Goal: Task Accomplishment & Management: Use online tool/utility

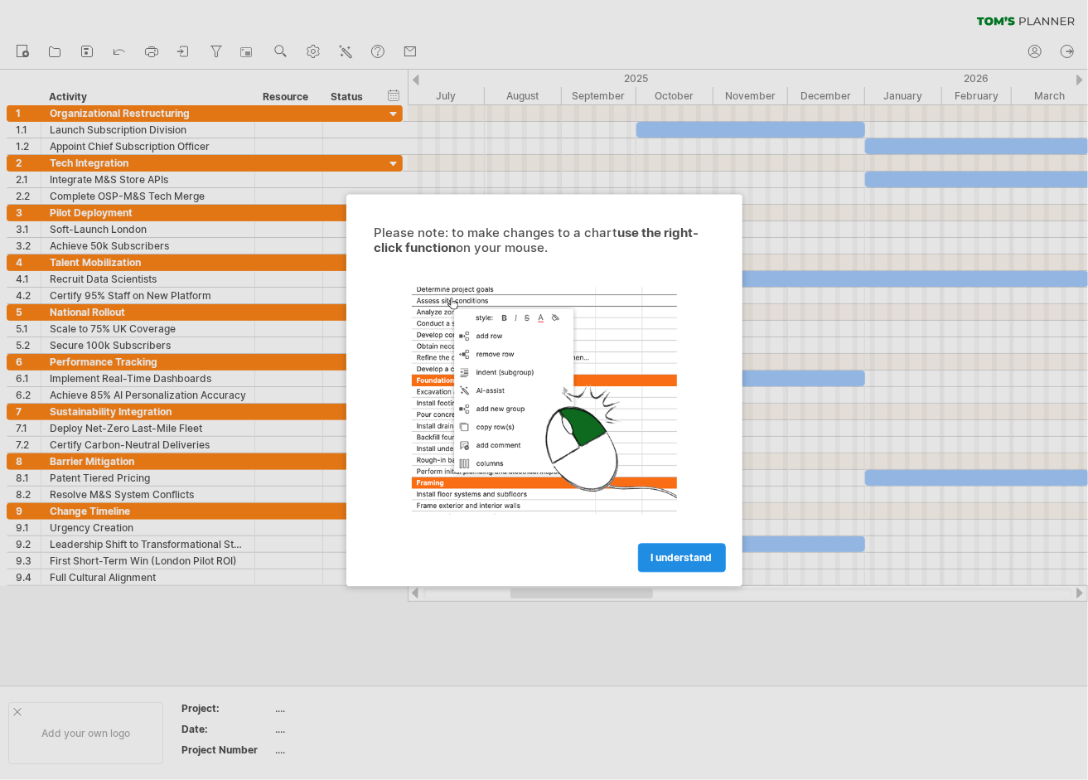
click at [668, 554] on span "I understand" at bounding box center [682, 557] width 61 height 12
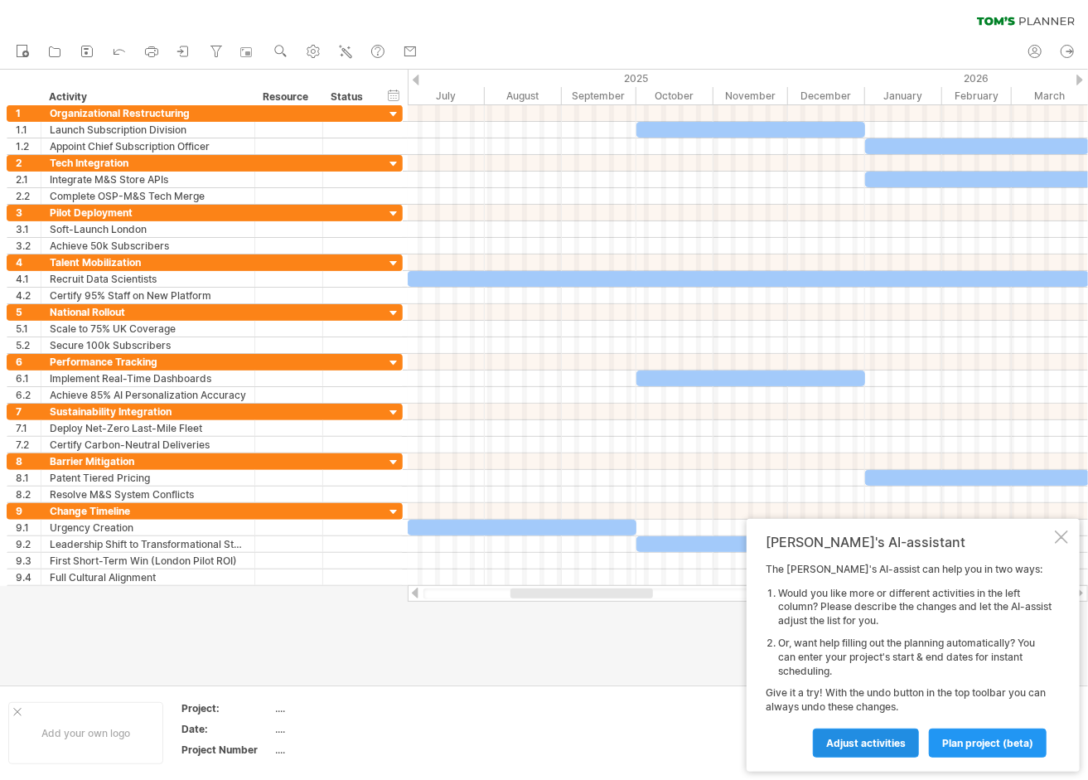
click at [891, 738] on span "Adjust activities" at bounding box center [866, 743] width 80 height 12
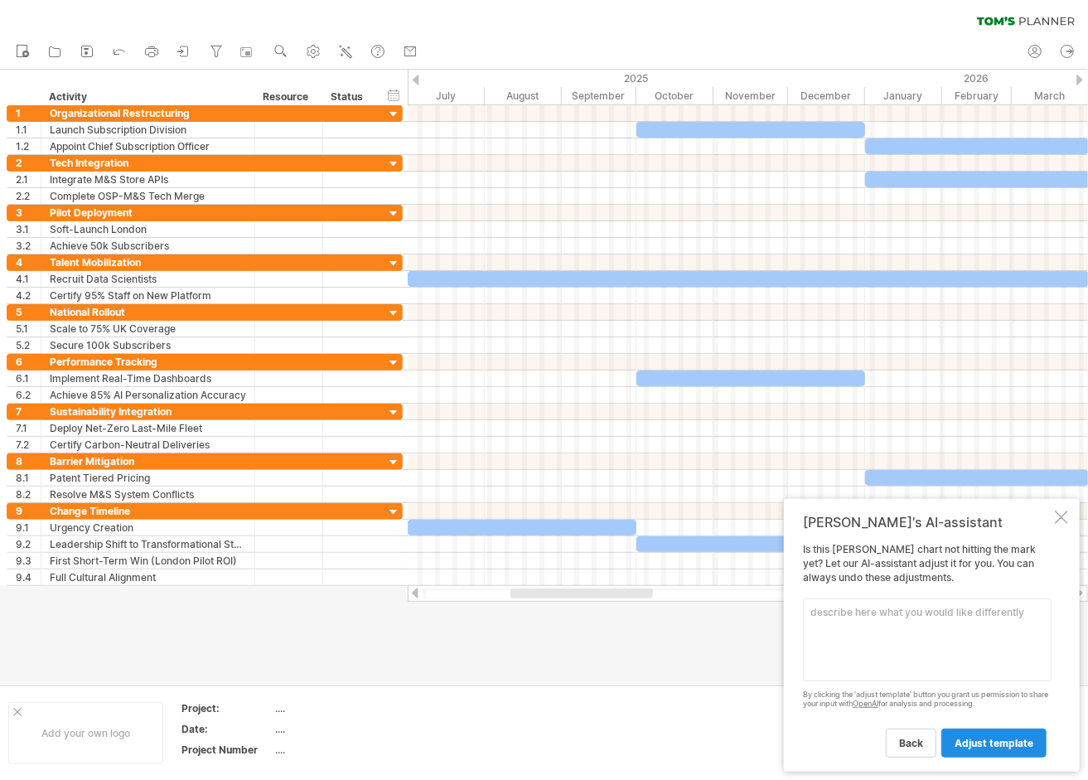
click at [965, 749] on link "adjust template" at bounding box center [994, 743] width 105 height 29
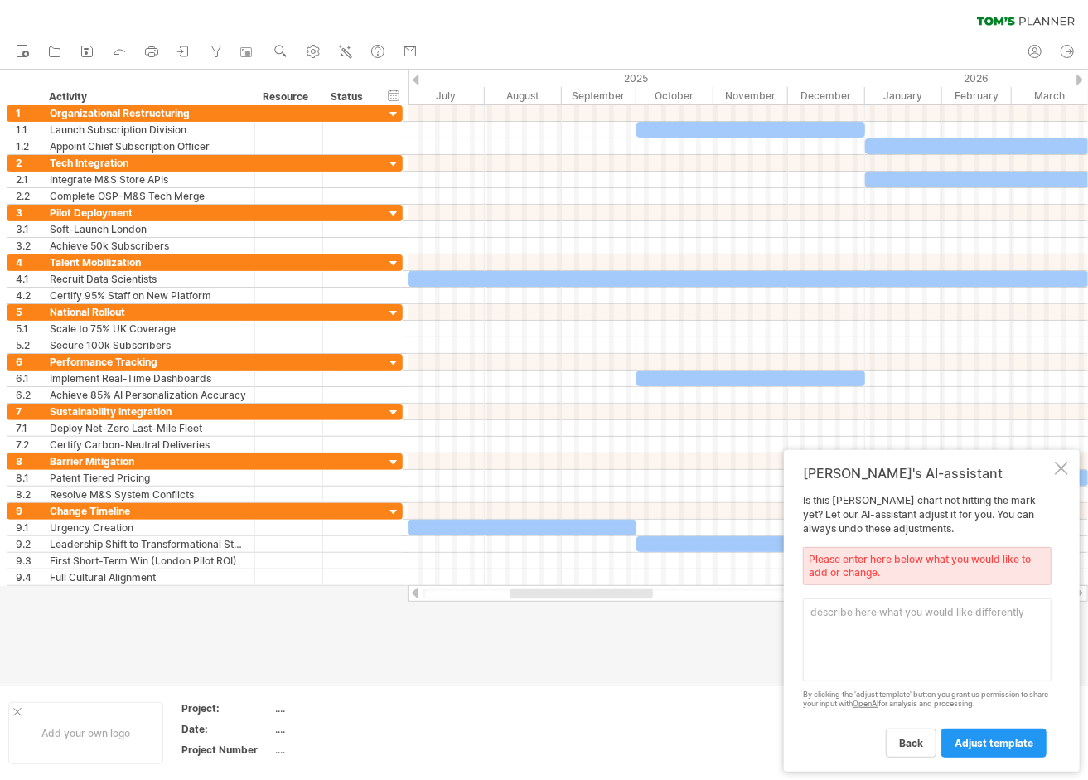
click at [962, 630] on textarea at bounding box center [927, 639] width 249 height 83
click at [1059, 472] on div at bounding box center [1061, 468] width 13 height 13
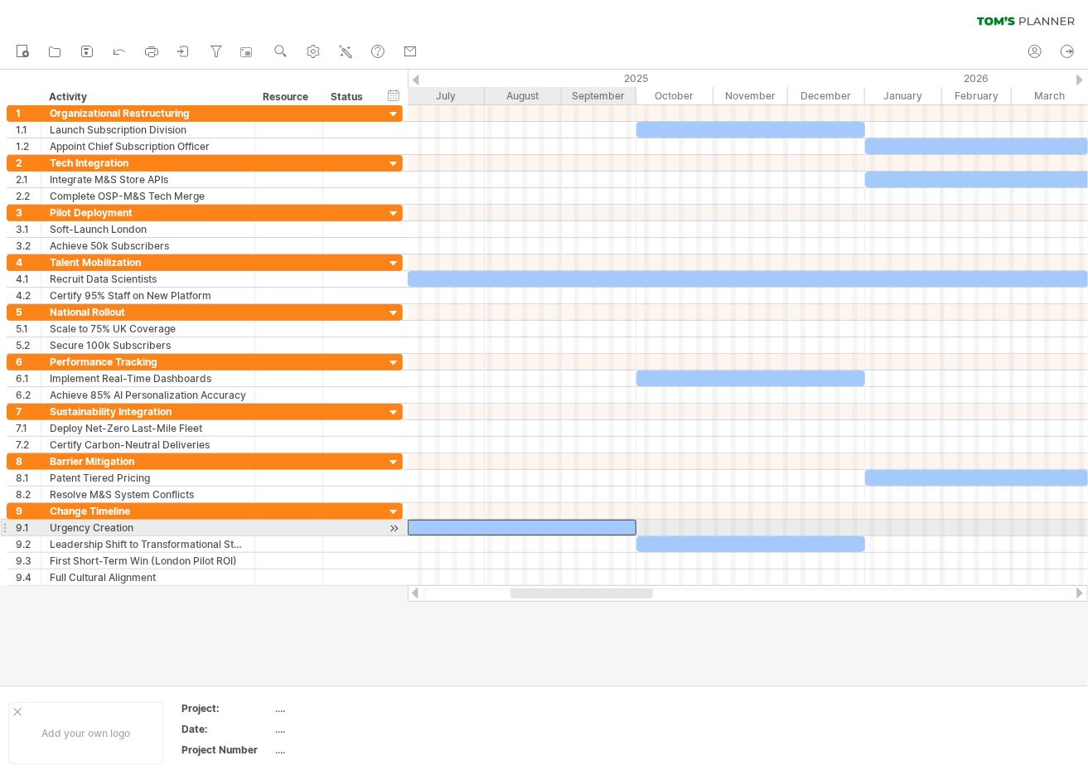
click at [605, 522] on div at bounding box center [522, 528] width 229 height 16
click at [613, 524] on div at bounding box center [522, 528] width 229 height 16
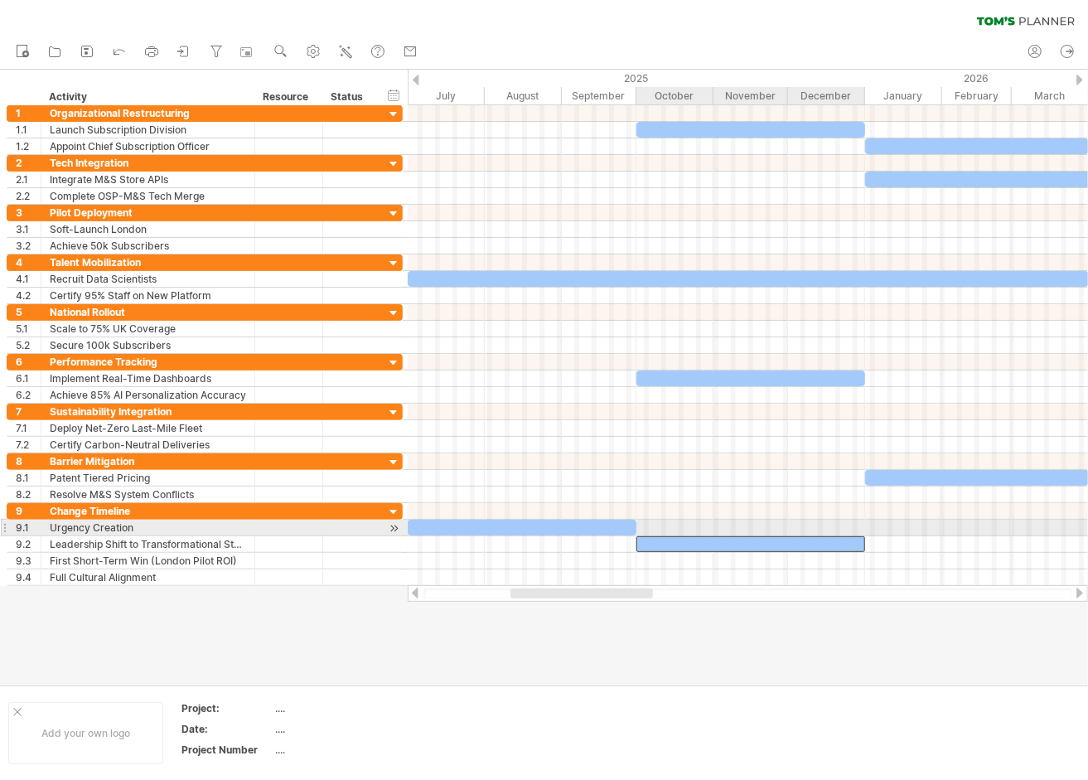
click at [654, 536] on div at bounding box center [751, 544] width 229 height 16
click at [626, 666] on div at bounding box center [544, 377] width 1088 height 615
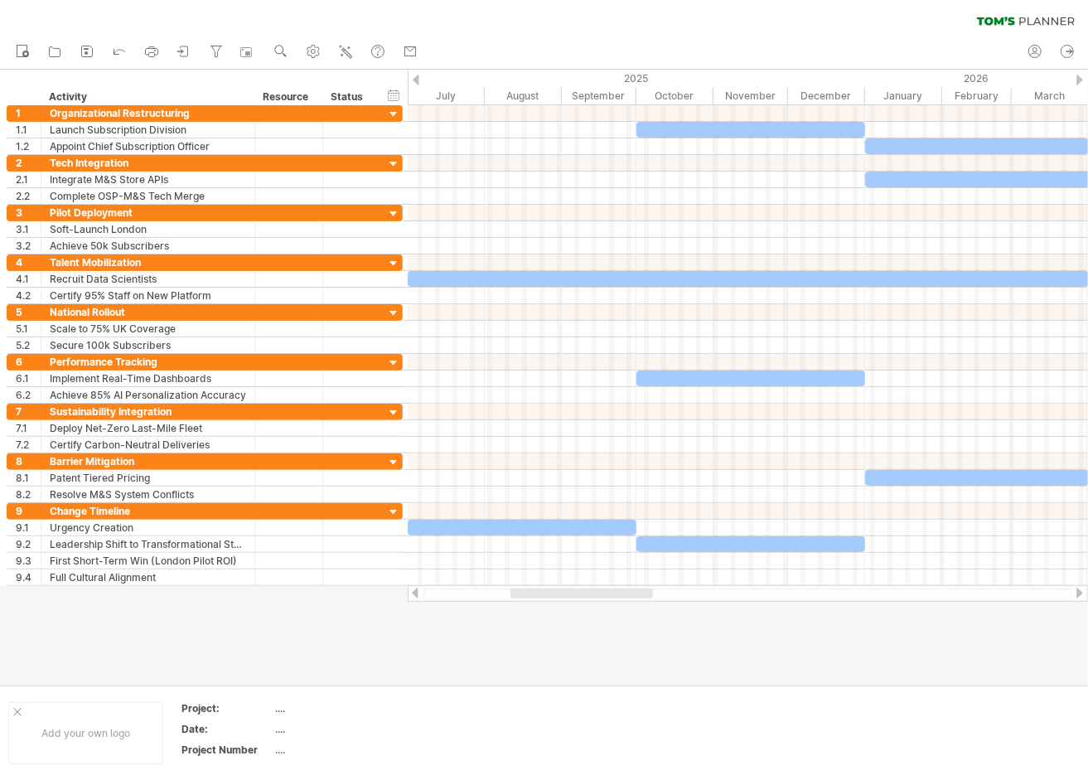
click at [1081, 75] on div at bounding box center [1080, 80] width 7 height 11
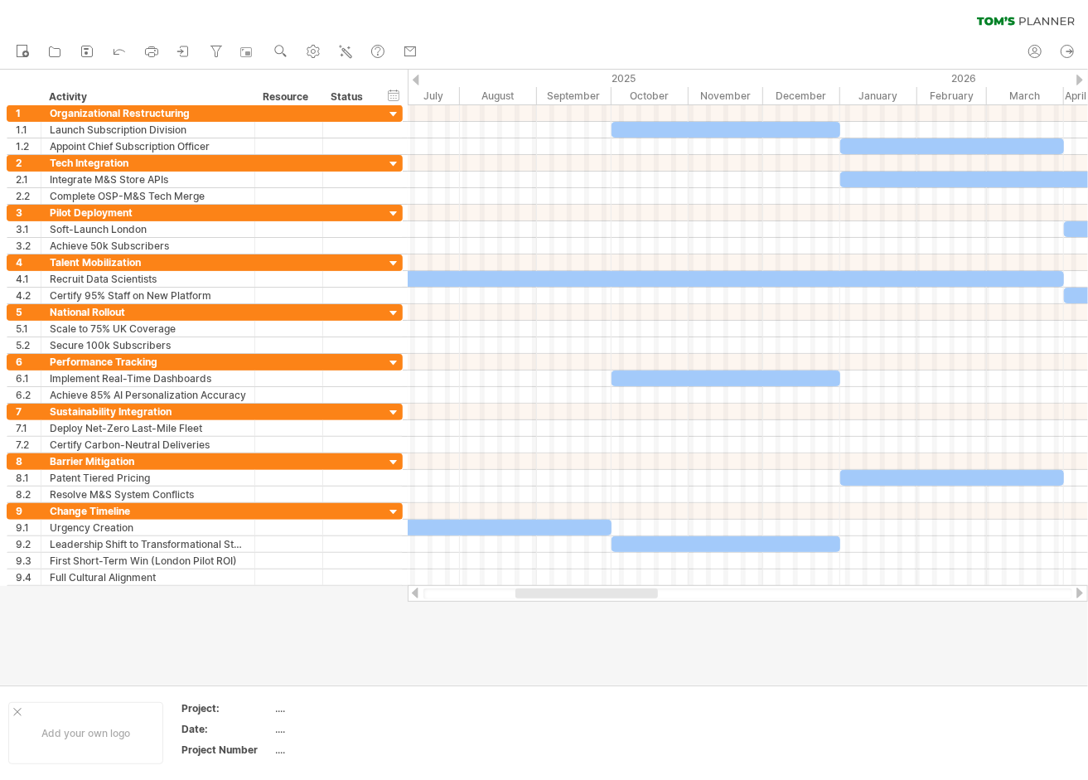
click at [1081, 75] on div at bounding box center [1080, 80] width 7 height 11
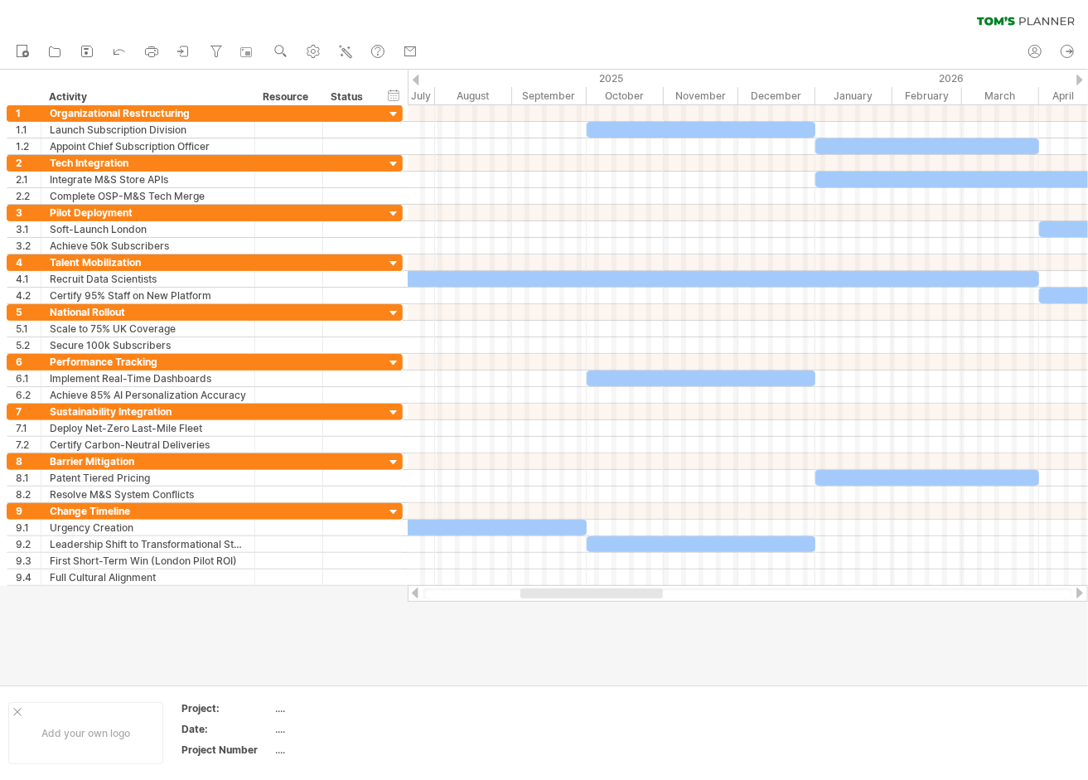
click at [1081, 75] on div at bounding box center [1080, 80] width 7 height 11
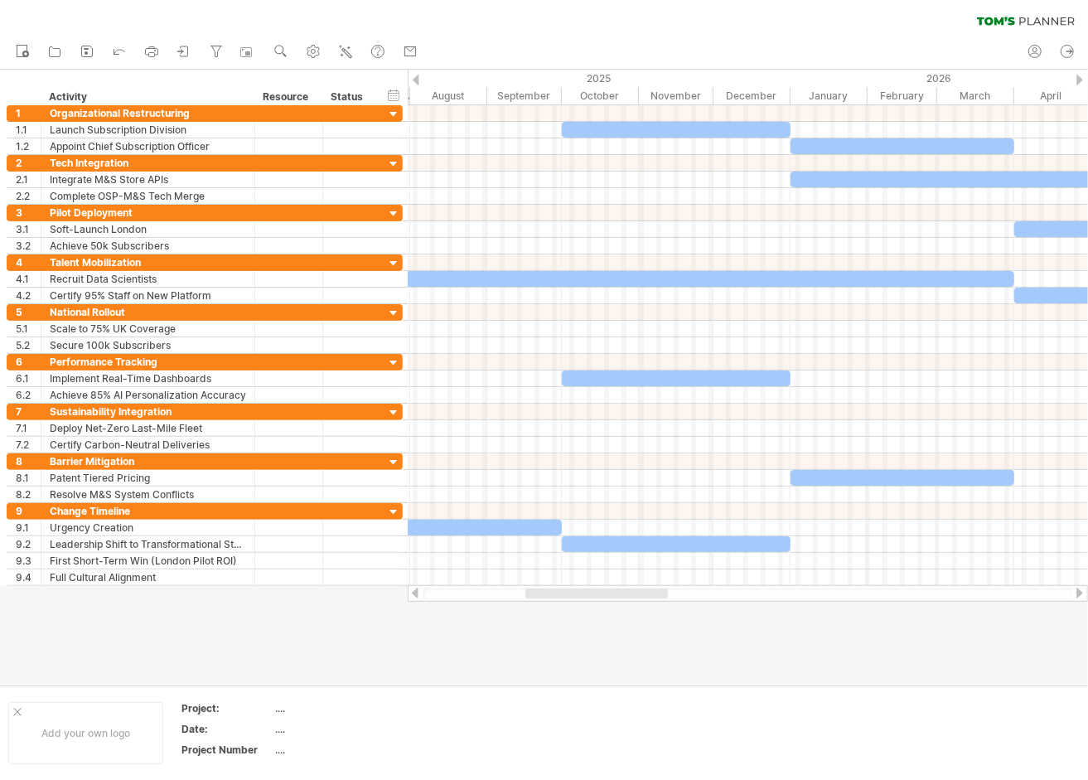
click at [1081, 75] on div at bounding box center [1080, 80] width 7 height 11
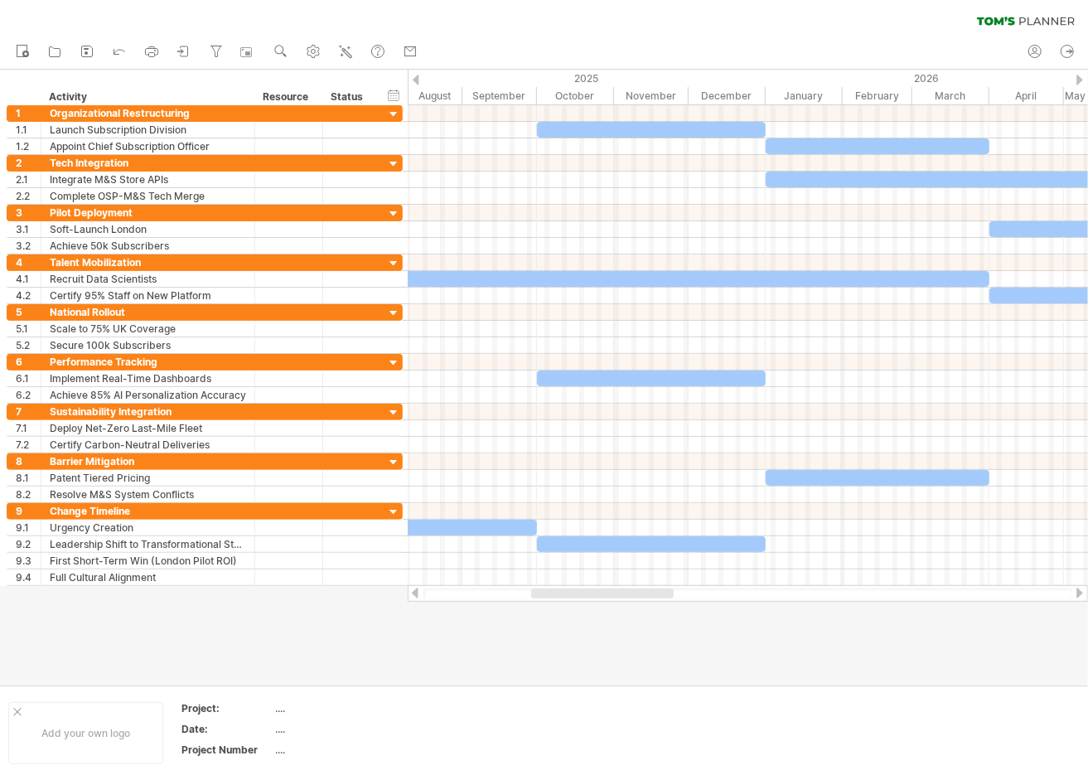
click at [1081, 75] on div at bounding box center [1080, 80] width 7 height 11
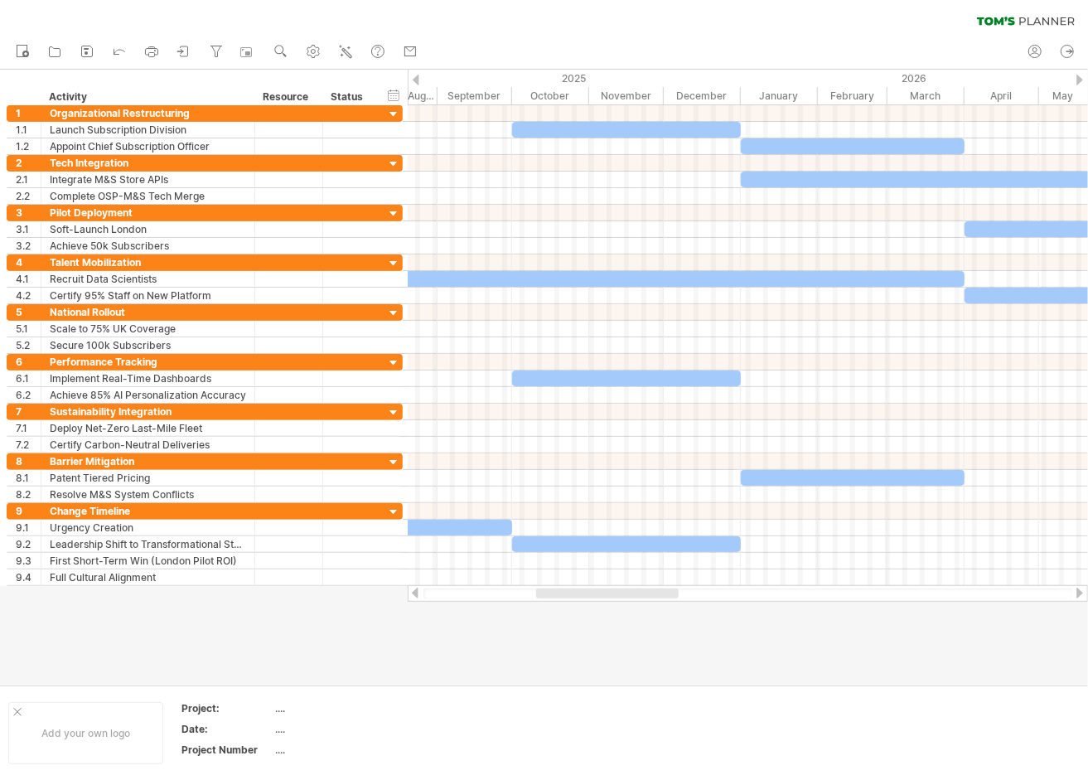
click at [1081, 75] on div at bounding box center [1080, 80] width 7 height 11
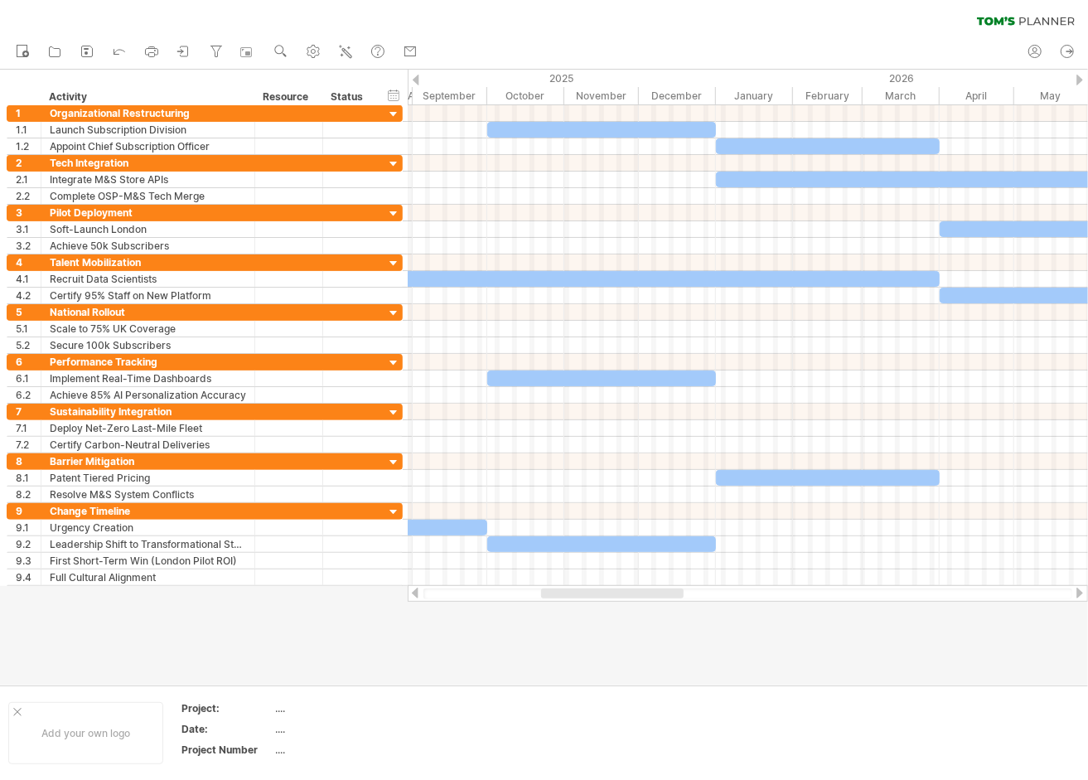
click at [1081, 75] on div at bounding box center [1080, 80] width 7 height 11
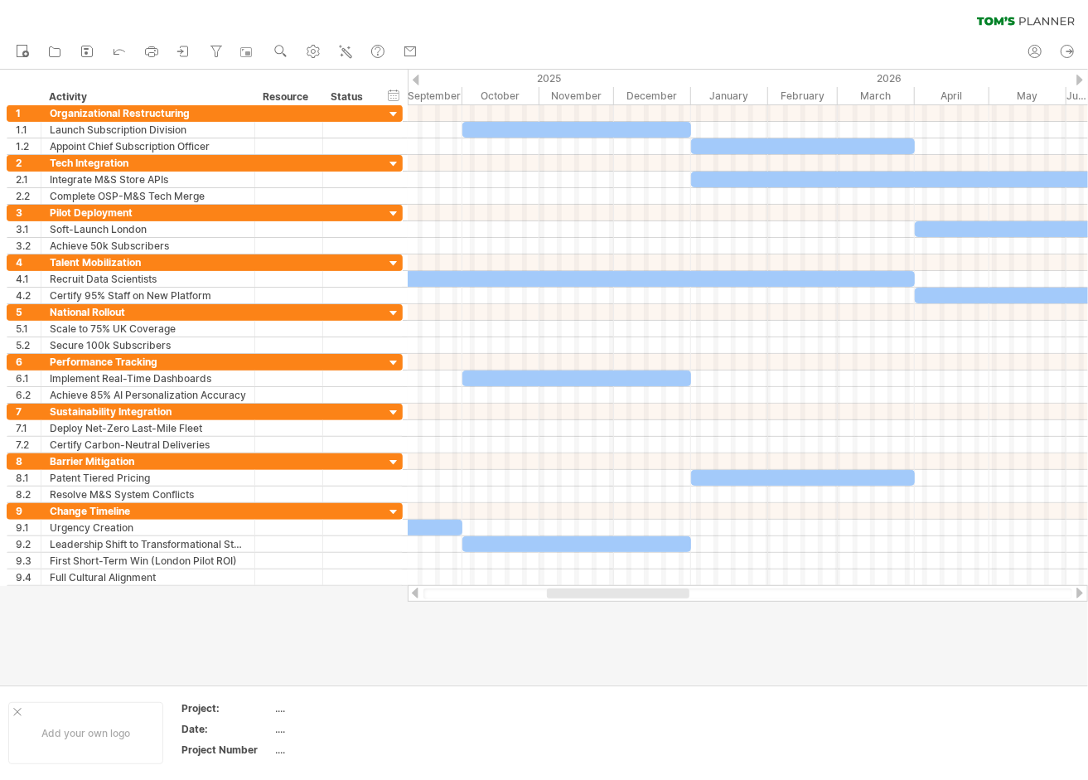
click at [1081, 75] on div at bounding box center [1080, 80] width 7 height 11
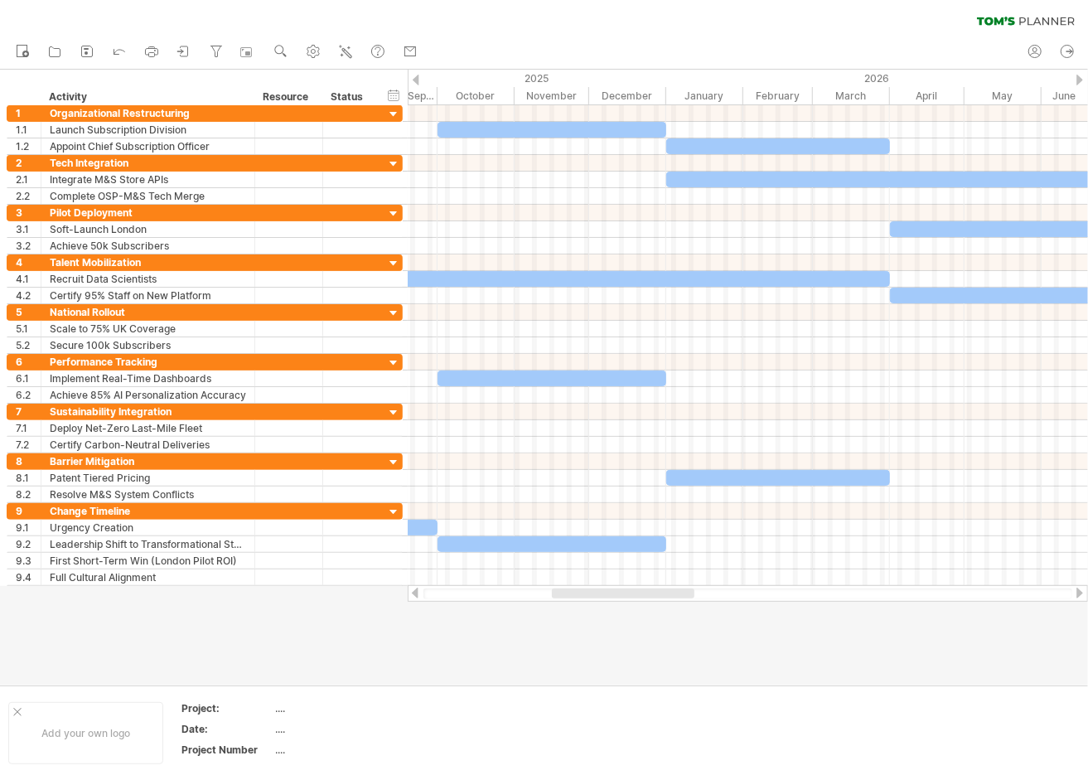
click at [1081, 75] on div at bounding box center [1080, 80] width 7 height 11
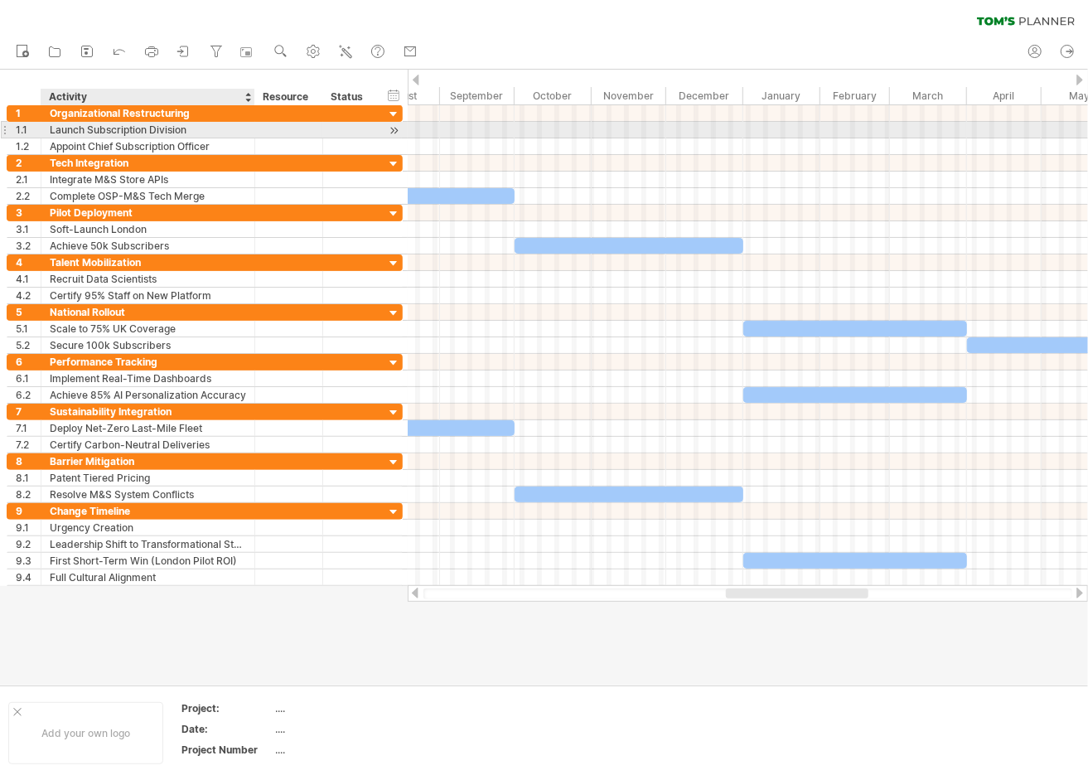
drag, startPoint x: 1056, startPoint y: 73, endPoint x: 252, endPoint y: 125, distance: 805.8
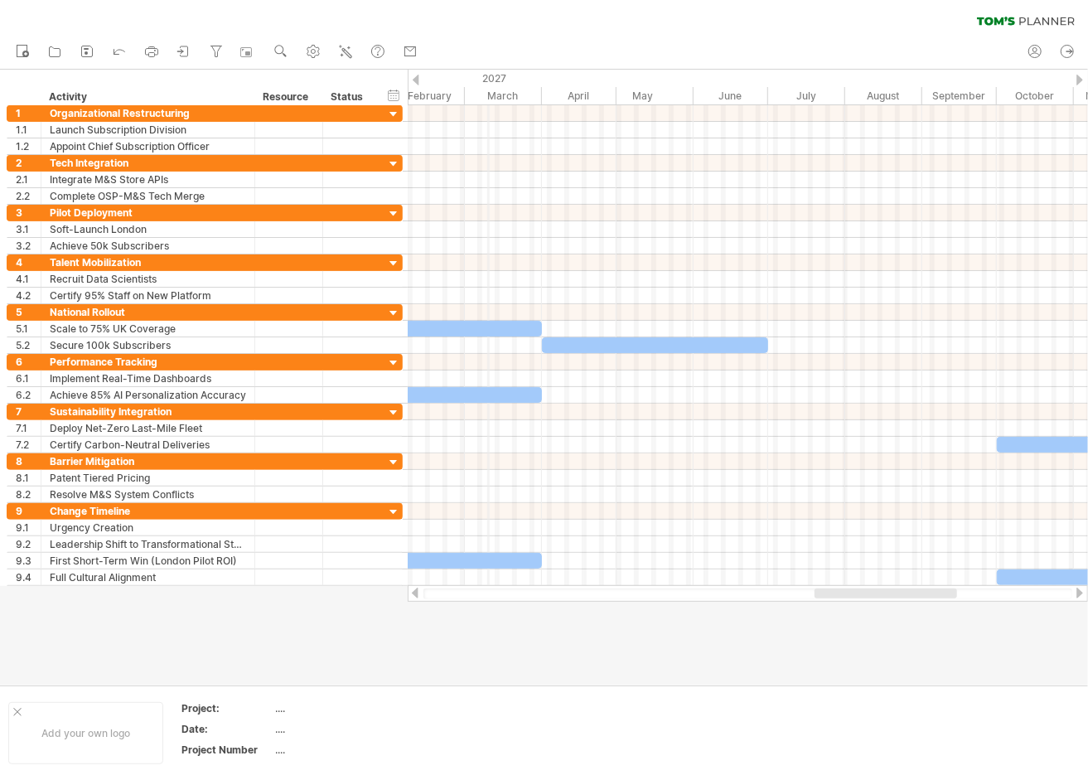
drag, startPoint x: 906, startPoint y: 74, endPoint x: 448, endPoint y: 81, distance: 458.5
click at [451, 80] on div "2027" at bounding box center [772, 78] width 908 height 17
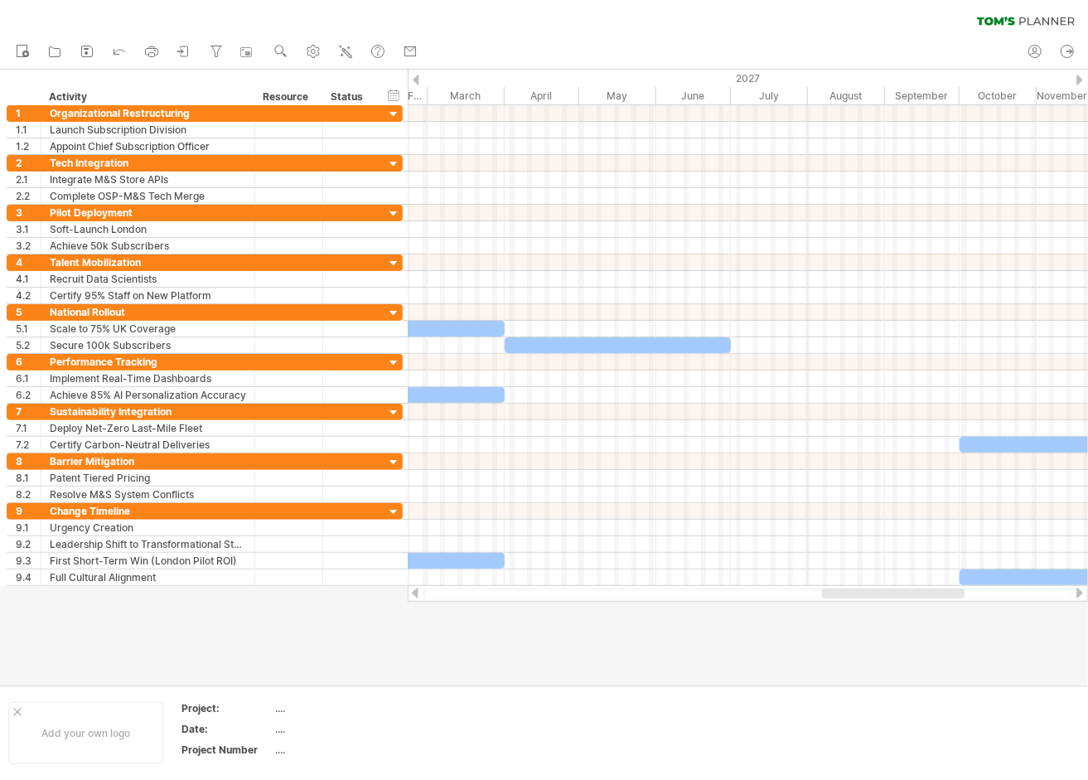
drag, startPoint x: 802, startPoint y: 68, endPoint x: 671, endPoint y: 65, distance: 131.8
click at [671, 65] on div "new" at bounding box center [544, 52] width 1088 height 35
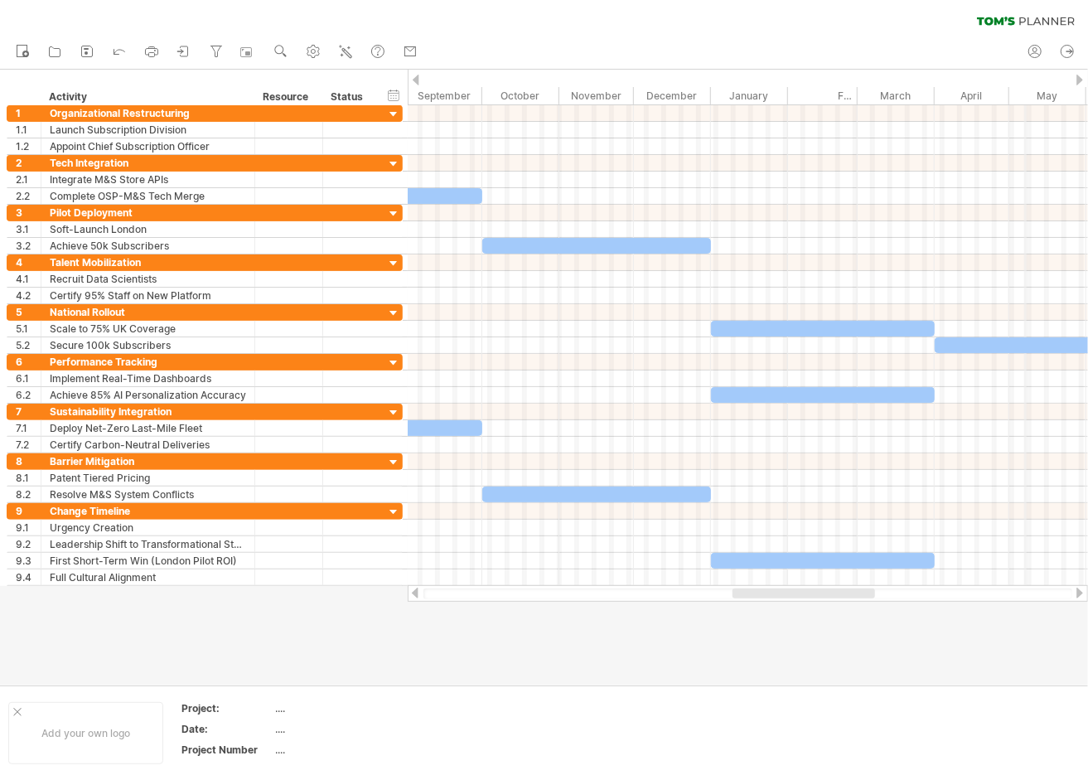
drag, startPoint x: 595, startPoint y: 71, endPoint x: 1083, endPoint y: 121, distance: 489.9
click at [1070, 116] on div "Trying to reach [DOMAIN_NAME] Connected again... 0% clear filter new 1" at bounding box center [544, 390] width 1088 height 780
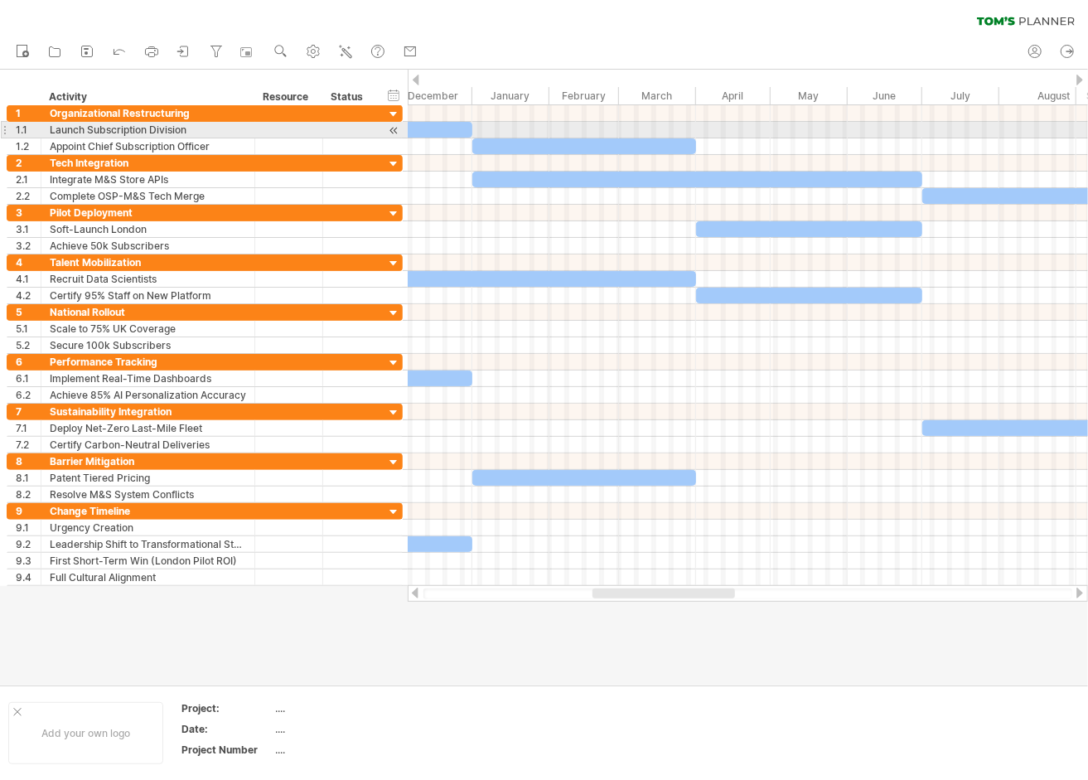
drag, startPoint x: 464, startPoint y: 81, endPoint x: 1059, endPoint y: 123, distance: 595.8
click at [1088, 131] on html "progress(100%) Trying to reach [DOMAIN_NAME] Connected again... 0% clear filter…" at bounding box center [544, 391] width 1088 height 783
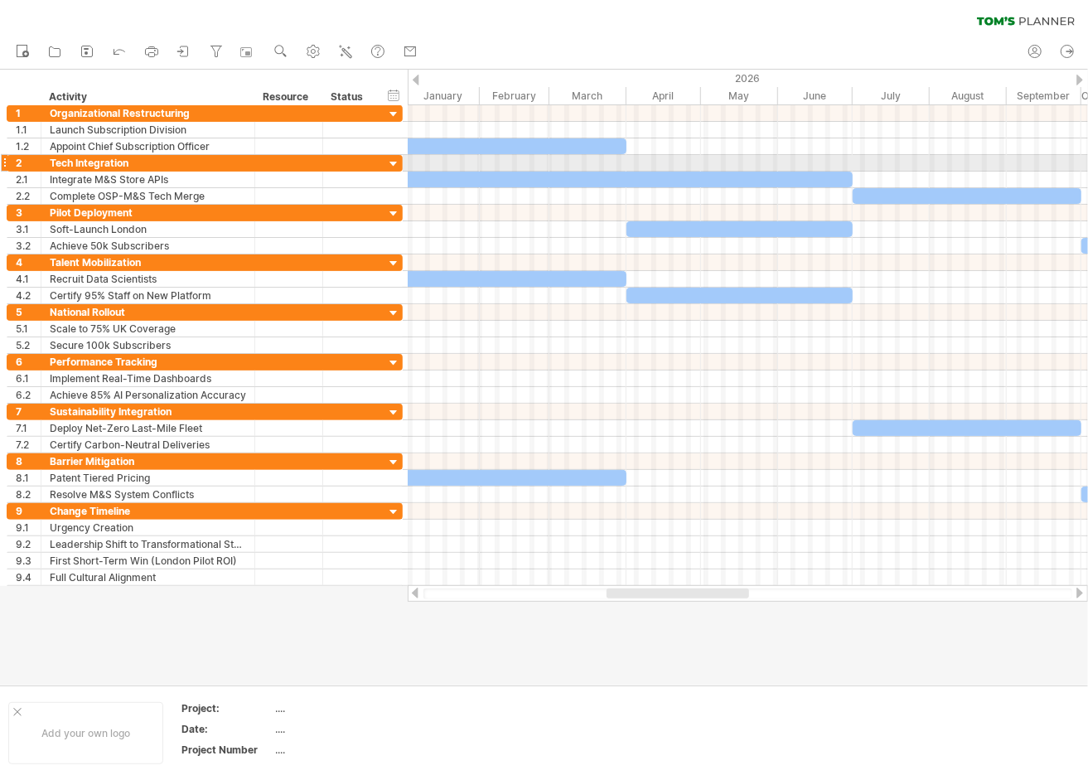
click at [1018, 161] on div at bounding box center [748, 163] width 681 height 17
click at [93, 58] on icon at bounding box center [87, 51] width 17 height 17
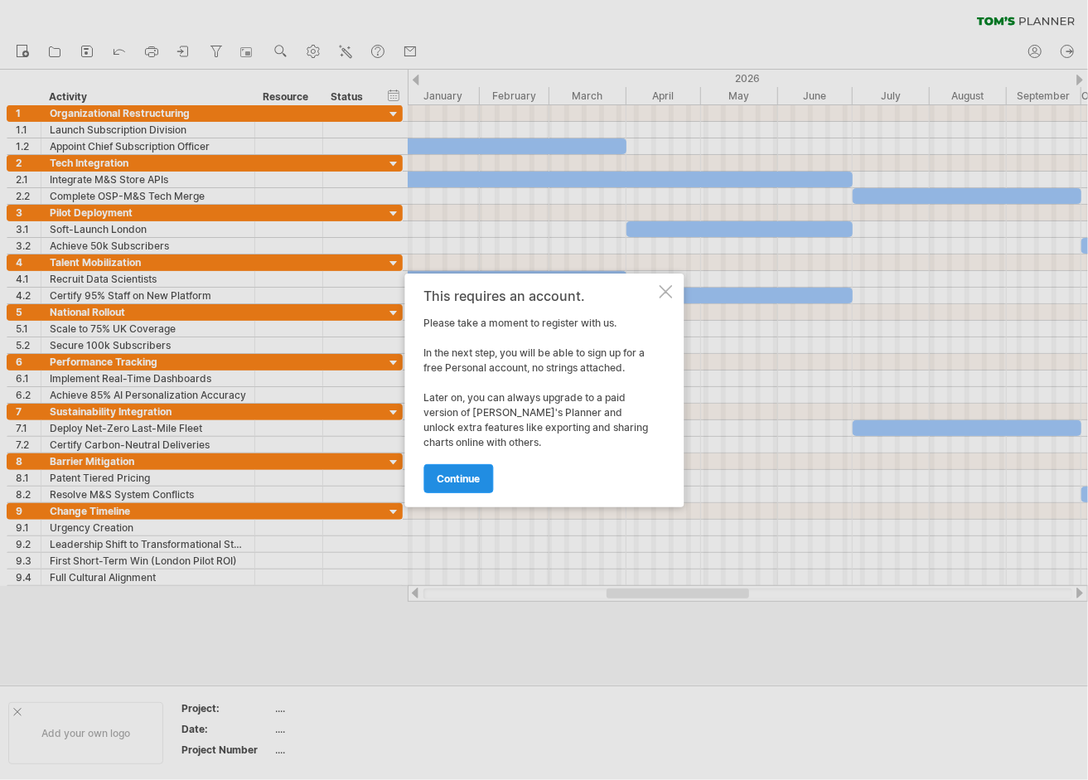
click at [482, 481] on link "continue" at bounding box center [459, 478] width 70 height 29
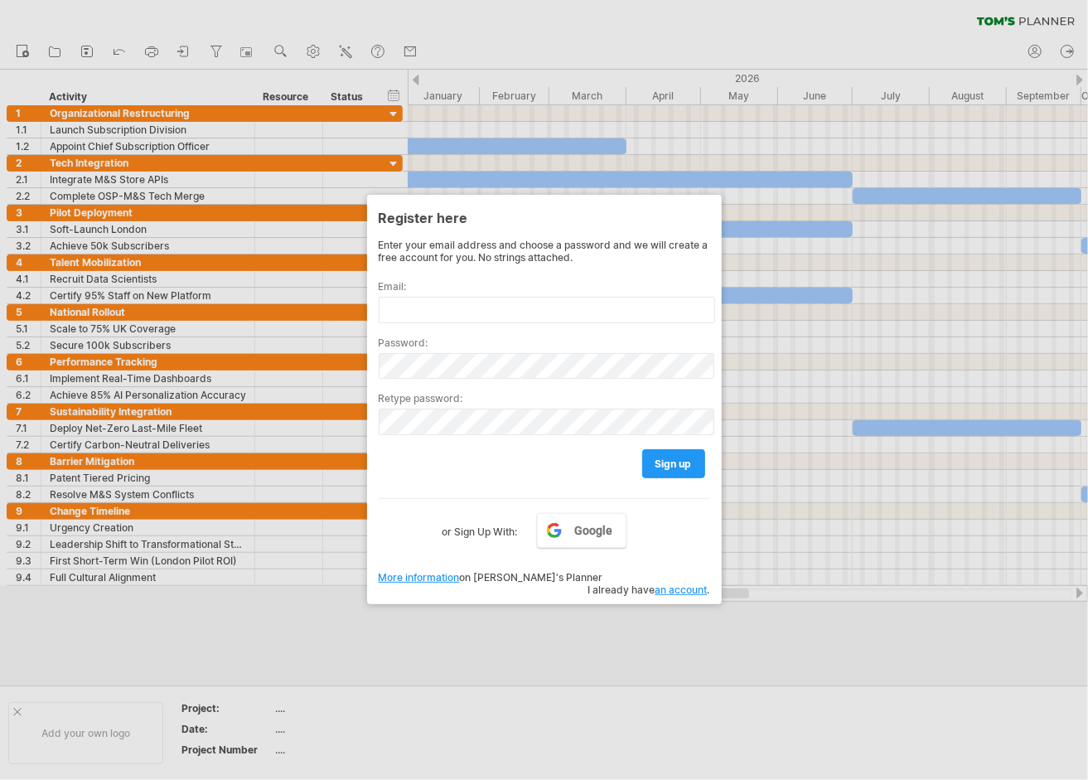
click at [655, 645] on div at bounding box center [544, 390] width 1088 height 780
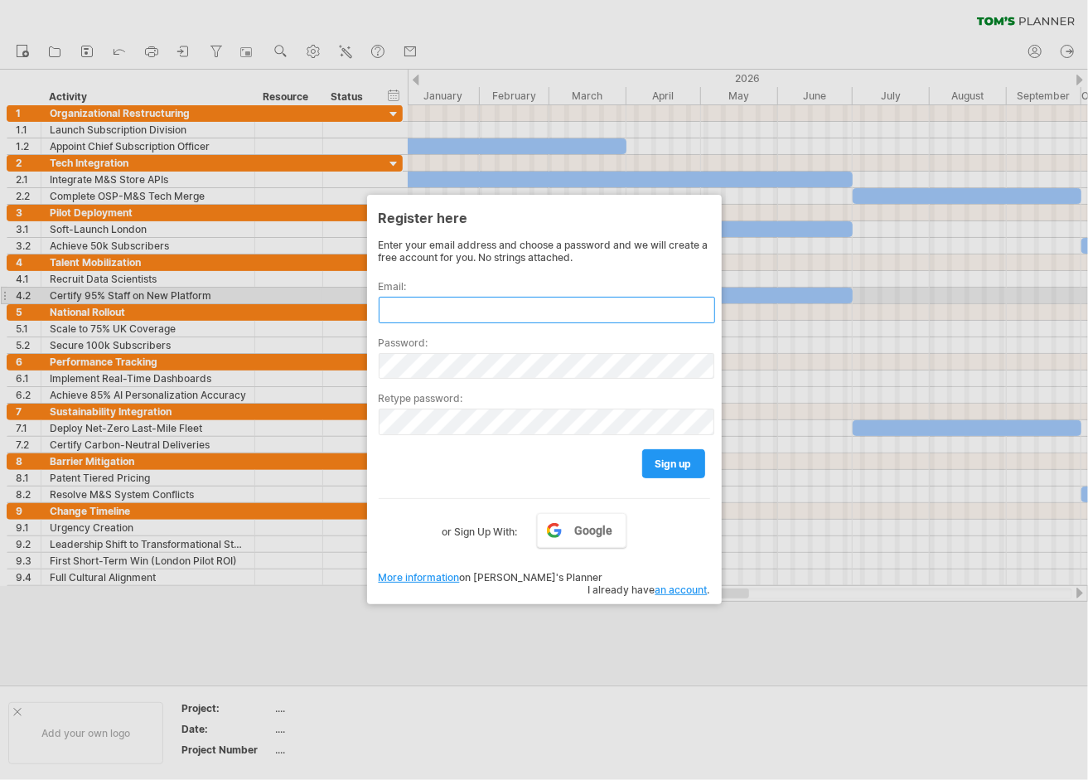
click at [471, 298] on input "text" at bounding box center [547, 310] width 337 height 27
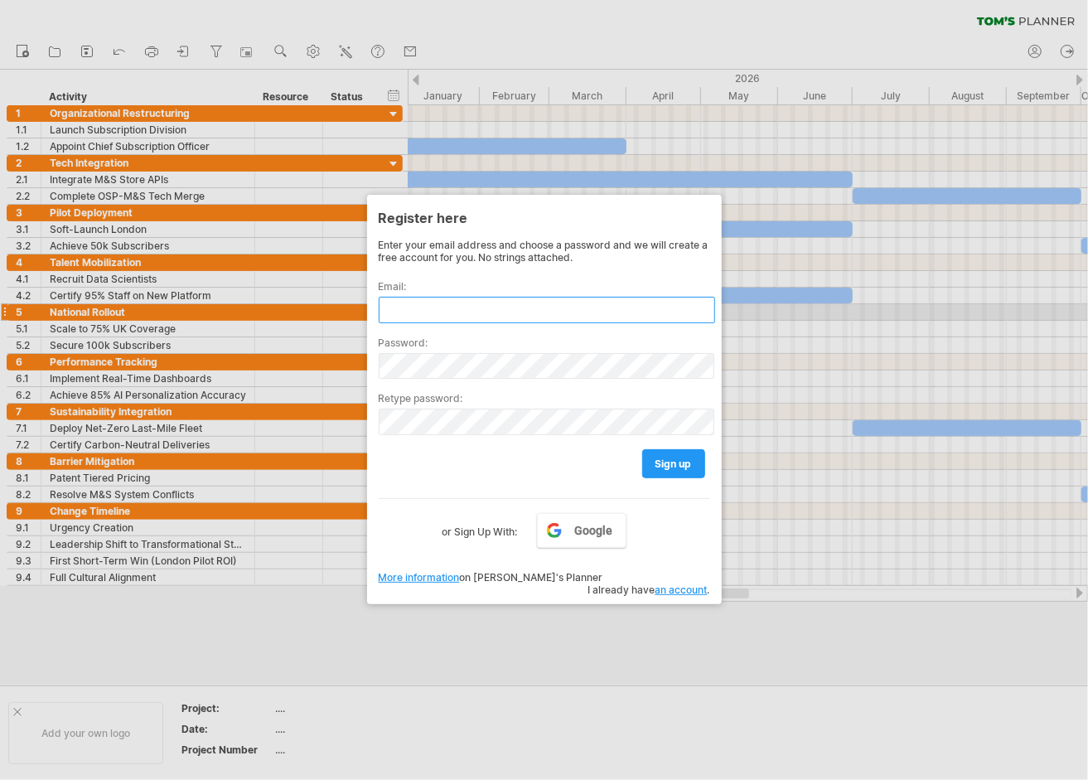
type input "**********"
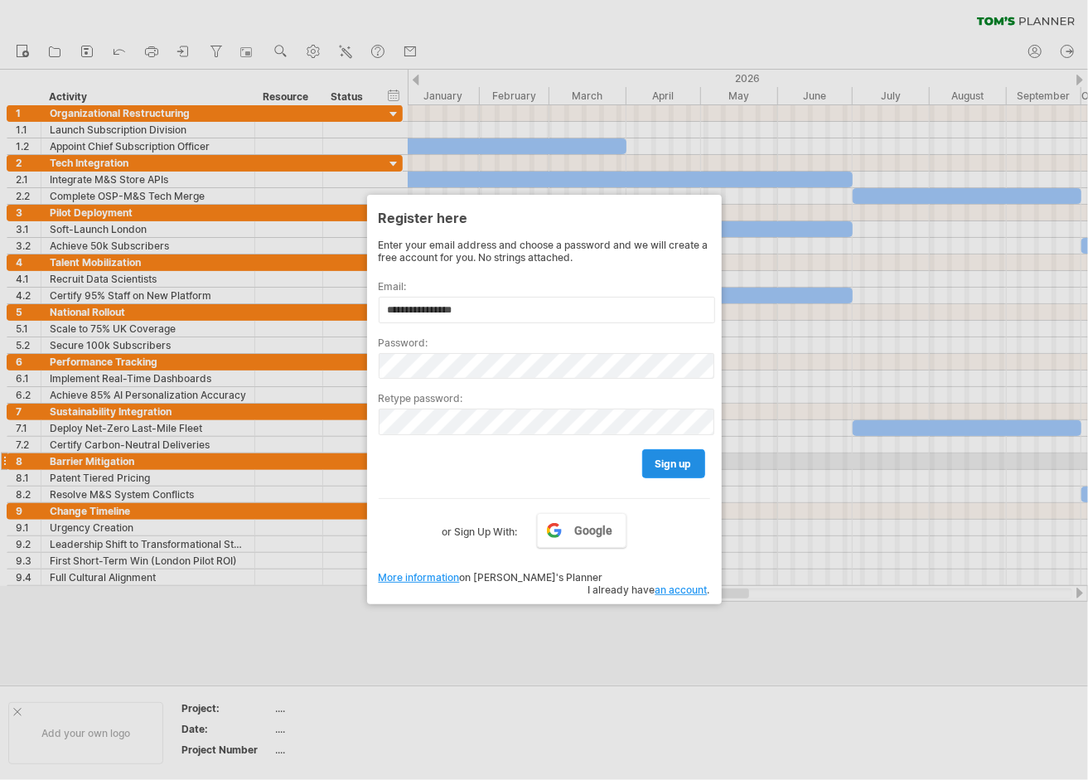
click at [691, 459] on span "sign up" at bounding box center [674, 464] width 36 height 12
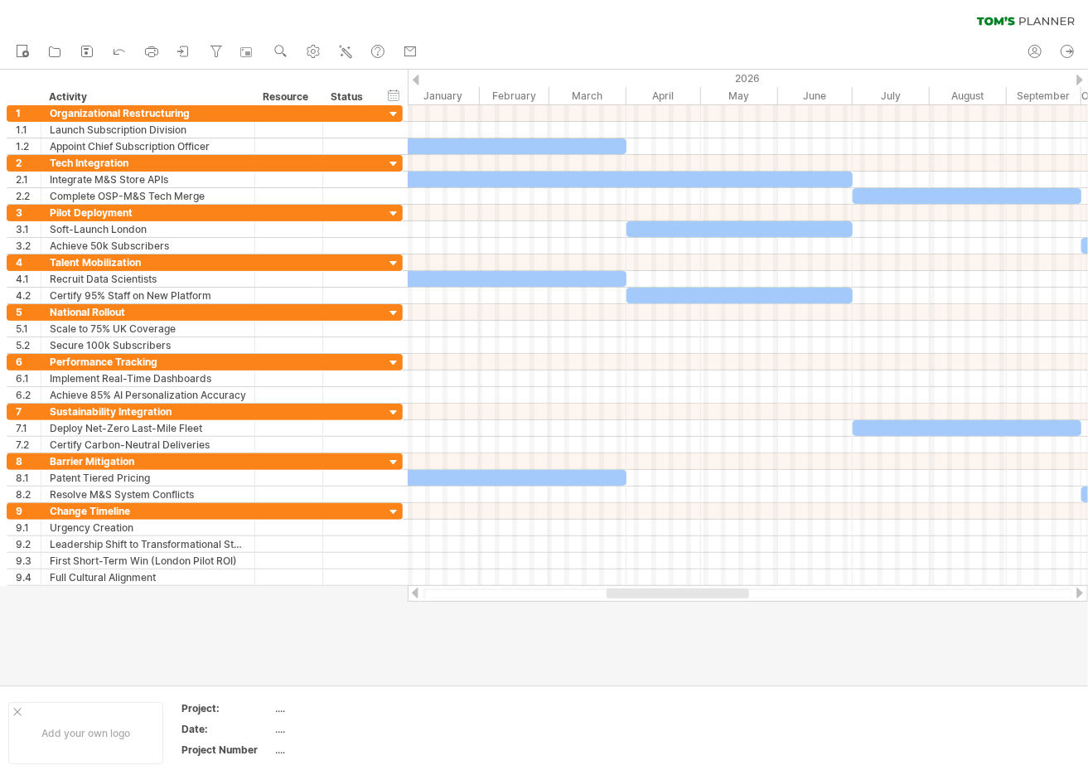
click at [705, 668] on div at bounding box center [544, 377] width 1088 height 615
click at [82, 48] on icon at bounding box center [87, 51] width 11 height 11
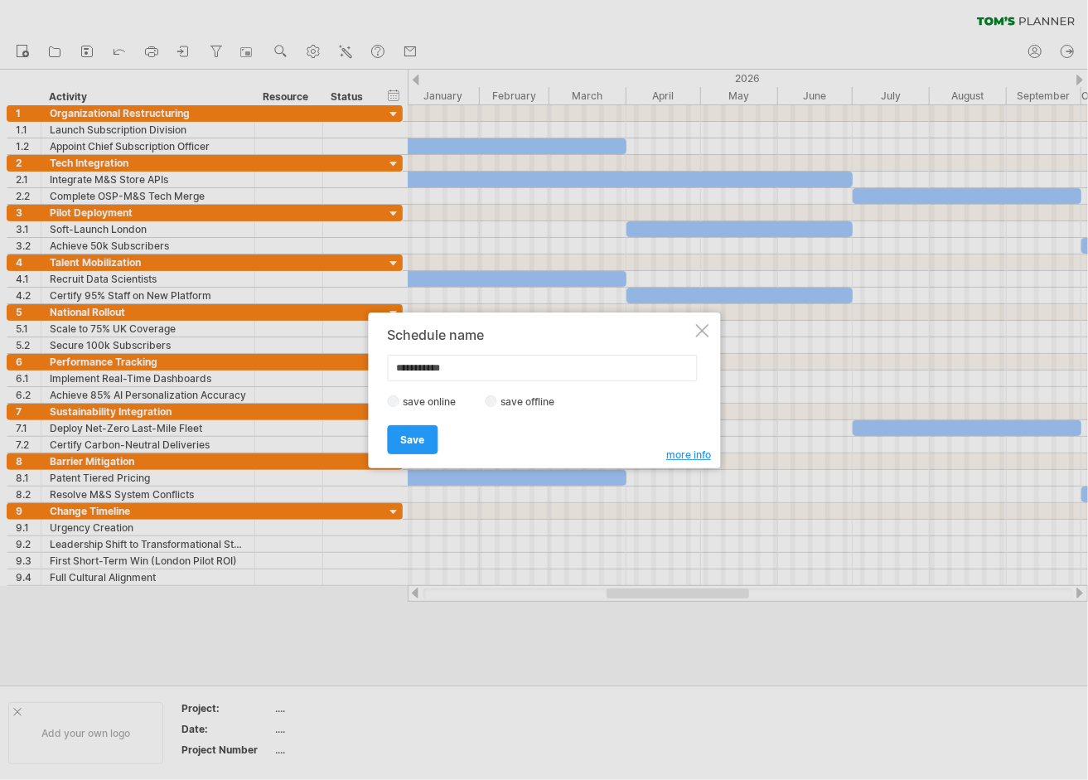
click at [477, 376] on input "**********" at bounding box center [542, 368] width 310 height 27
click at [424, 438] on link "Save" at bounding box center [412, 439] width 51 height 29
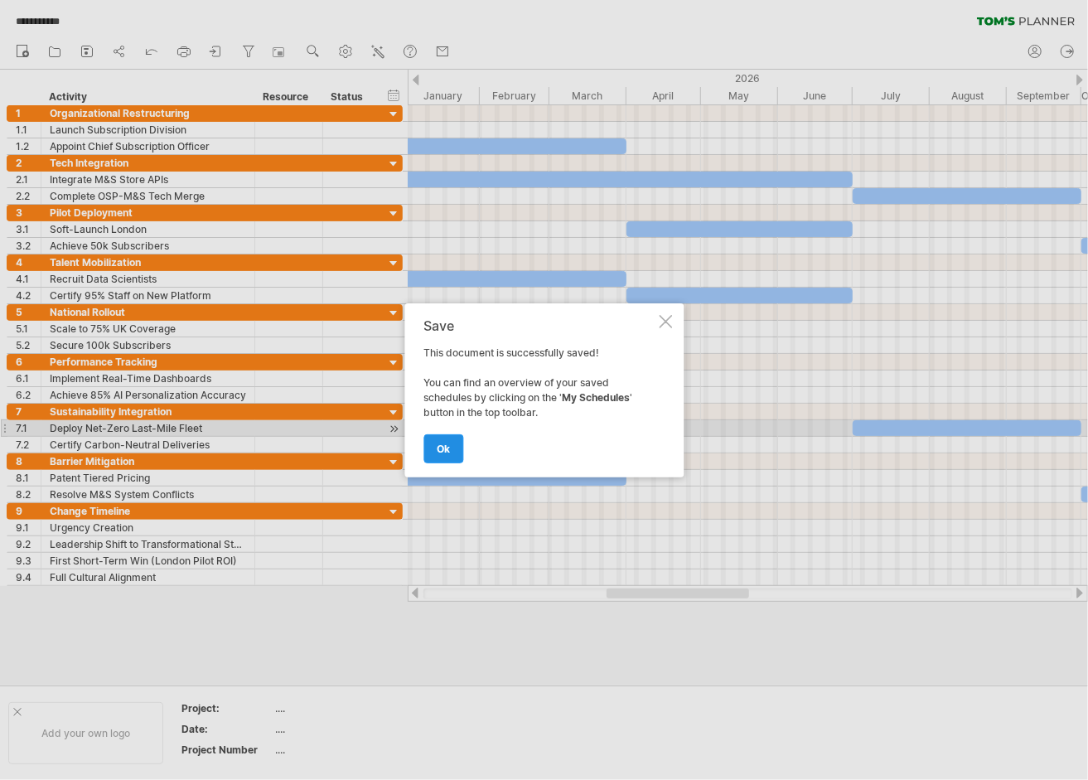
click at [439, 458] on link "ok" at bounding box center [444, 448] width 40 height 29
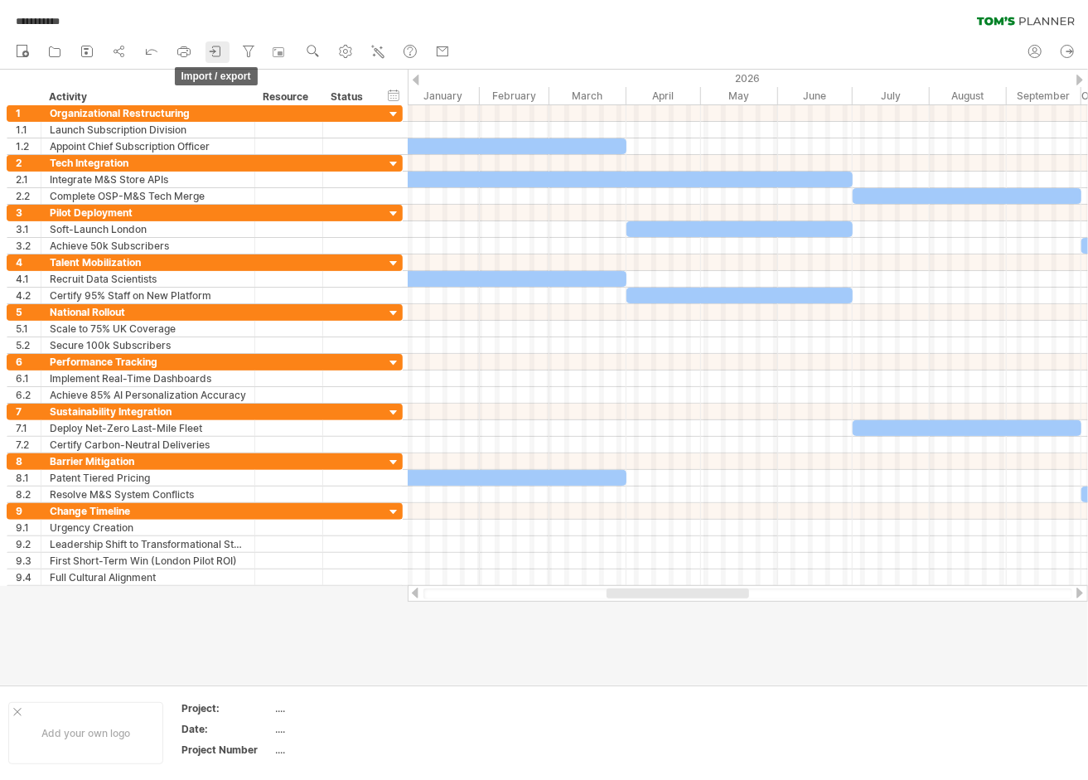
click at [211, 54] on icon at bounding box center [216, 51] width 17 height 17
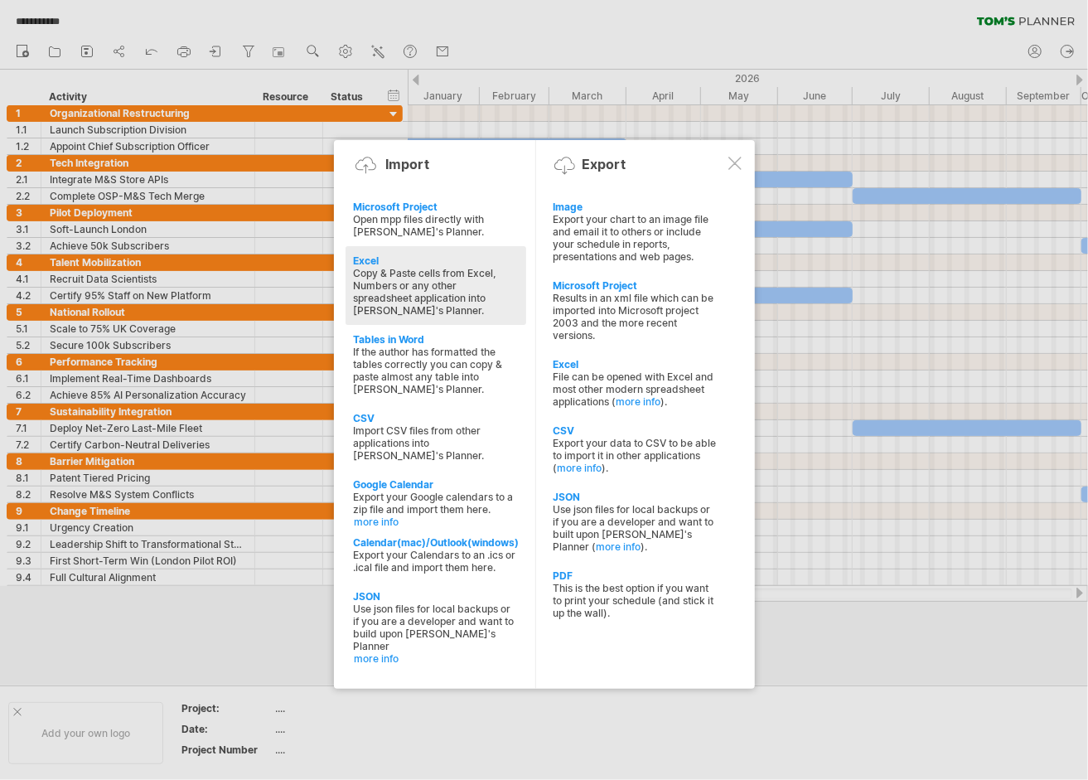
click at [371, 254] on div "Excel" at bounding box center [436, 260] width 164 height 12
type textarea "**********"
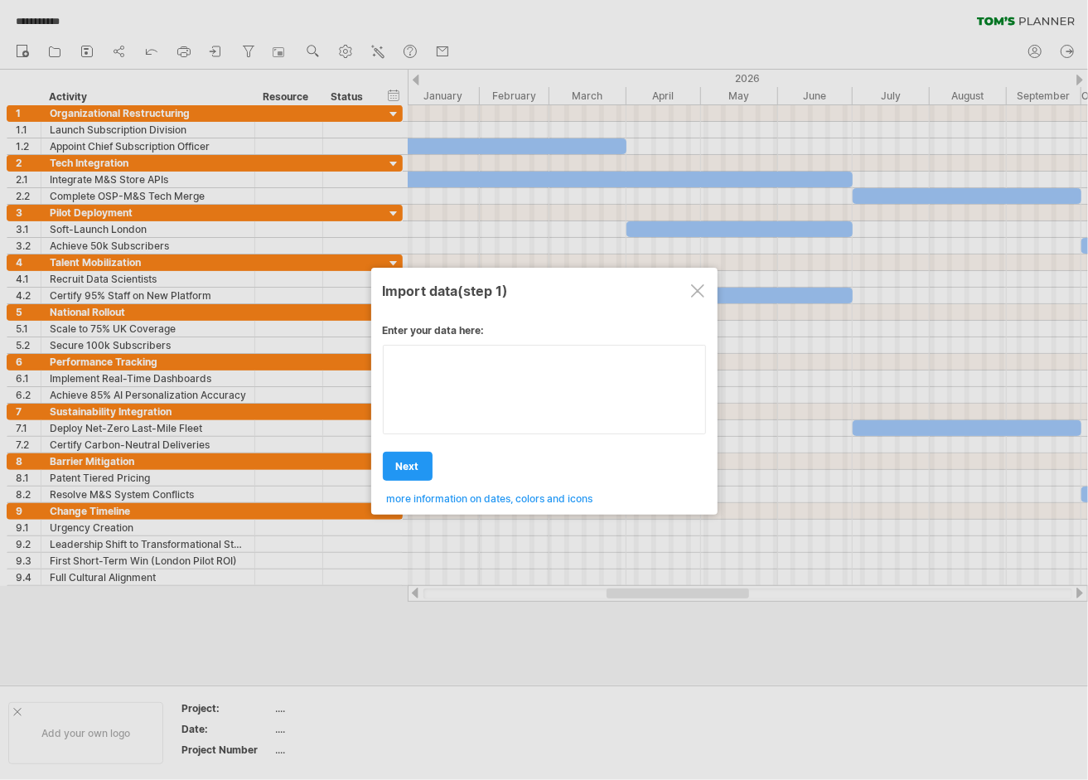
click at [453, 392] on div "Enter your data here: Your data: Weekend days ' mon tue Hide weekend days" at bounding box center [544, 408] width 323 height 193
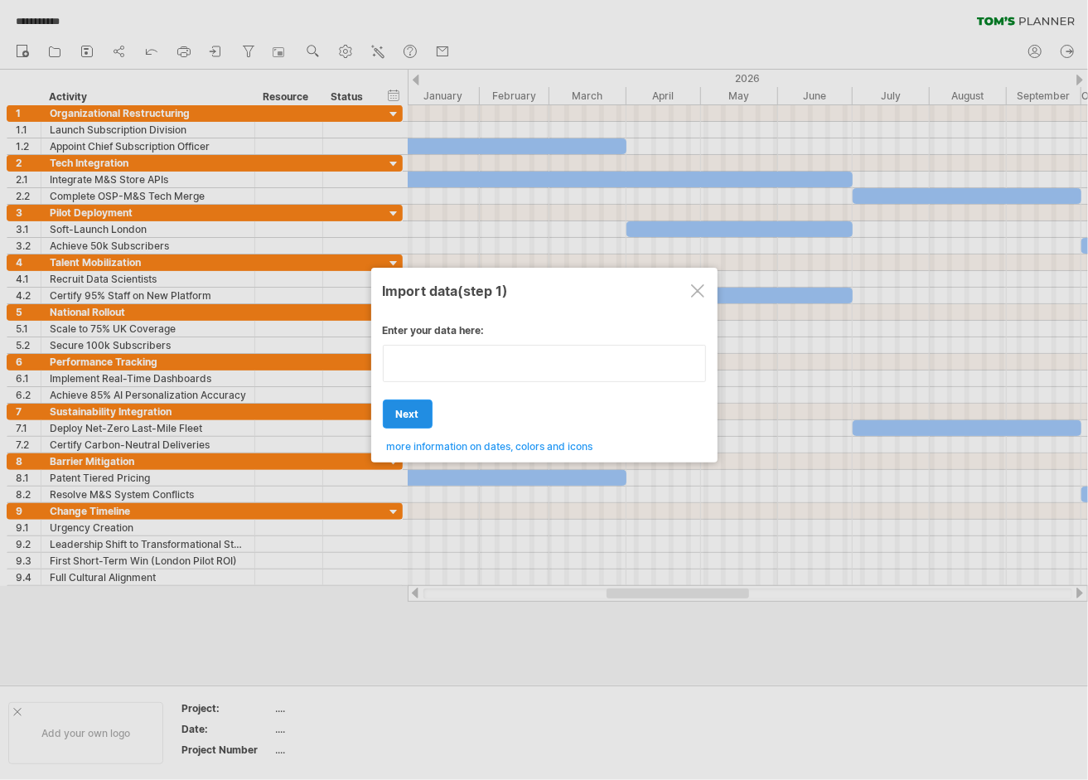
type textarea "**********"
click at [417, 415] on div "Enter your data here: Your data: Weekend days ' mon tue Hide weekend days" at bounding box center [544, 382] width 323 height 141
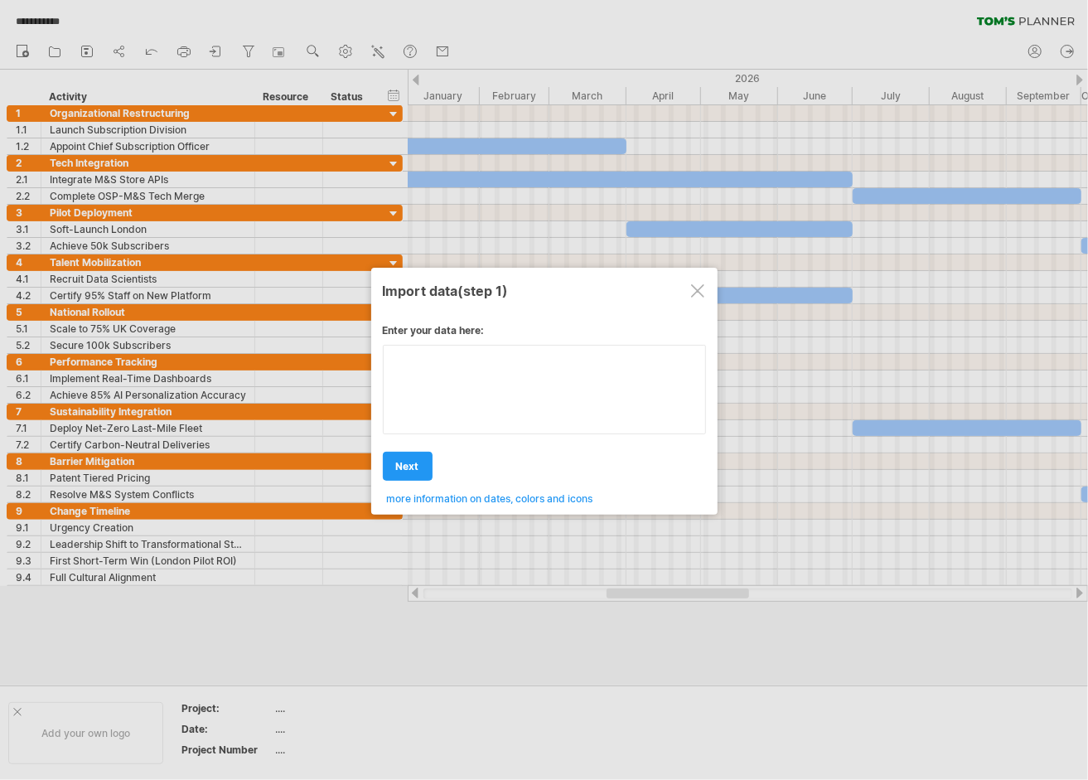
click at [460, 374] on textarea at bounding box center [544, 390] width 323 height 90
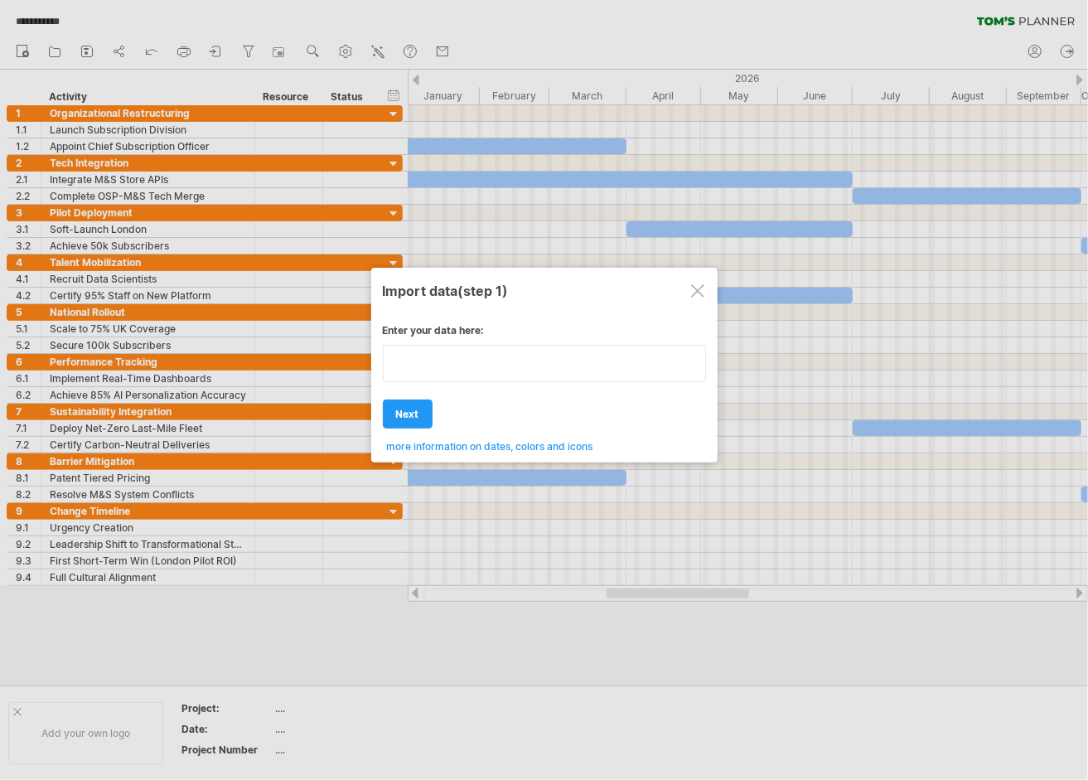
type textarea "**********"
click at [419, 409] on div "Enter your data here: Your data: Weekend days ' mon tue Hide weekend days" at bounding box center [544, 382] width 323 height 141
type textarea "**********"
drag, startPoint x: 458, startPoint y: 358, endPoint x: 754, endPoint y: 526, distance: 340.0
click at [756, 526] on div at bounding box center [544, 390] width 1088 height 780
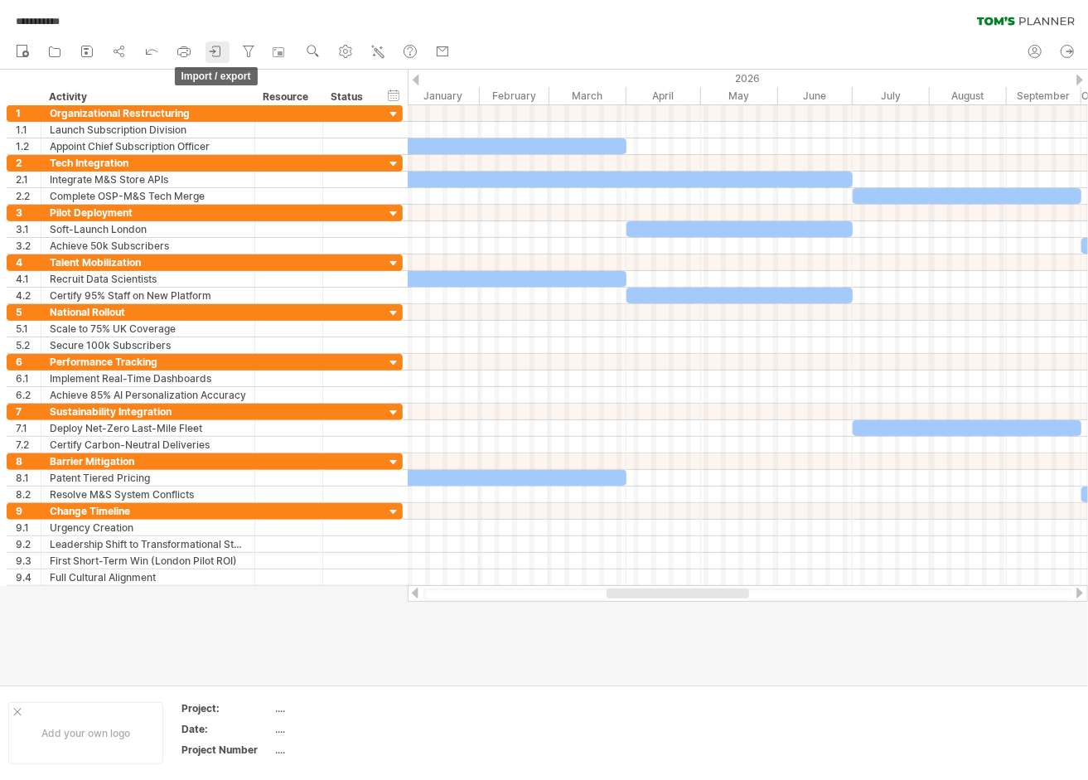
click at [214, 55] on icon at bounding box center [216, 51] width 7 height 10
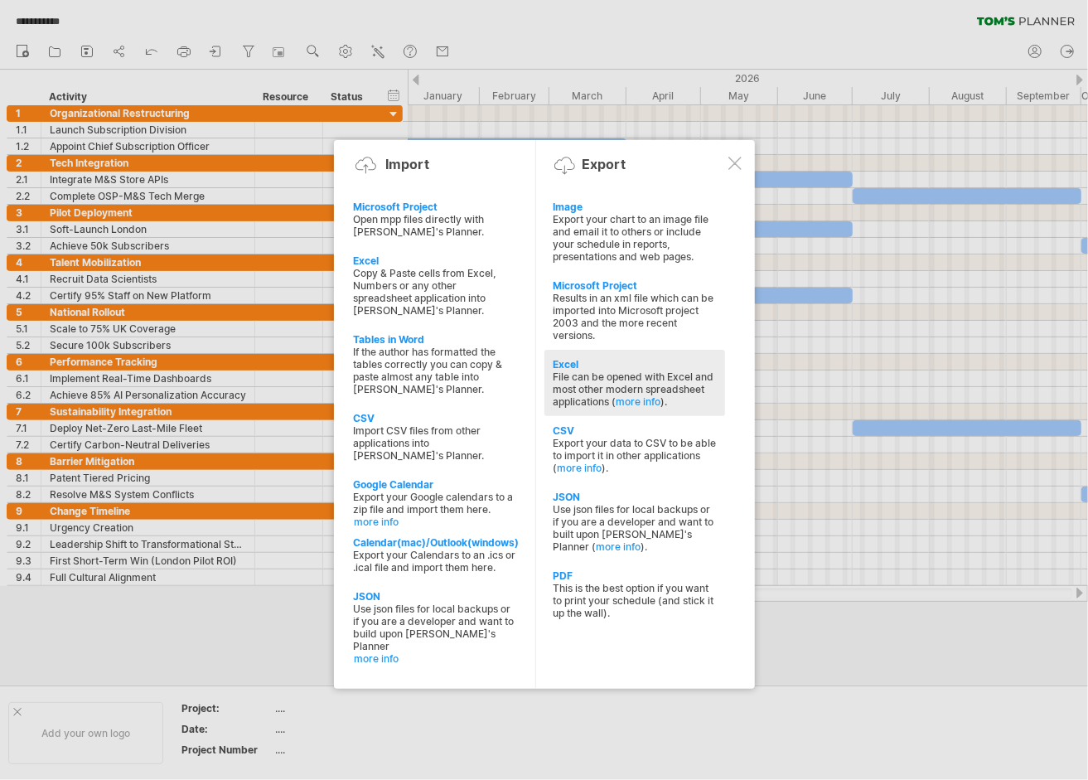
click at [569, 358] on div "Excel" at bounding box center [635, 364] width 164 height 12
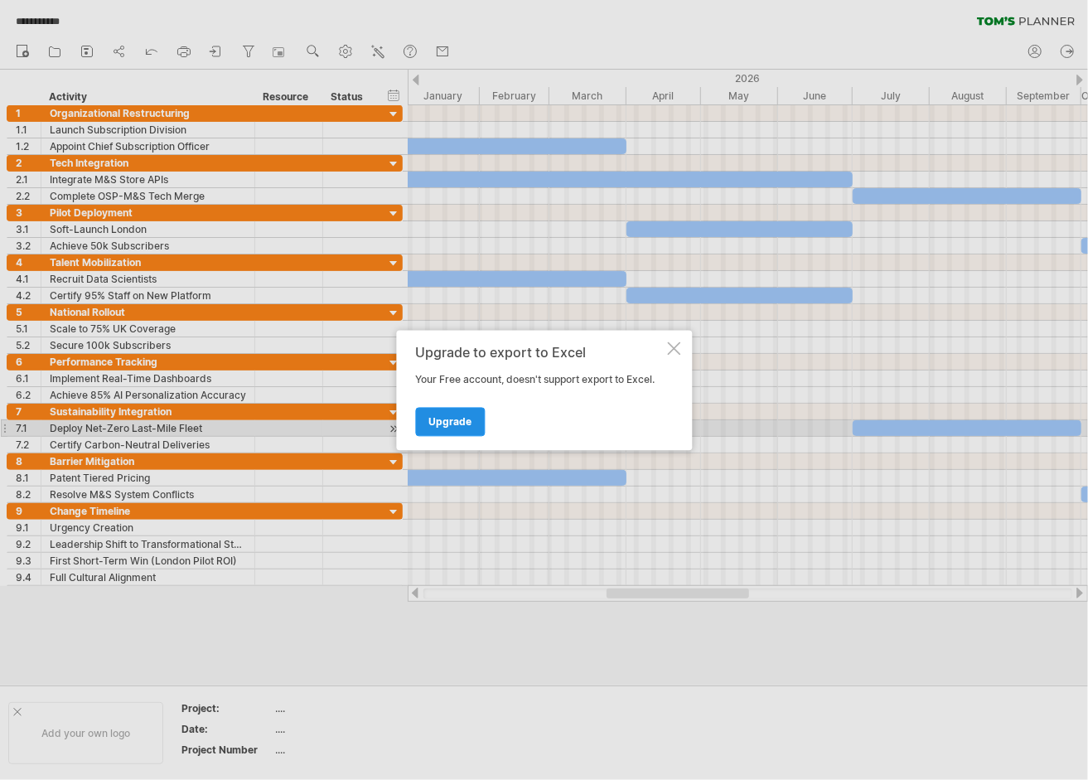
click at [458, 421] on span "Upgrade" at bounding box center [450, 421] width 43 height 12
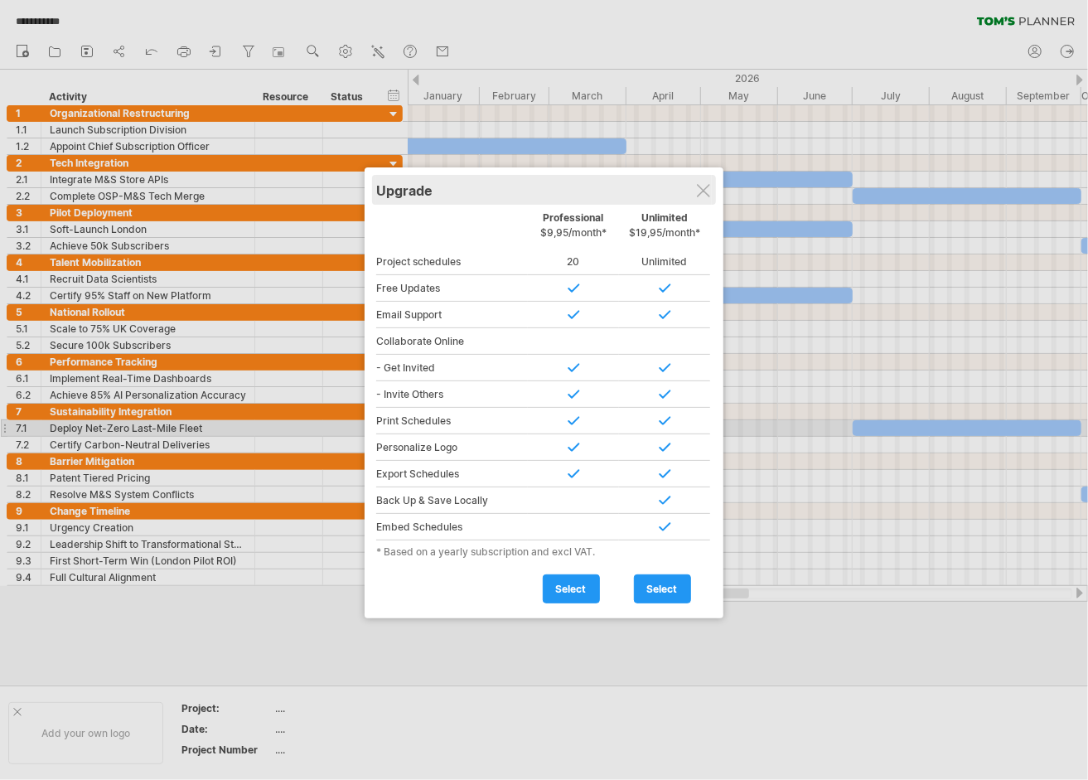
click at [712, 186] on div "Upgrade" at bounding box center [544, 190] width 336 height 30
click at [711, 186] on div "Upgrade" at bounding box center [544, 190] width 336 height 30
click at [708, 185] on div at bounding box center [703, 190] width 13 height 13
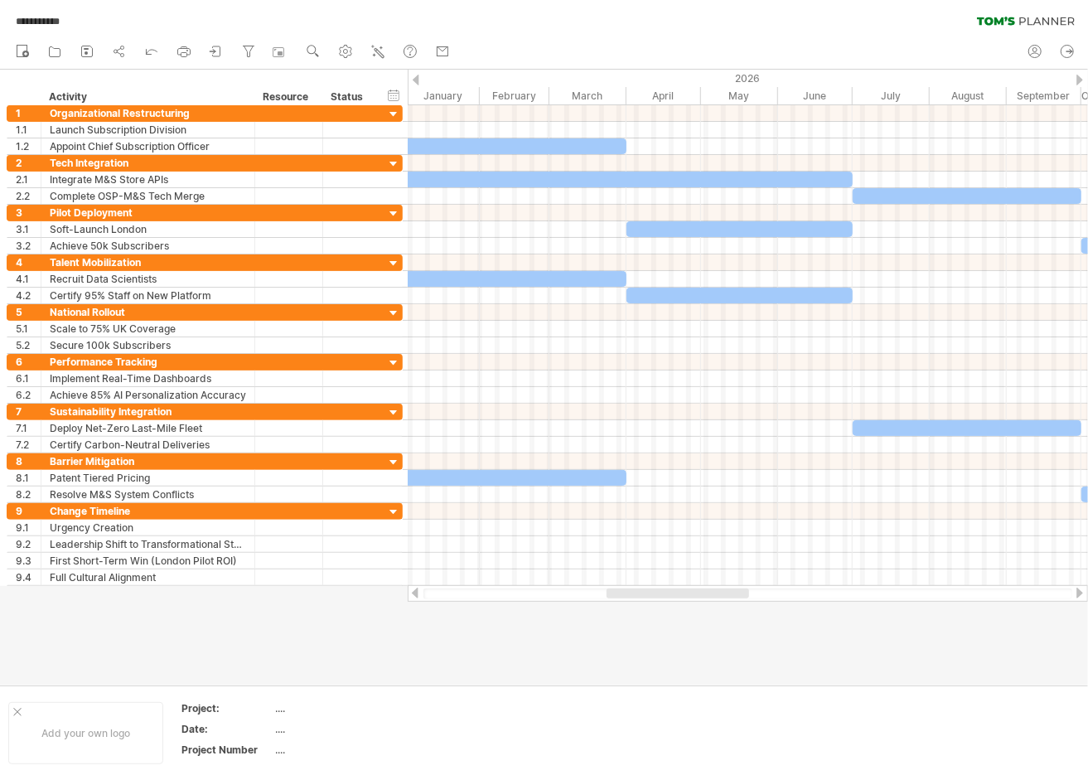
click at [740, 27] on div "**********" at bounding box center [544, 17] width 1088 height 35
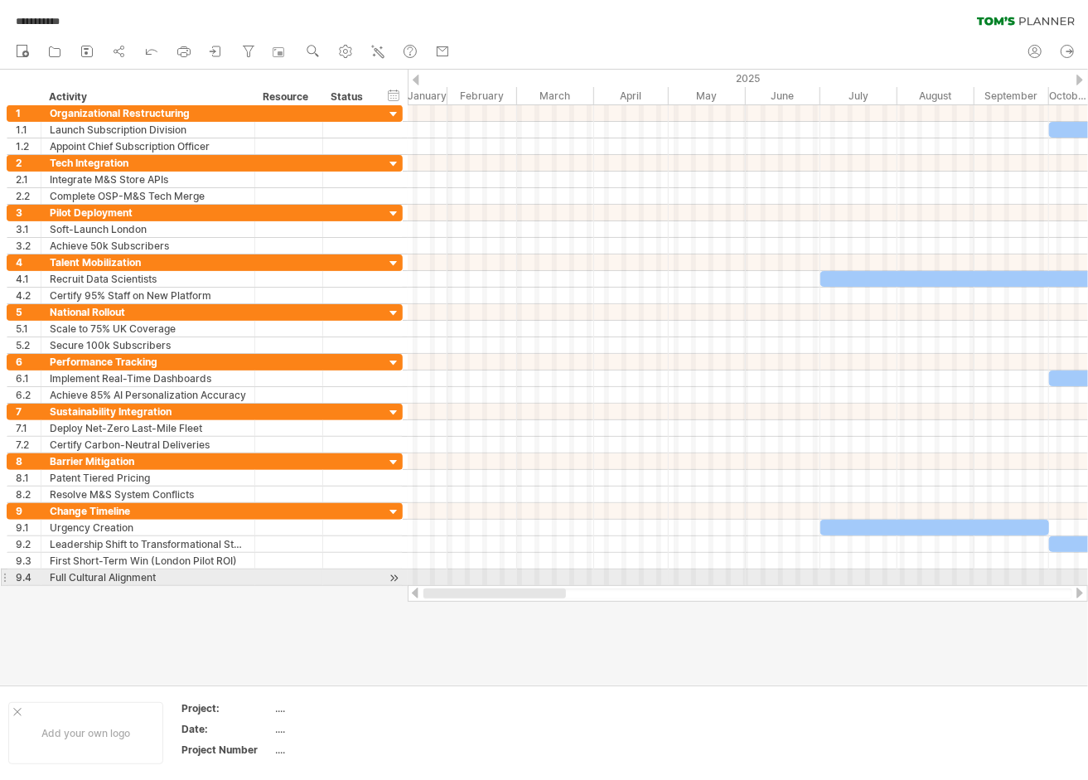
drag, startPoint x: 681, startPoint y: 598, endPoint x: 368, endPoint y: 603, distance: 313.4
click at [406, 586] on div "**********" at bounding box center [544, 390] width 1088 height 780
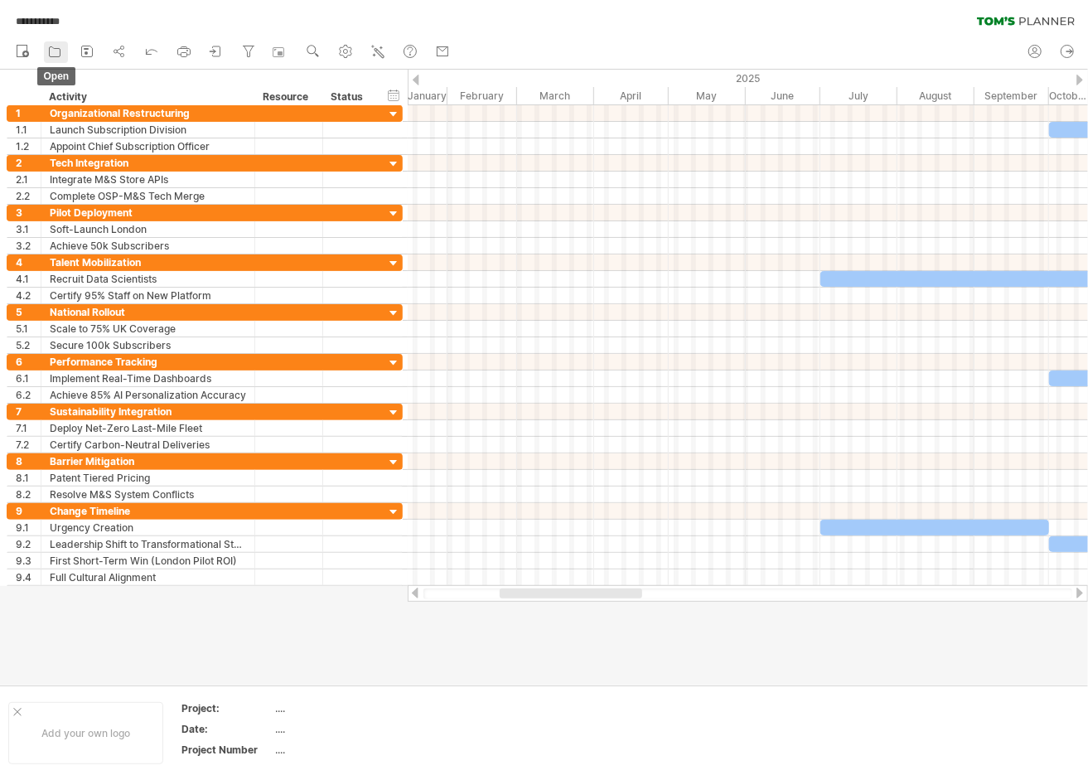
click at [47, 56] on icon at bounding box center [54, 51] width 17 height 17
type input "**********"
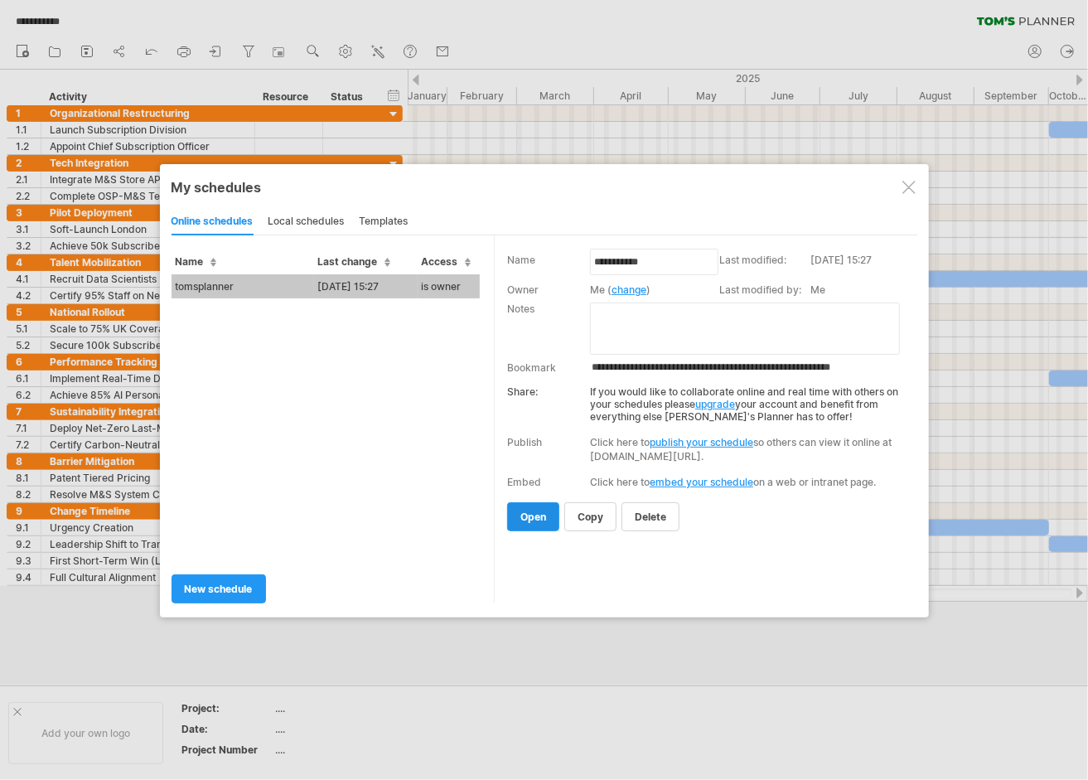
click at [527, 516] on span "open" at bounding box center [534, 517] width 26 height 12
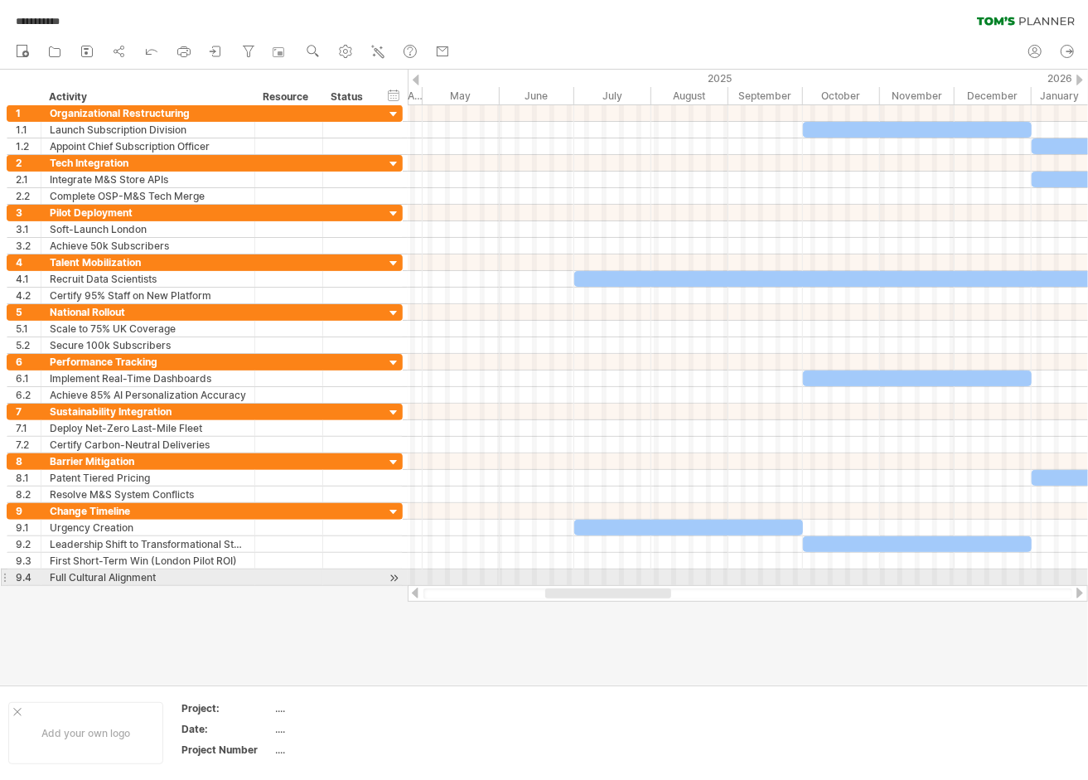
drag, startPoint x: 556, startPoint y: 593, endPoint x: 456, endPoint y: 555, distance: 107.0
click at [457, 555] on div "**********" at bounding box center [544, 390] width 1088 height 780
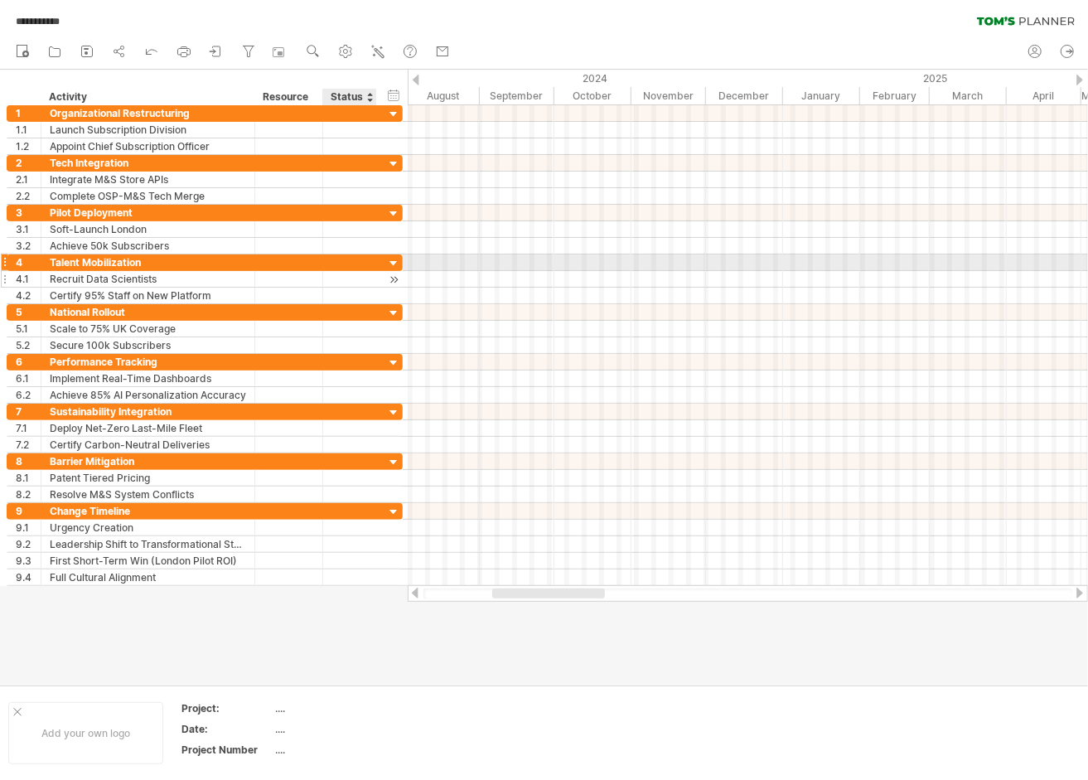
drag, startPoint x: 40, startPoint y: 81, endPoint x: 403, endPoint y: 380, distance: 470.0
click at [378, 282] on div "**********" at bounding box center [544, 390] width 1088 height 780
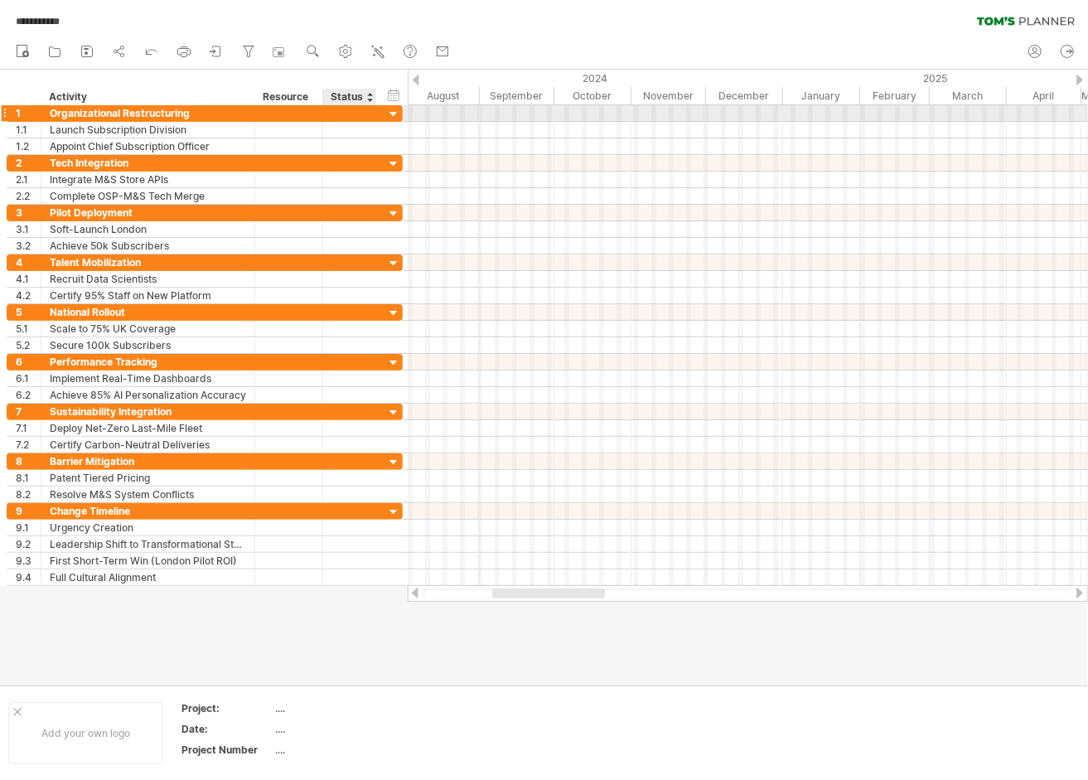
click at [388, 108] on div at bounding box center [394, 115] width 16 height 16
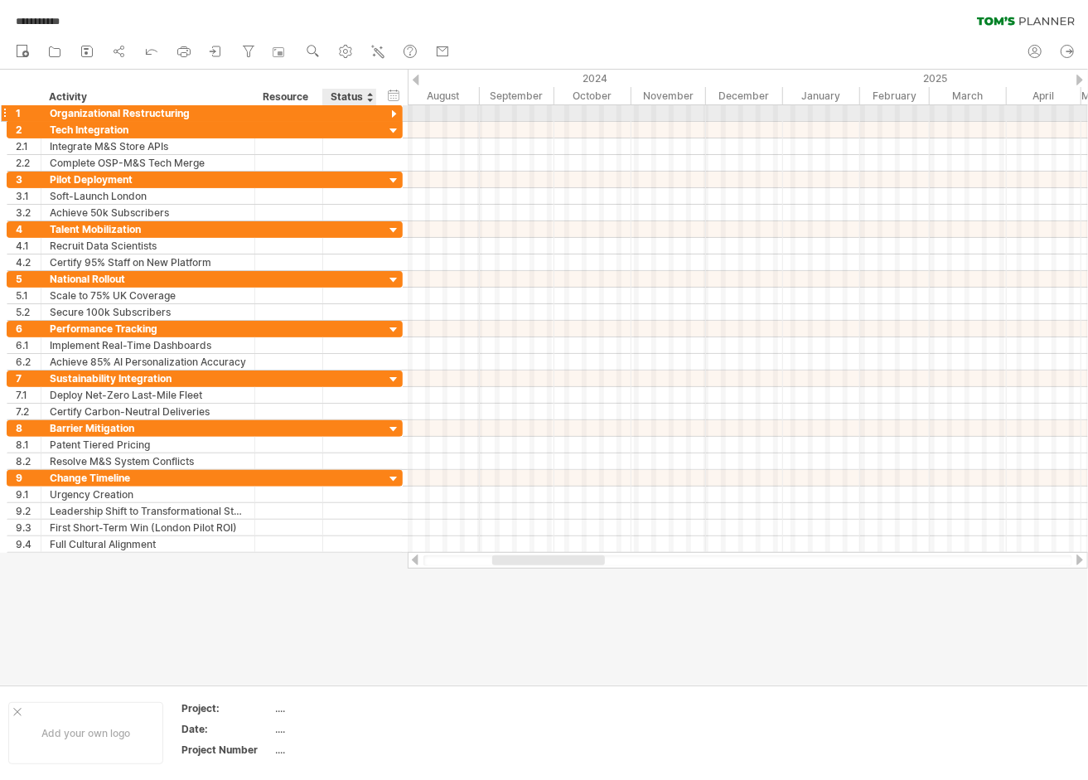
click at [392, 111] on div at bounding box center [394, 115] width 16 height 16
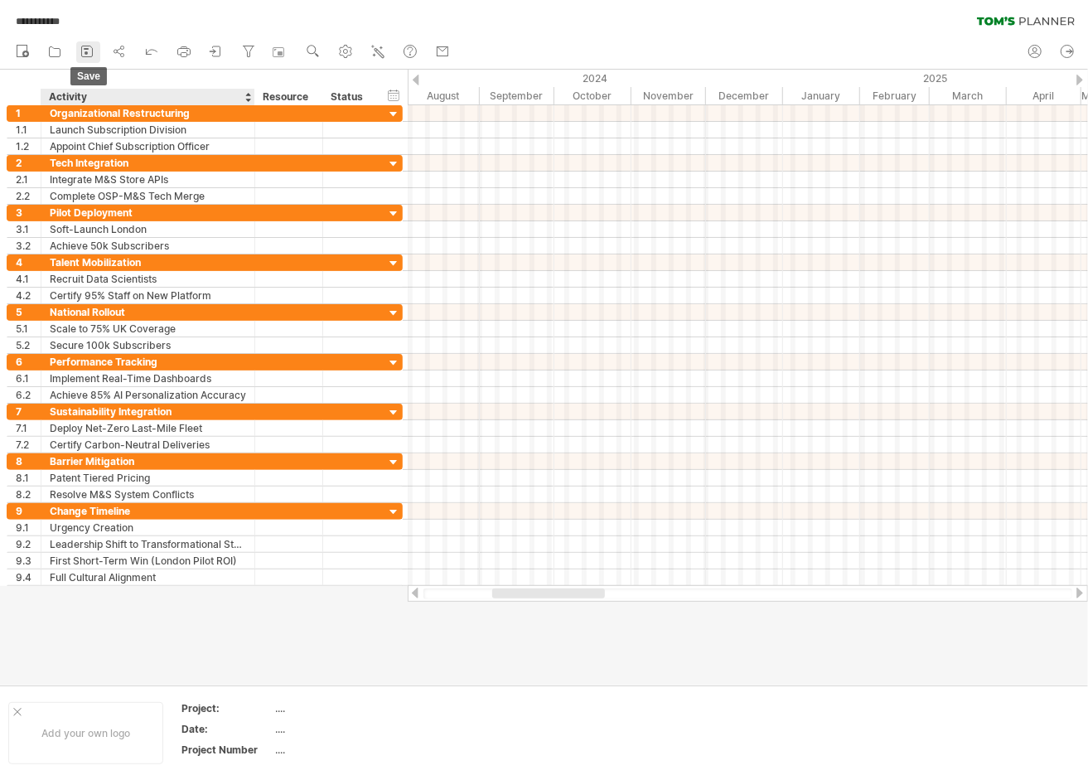
click at [83, 61] on link "save" at bounding box center [88, 52] width 24 height 22
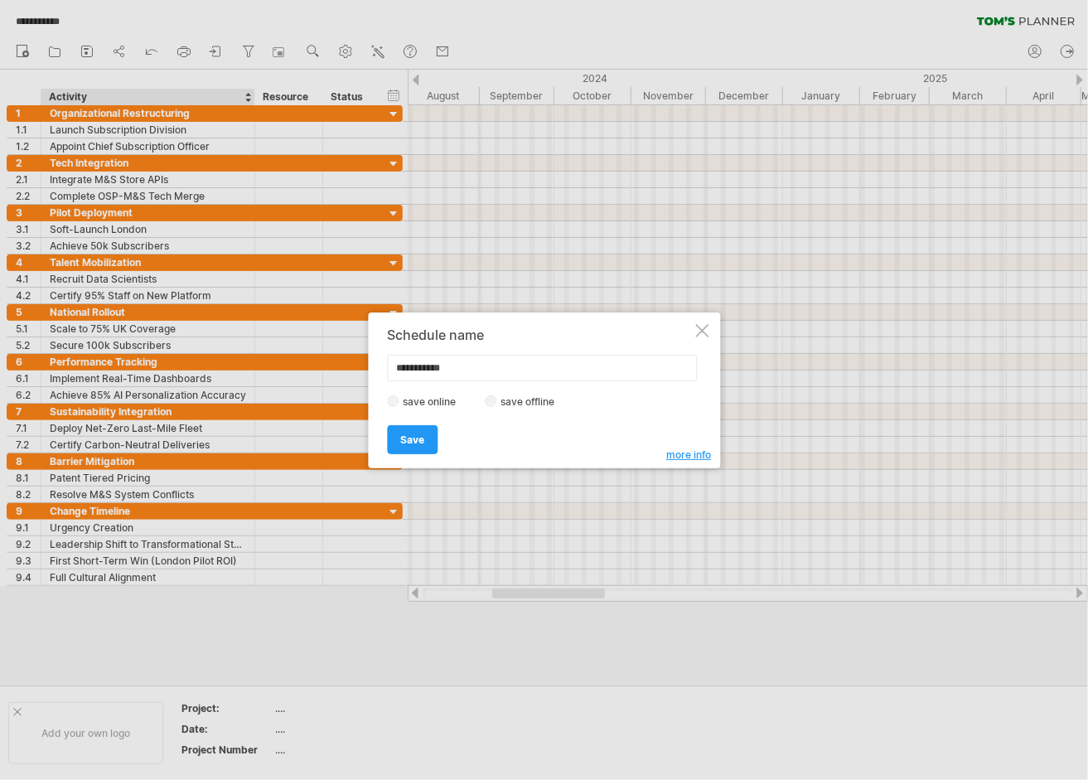
click at [690, 454] on span "more info" at bounding box center [688, 454] width 45 height 12
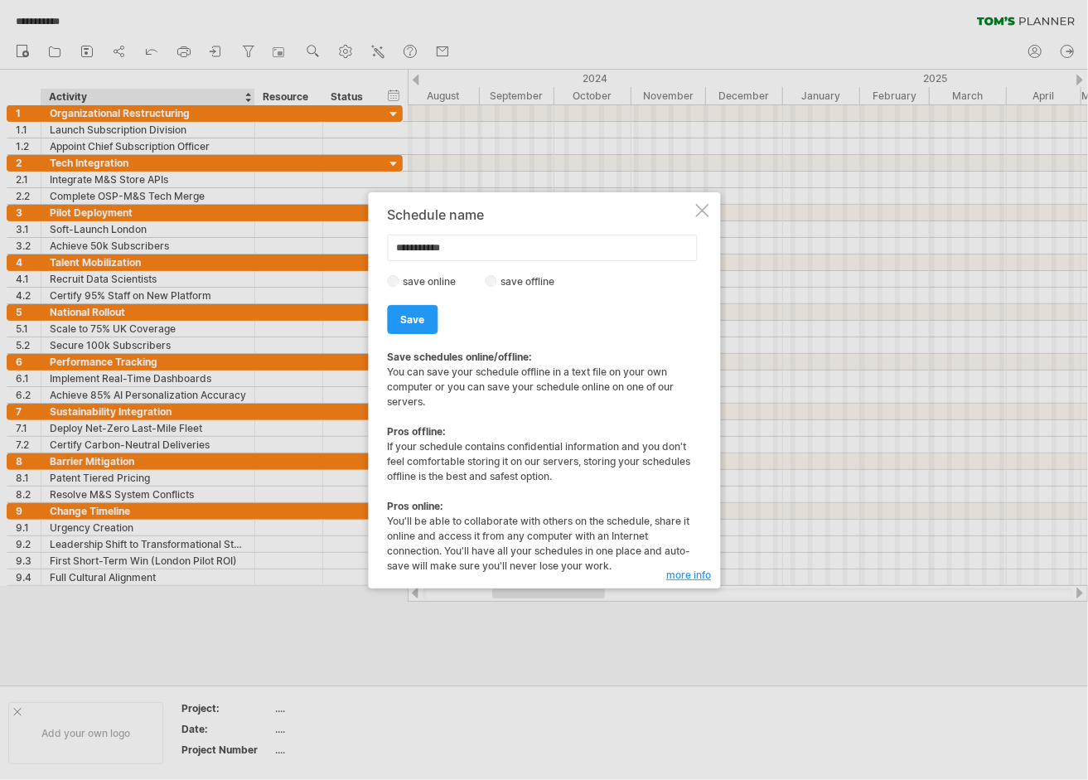
click at [701, 214] on div at bounding box center [701, 210] width 13 height 13
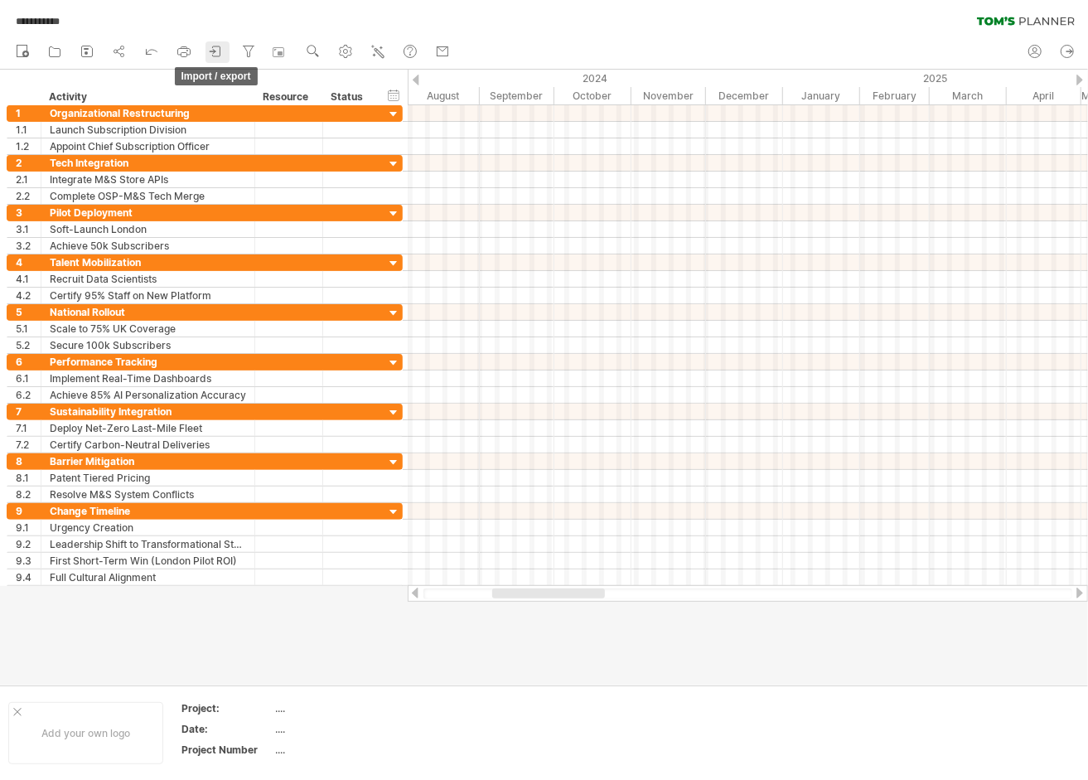
click at [222, 45] on icon at bounding box center [216, 51] width 17 height 17
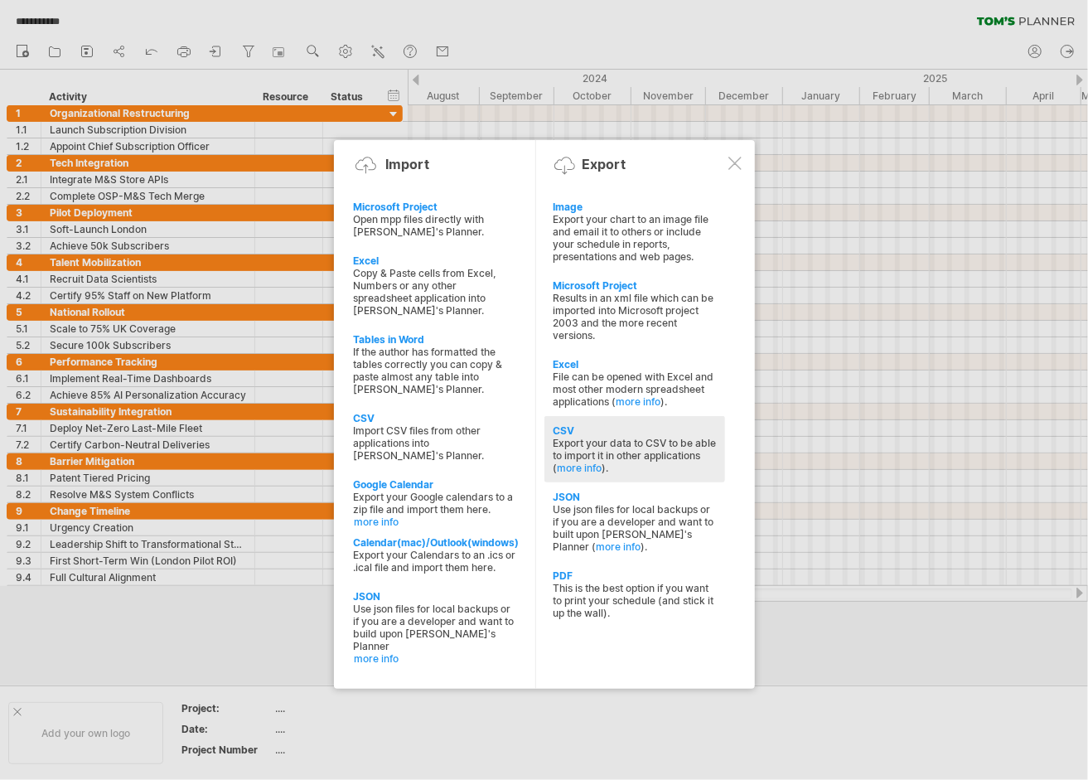
click at [564, 424] on div "CSV" at bounding box center [635, 430] width 164 height 12
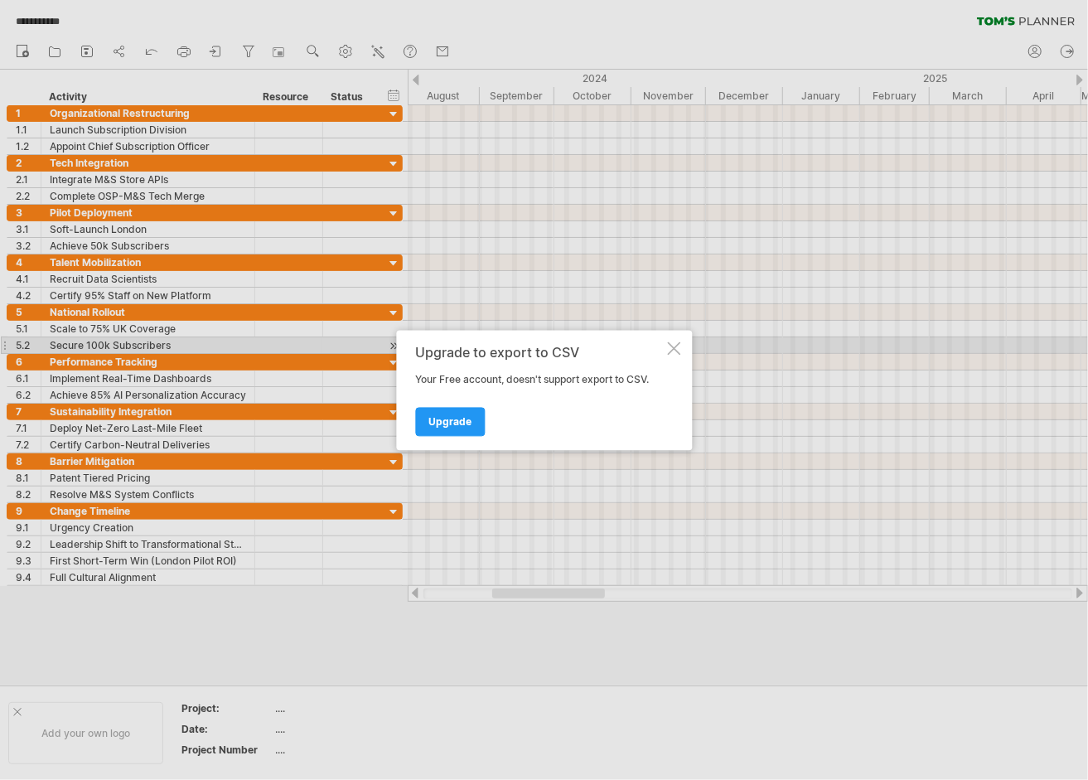
click at [675, 347] on div at bounding box center [673, 348] width 13 height 13
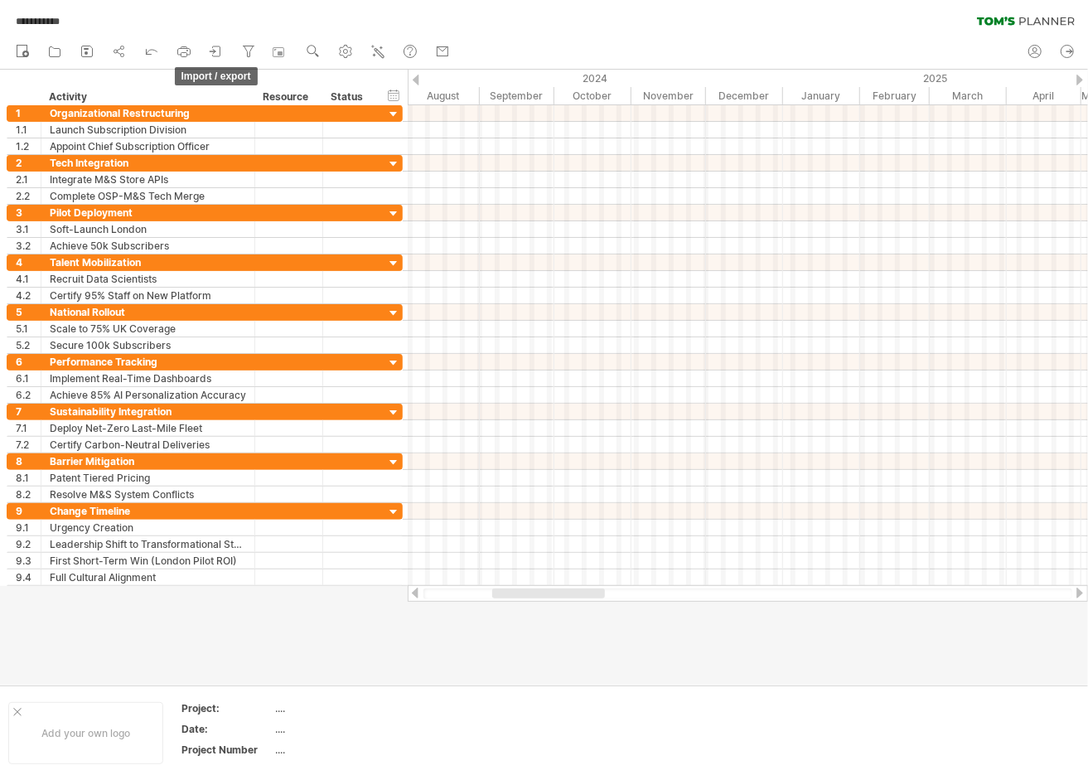
click at [211, 57] on icon at bounding box center [216, 51] width 17 height 17
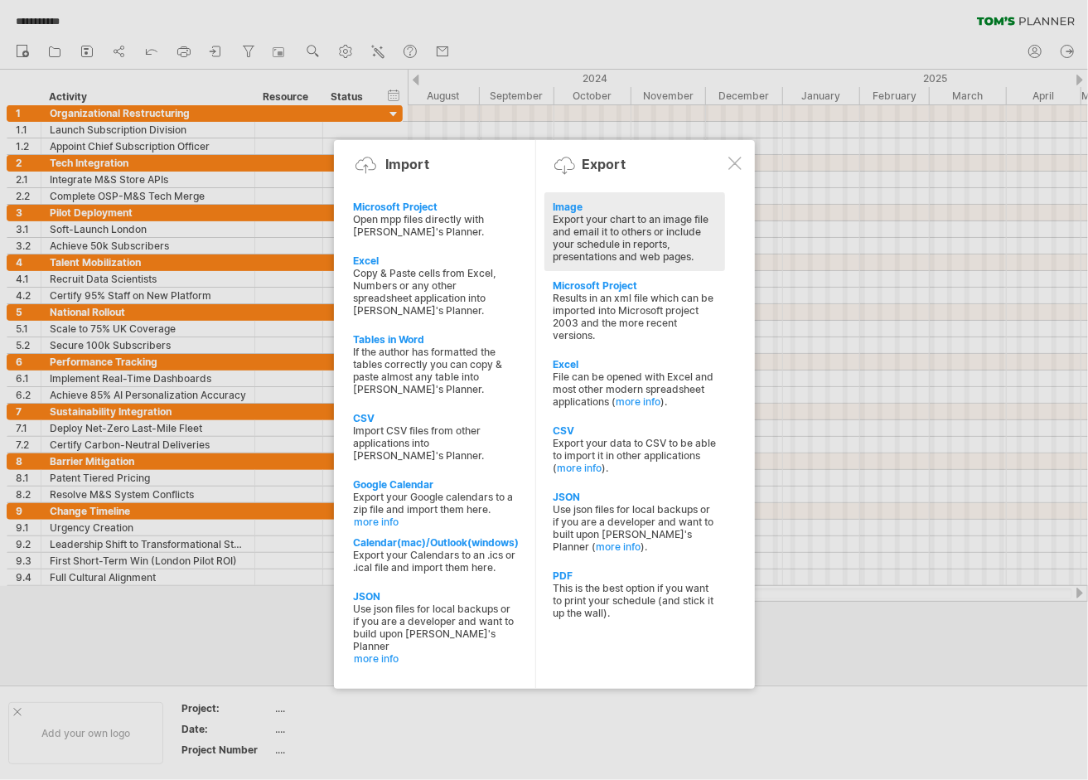
click at [560, 209] on div "Image" at bounding box center [635, 207] width 164 height 12
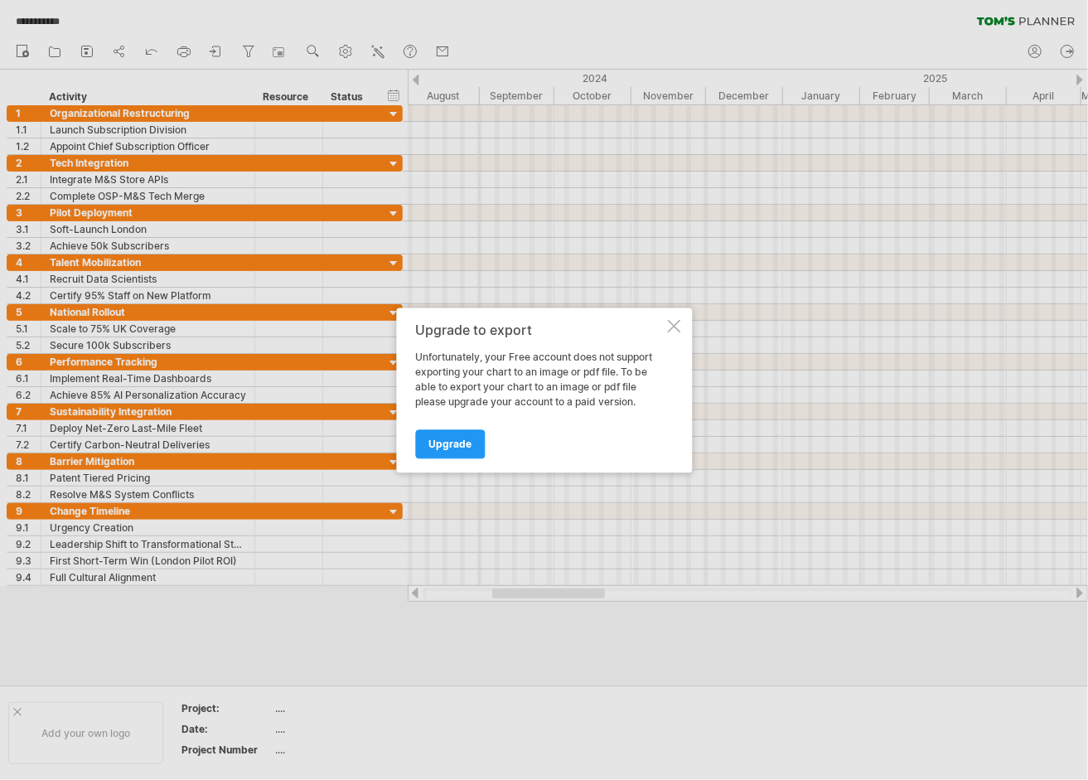
click at [680, 322] on div at bounding box center [673, 325] width 13 height 13
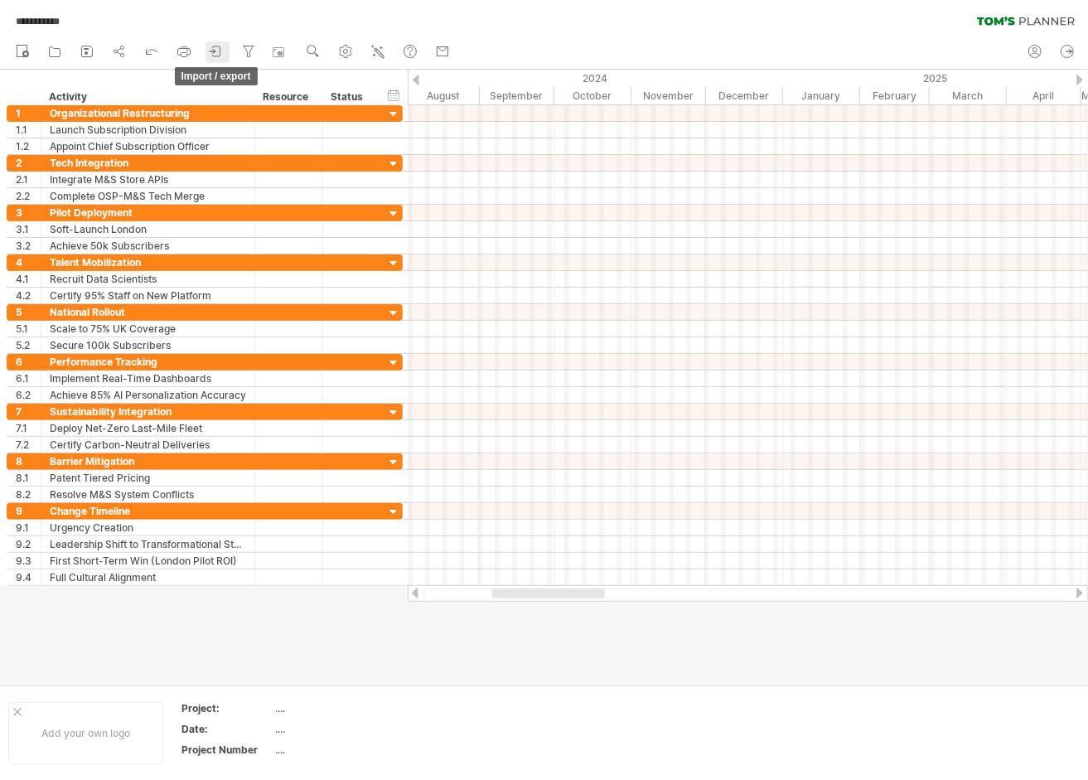
click at [216, 55] on icon at bounding box center [216, 51] width 17 height 17
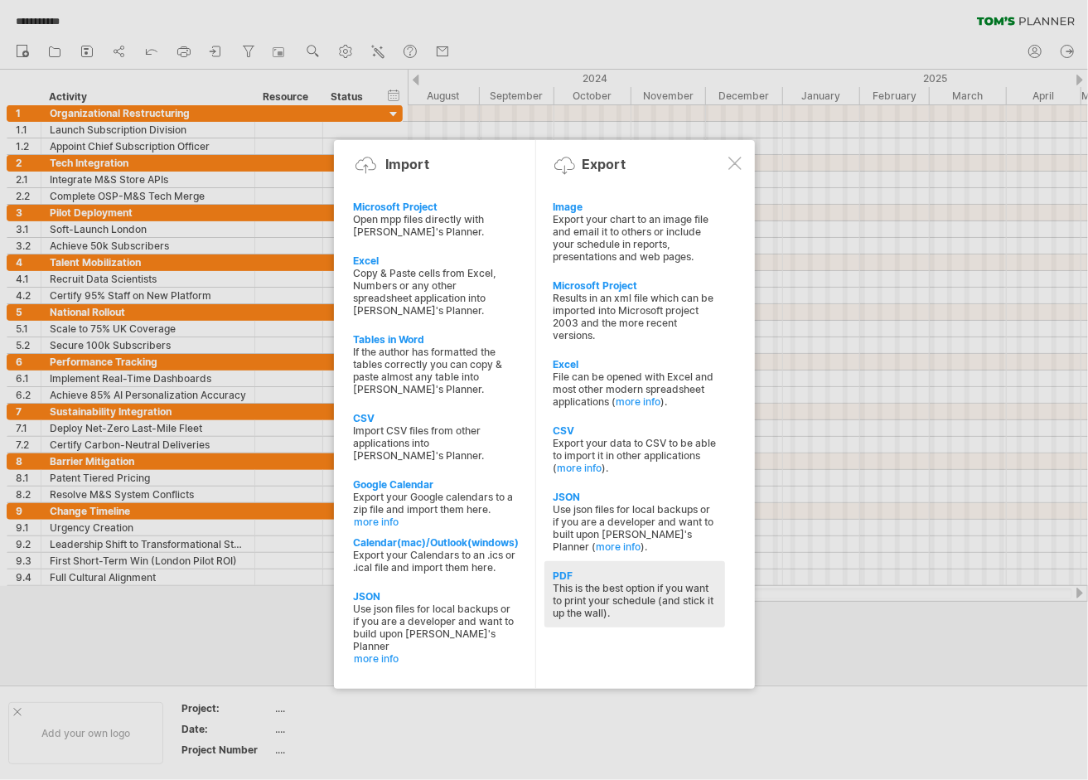
click at [562, 569] on div "PDF" at bounding box center [635, 575] width 164 height 12
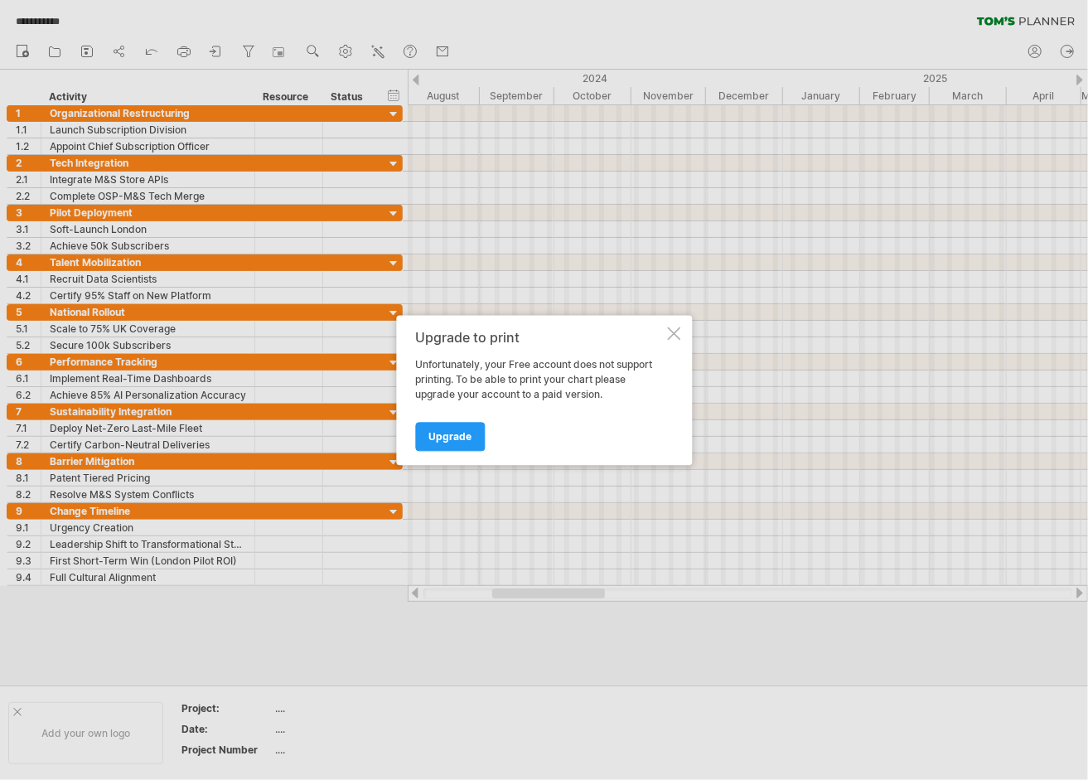
click at [675, 335] on div at bounding box center [673, 333] width 13 height 13
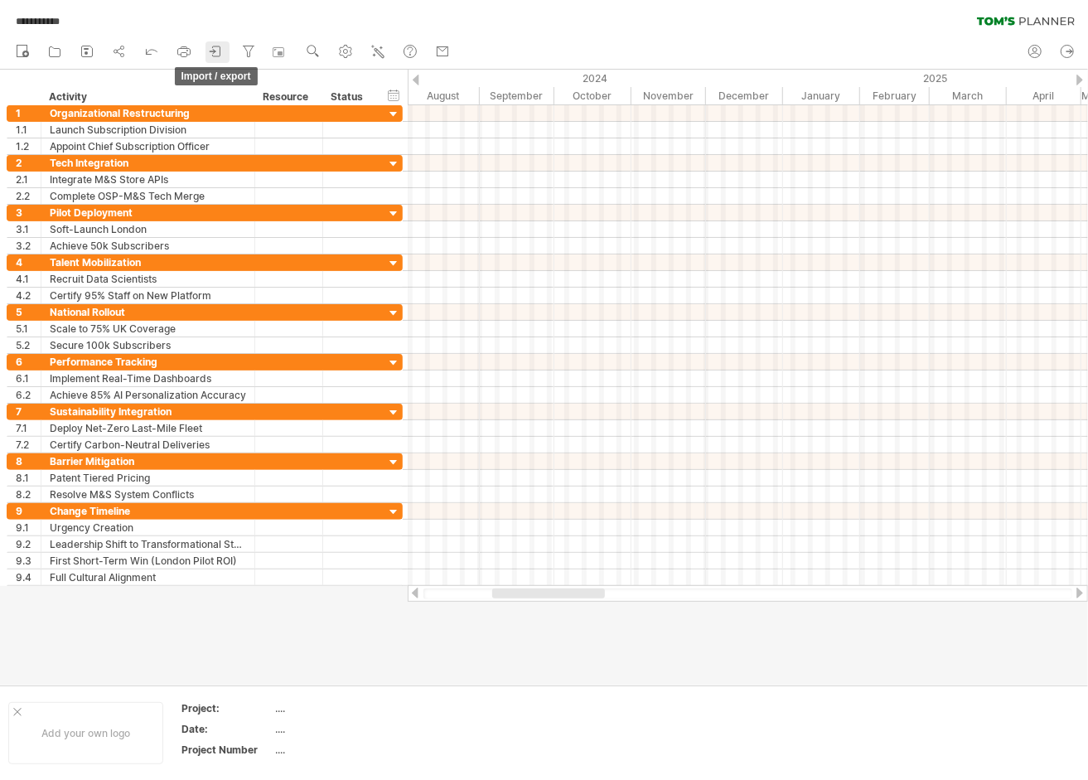
click at [208, 50] on link "import / export" at bounding box center [218, 52] width 24 height 22
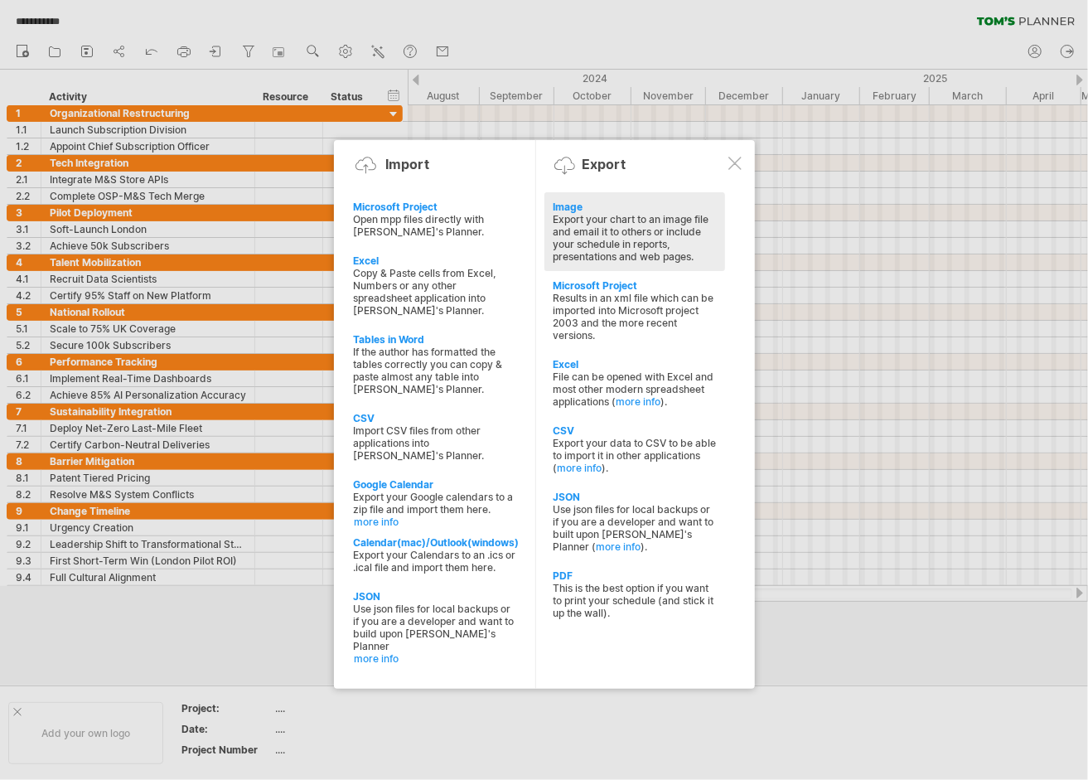
click at [584, 264] on div "Image Export your chart to an image file and email it to others or include your…" at bounding box center [635, 231] width 181 height 79
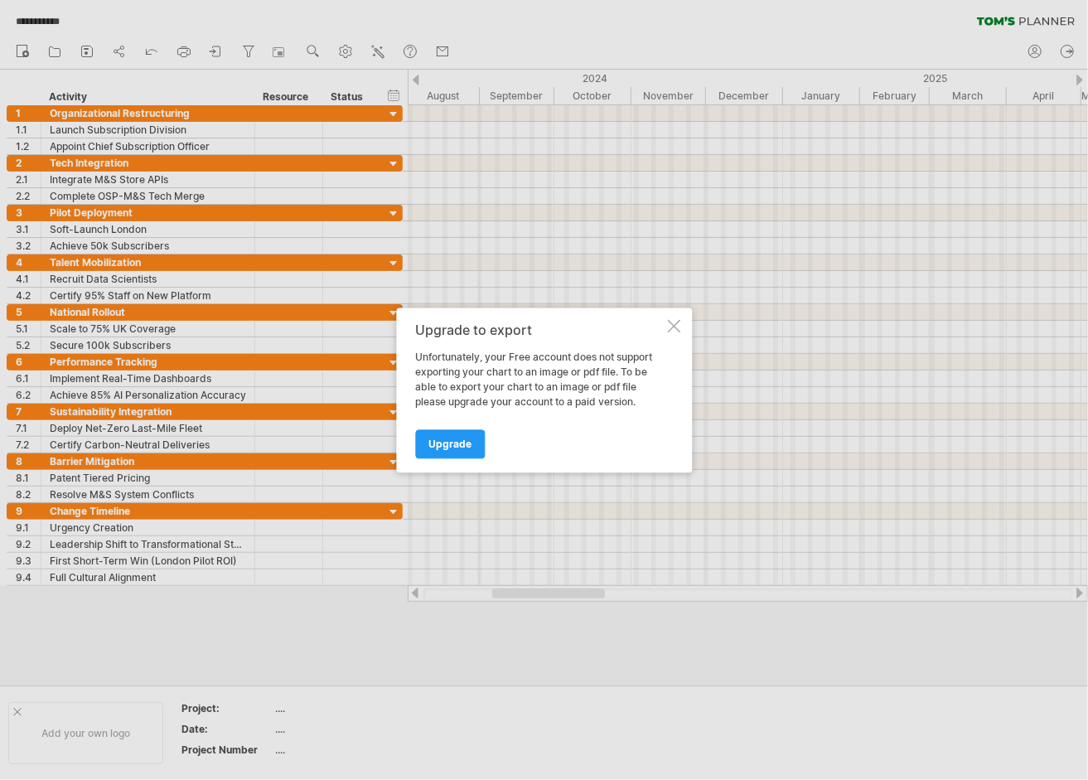
click at [676, 325] on div at bounding box center [673, 325] width 13 height 13
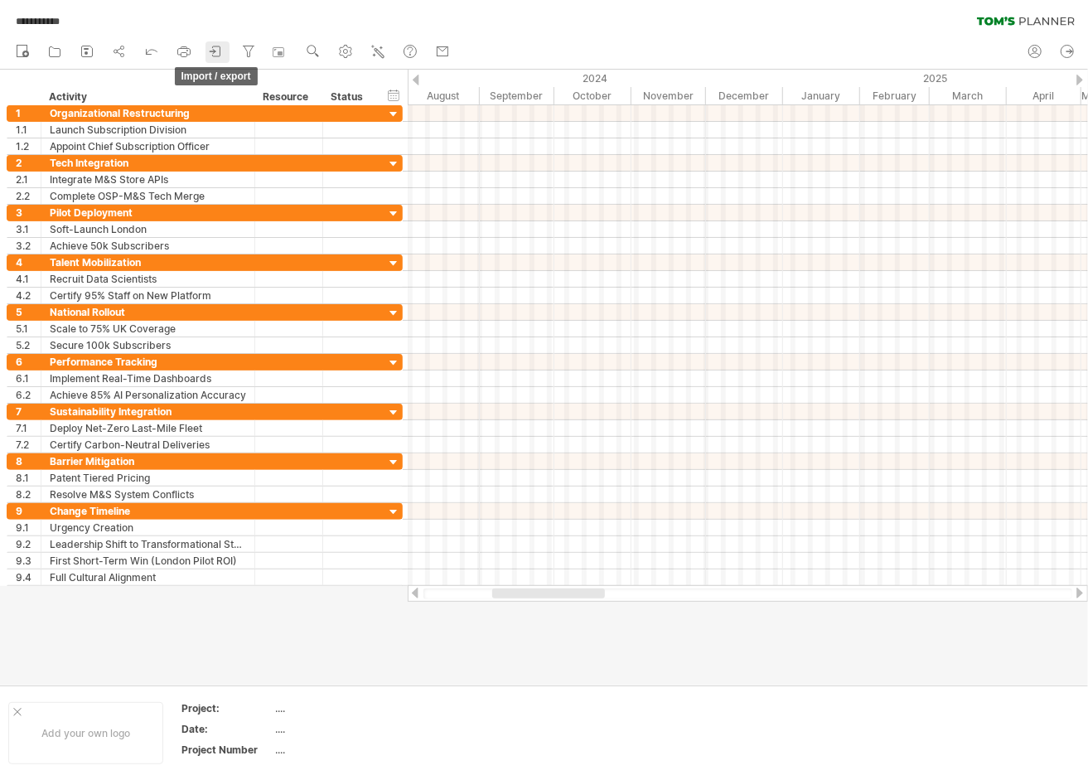
click at [216, 48] on icon at bounding box center [216, 51] width 17 height 17
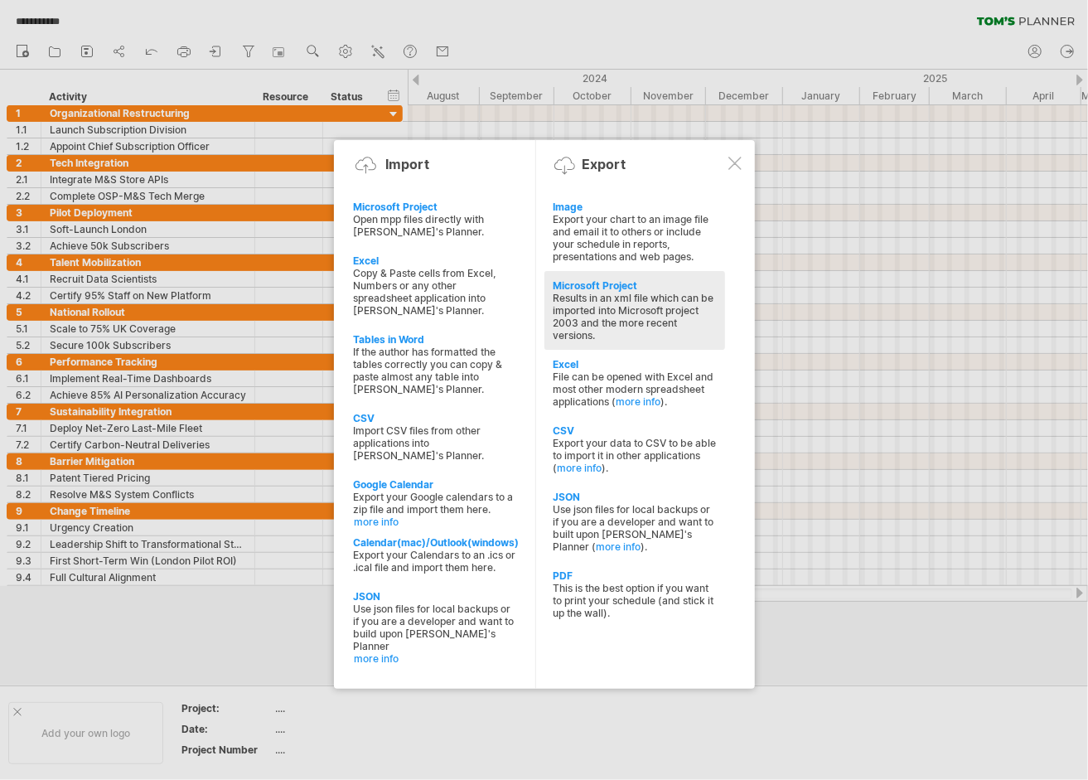
click at [597, 279] on div "Microsoft Project" at bounding box center [635, 285] width 164 height 12
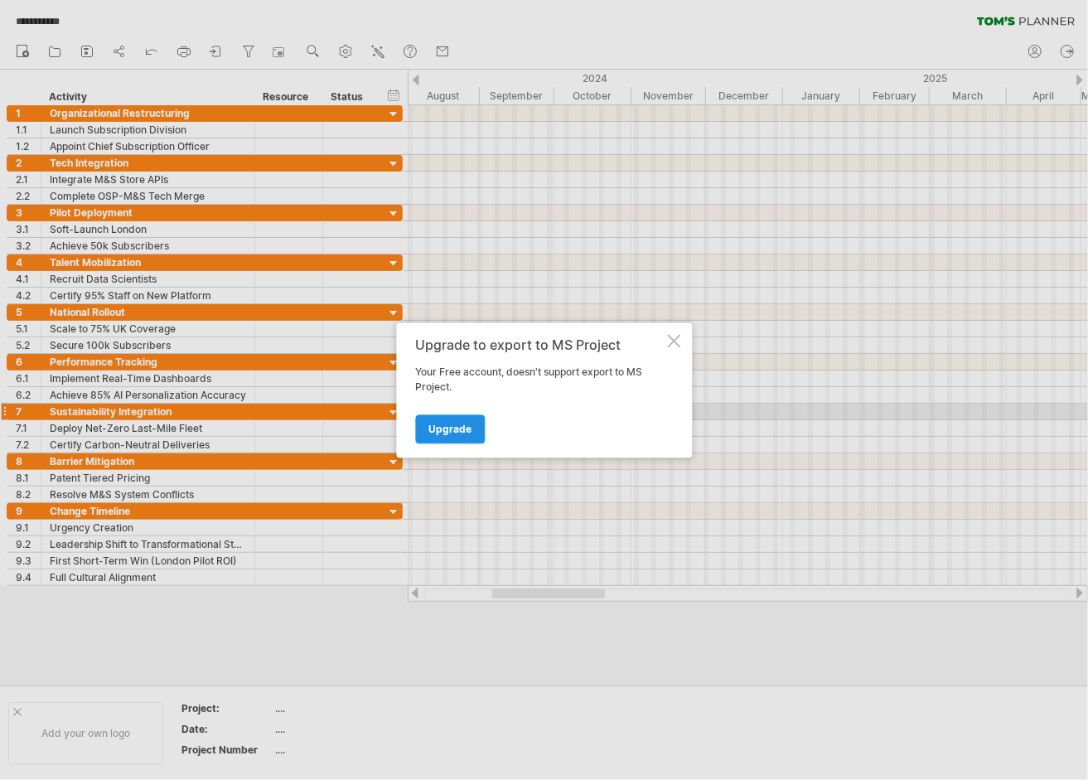
click at [448, 419] on link "Upgrade" at bounding box center [450, 428] width 70 height 29
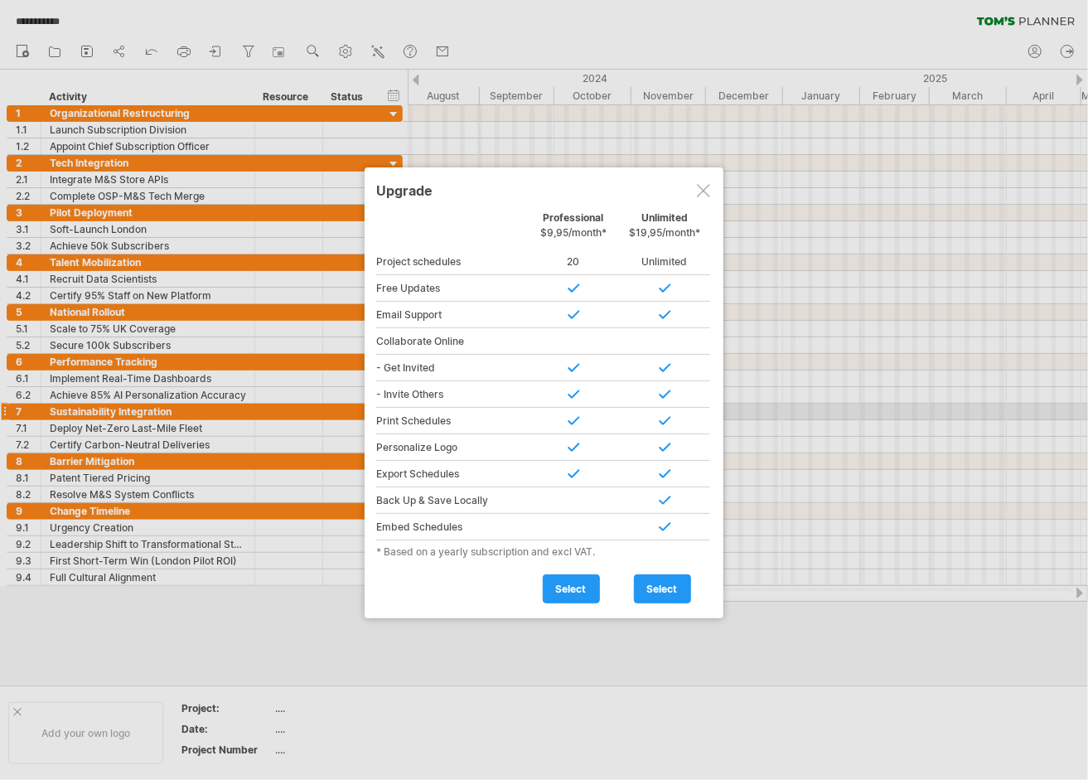
click at [706, 196] on div at bounding box center [703, 190] width 13 height 13
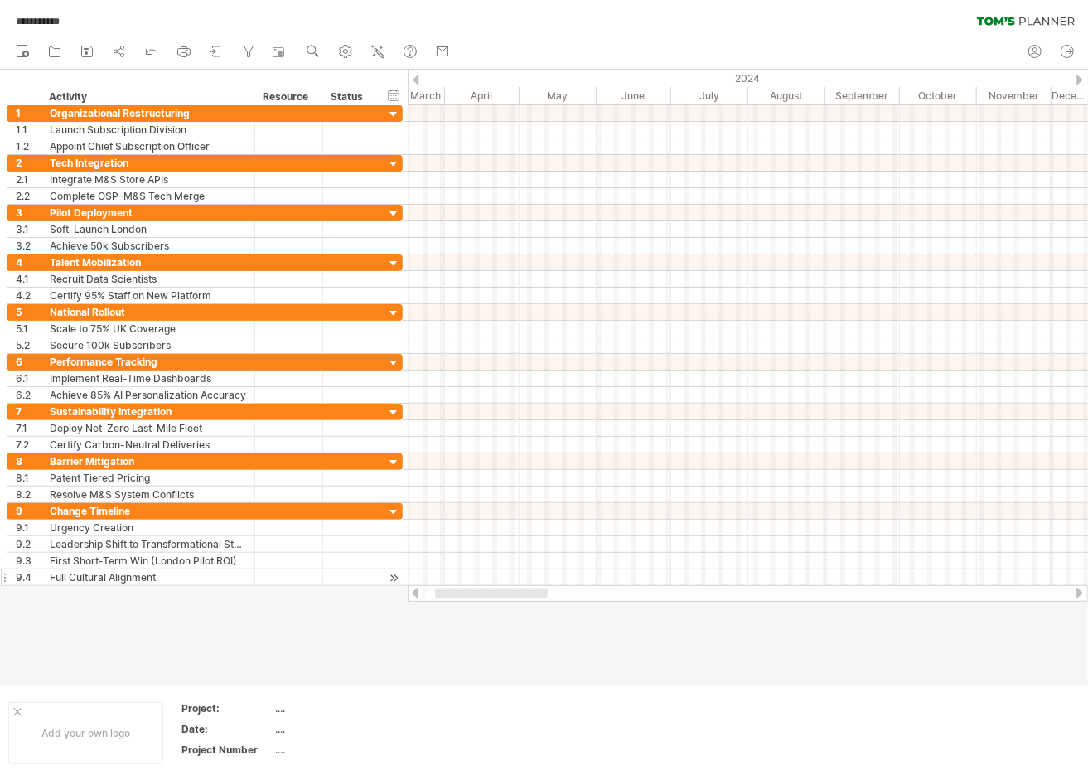
drag, startPoint x: 554, startPoint y: 592, endPoint x: 400, endPoint y: 574, distance: 155.3
click at [405, 579] on div "**********" at bounding box center [544, 390] width 1088 height 780
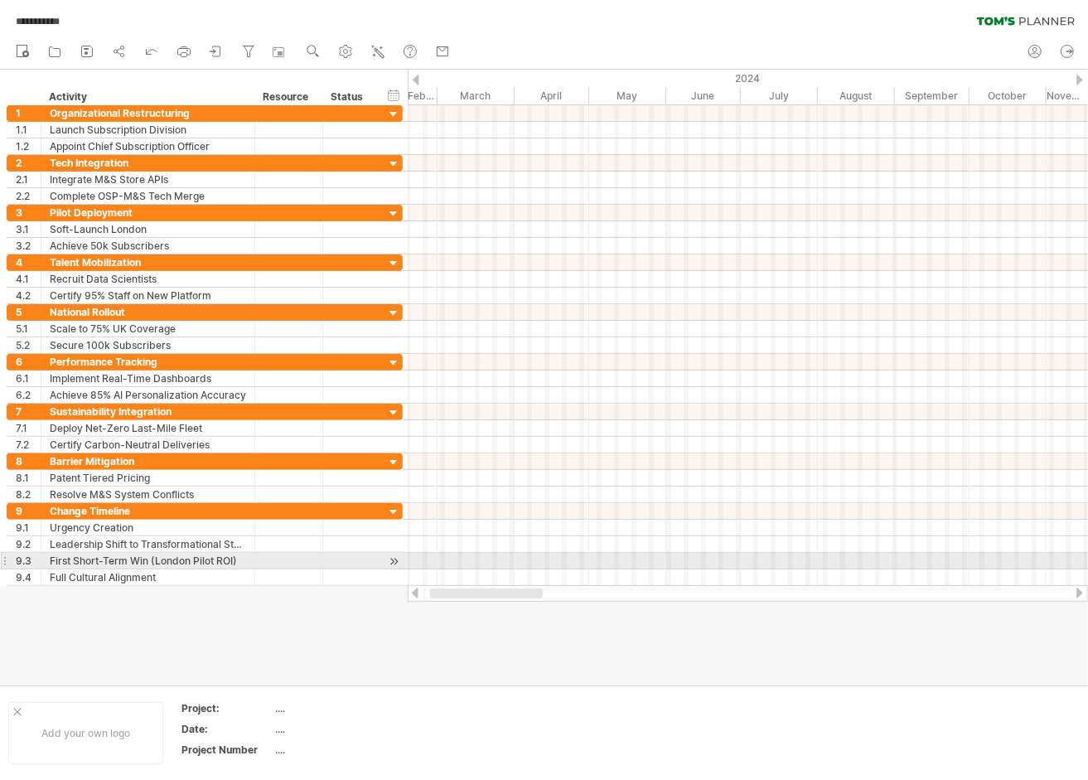
click at [578, 391] on div at bounding box center [748, 395] width 681 height 17
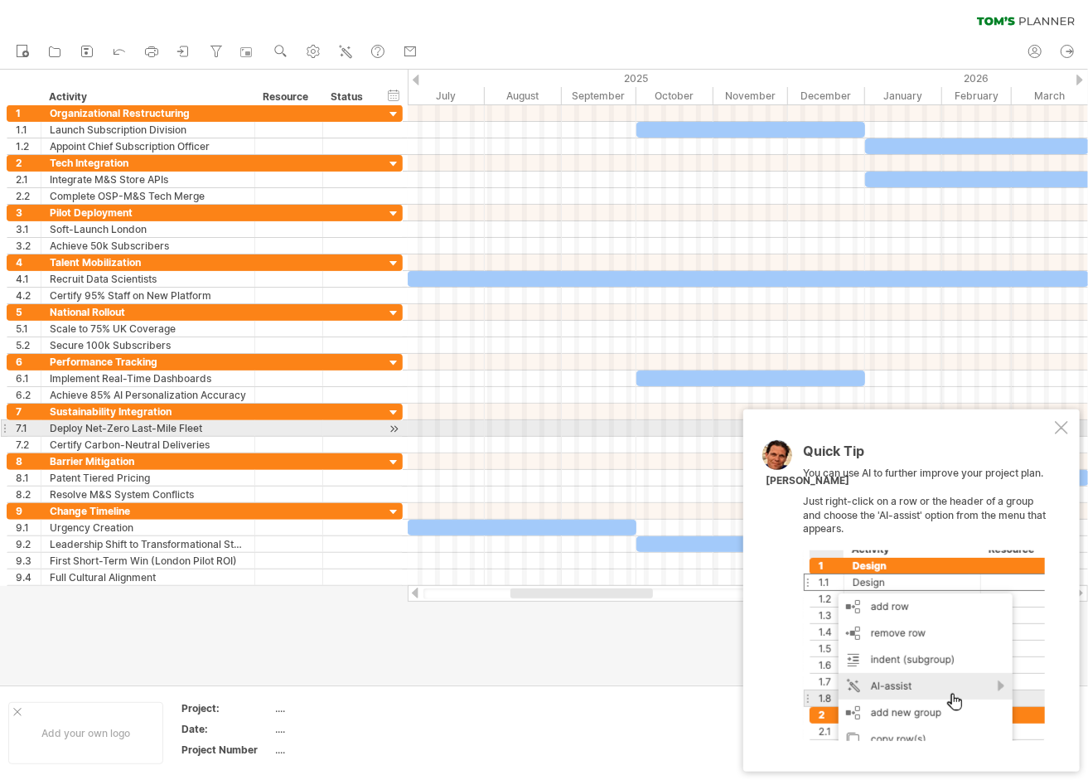
click at [1063, 427] on div at bounding box center [1061, 427] width 13 height 13
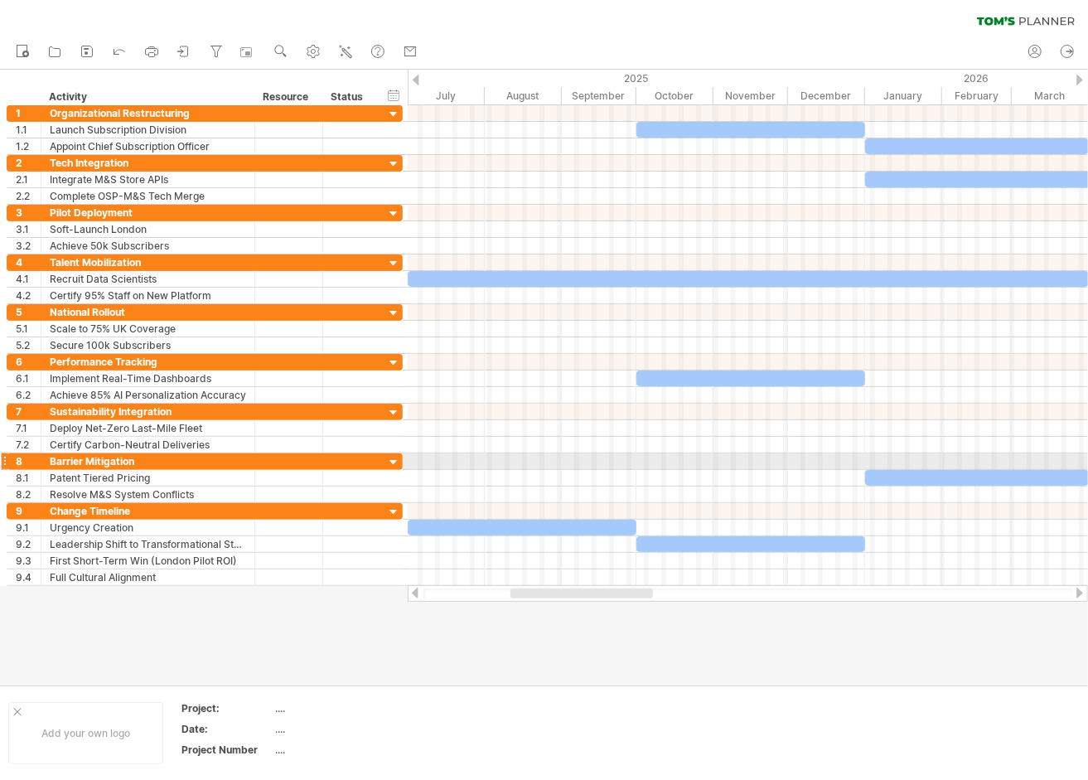
click at [952, 470] on div at bounding box center [977, 478] width 224 height 16
click at [952, 470] on div at bounding box center [976, 478] width 224 height 16
click at [958, 470] on div at bounding box center [976, 478] width 224 height 16
drag, startPoint x: 859, startPoint y: 673, endPoint x: 869, endPoint y: 676, distance: 10.3
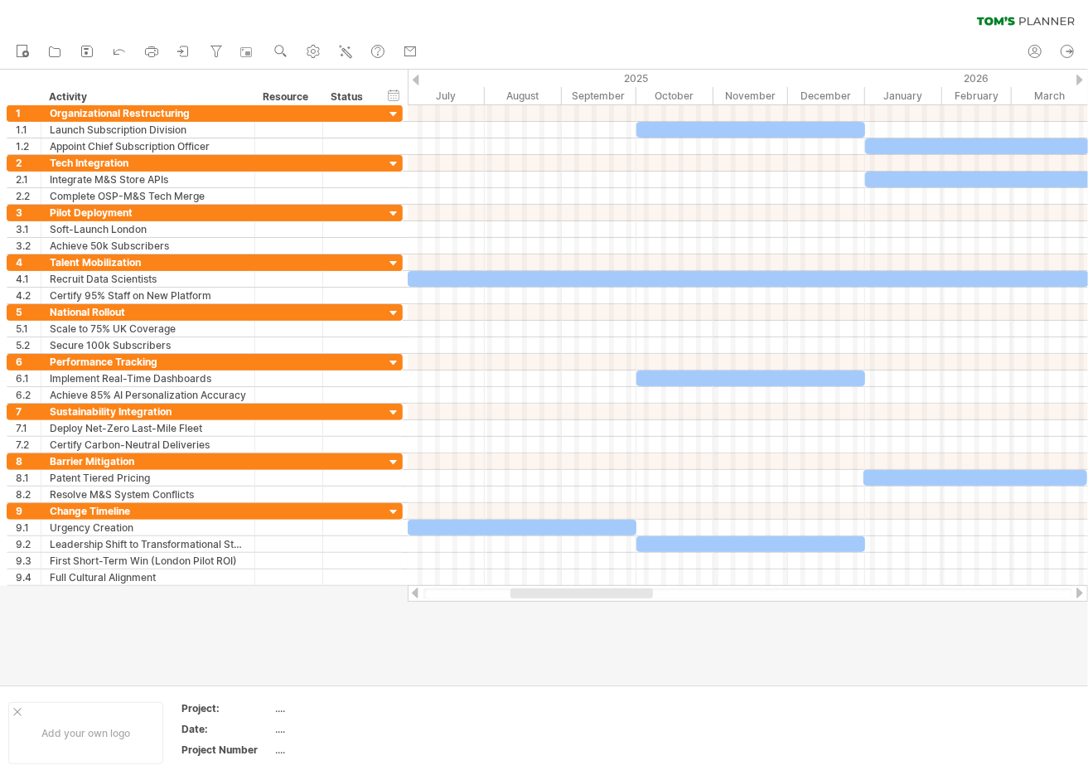
click at [858, 673] on div at bounding box center [544, 377] width 1088 height 615
drag, startPoint x: 71, startPoint y: 68, endPoint x: 710, endPoint y: 448, distance: 743.4
click at [710, 448] on div "Trying to reach [DOMAIN_NAME] Connected again... 0% clear filter new 1" at bounding box center [544, 390] width 1088 height 780
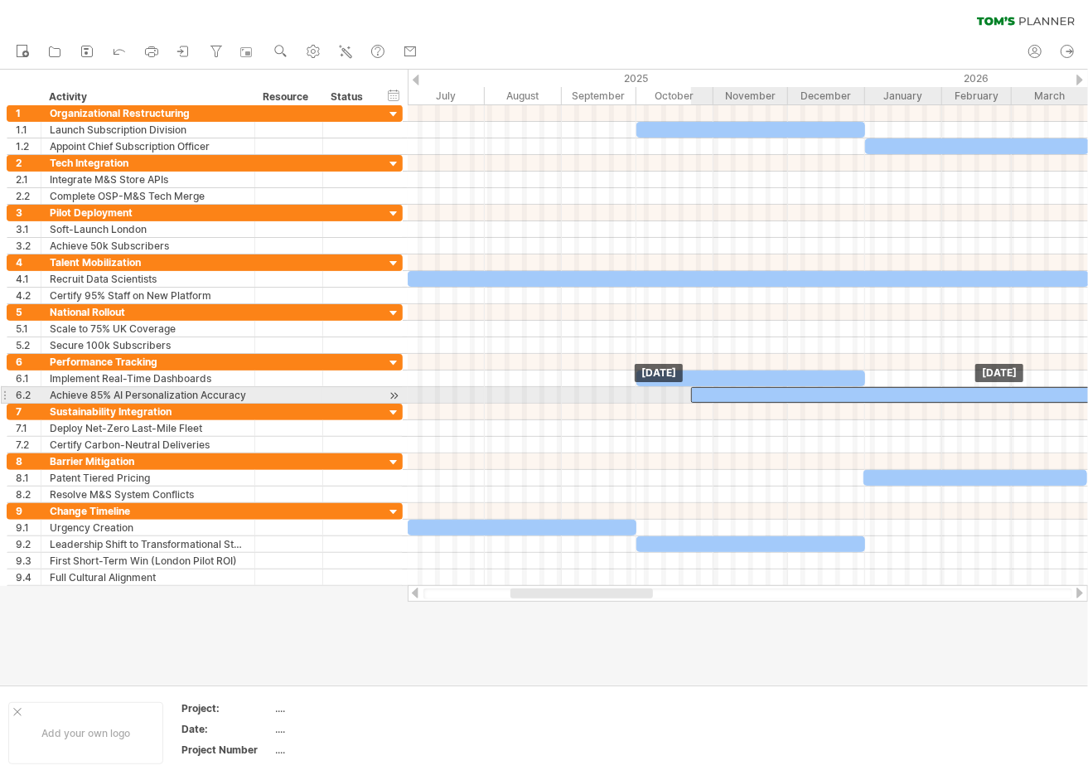
drag, startPoint x: 1048, startPoint y: 181, endPoint x: 886, endPoint y: 397, distance: 270.1
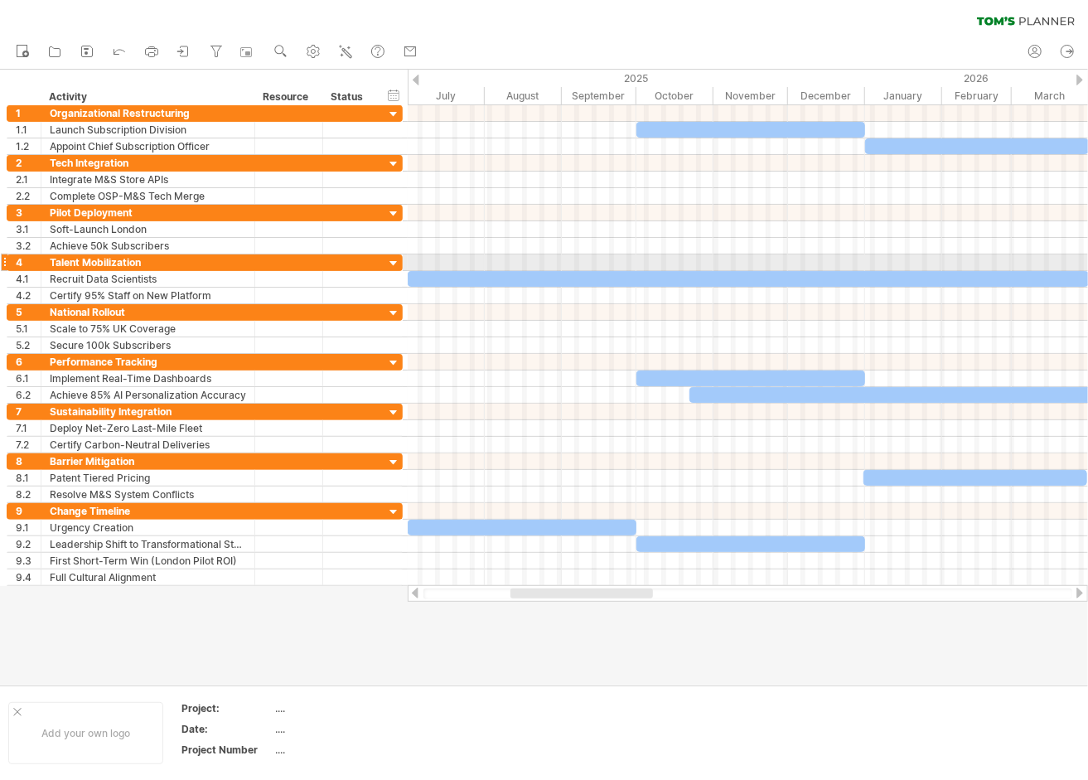
drag, startPoint x: 976, startPoint y: 260, endPoint x: 976, endPoint y: 274, distance: 14.1
click at [976, 274] on div "Tuesday 21 April Wednesday 22 October" at bounding box center [748, 345] width 681 height 481
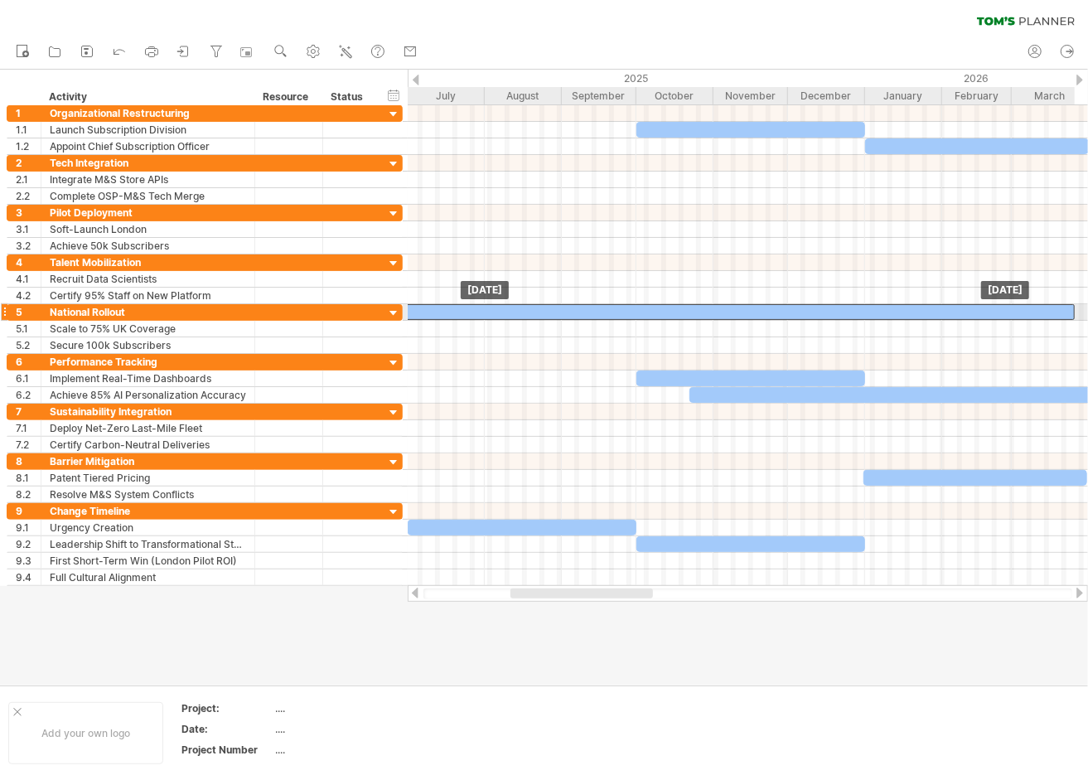
drag, startPoint x: 976, startPoint y: 274, endPoint x: 965, endPoint y: 303, distance: 30.5
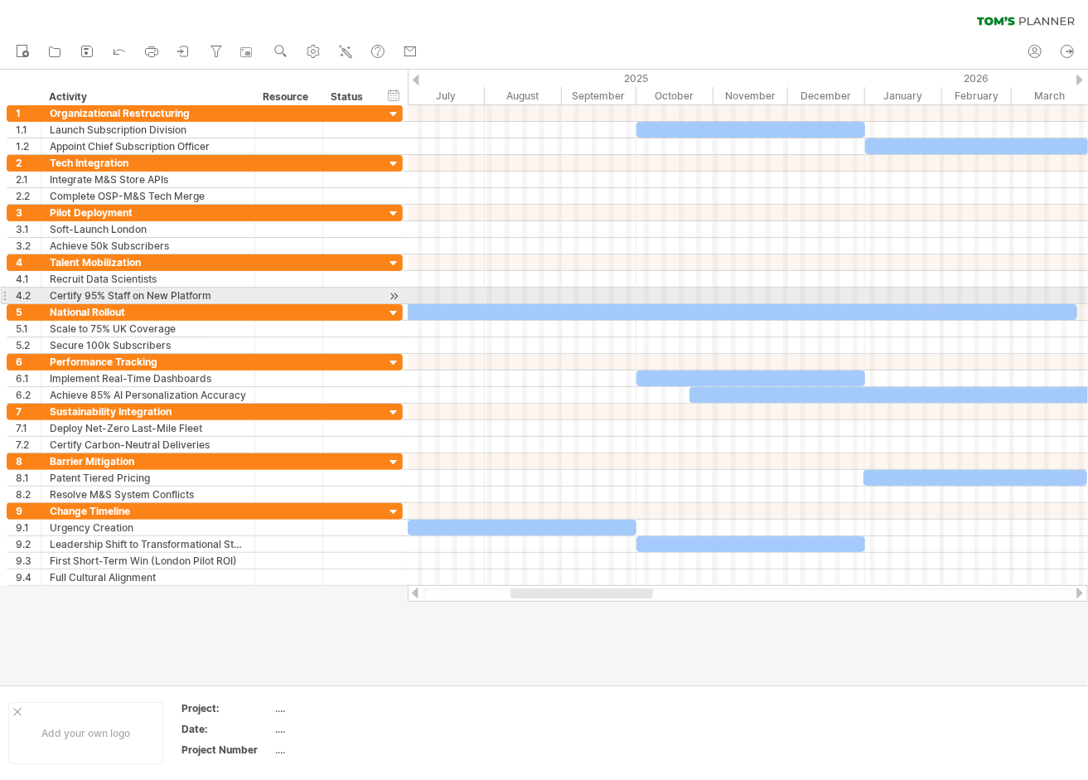
drag, startPoint x: 951, startPoint y: 295, endPoint x: 956, endPoint y: 264, distance: 31.9
click at [956, 264] on div at bounding box center [748, 279] width 681 height 50
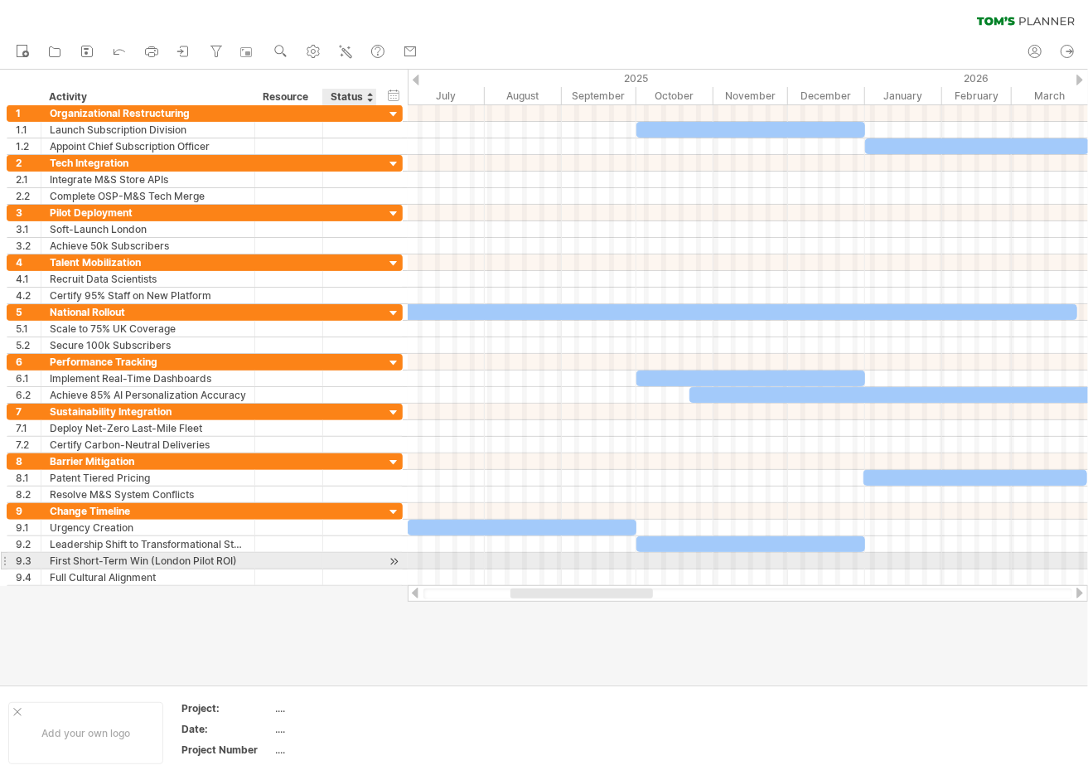
click at [398, 557] on div at bounding box center [394, 561] width 16 height 17
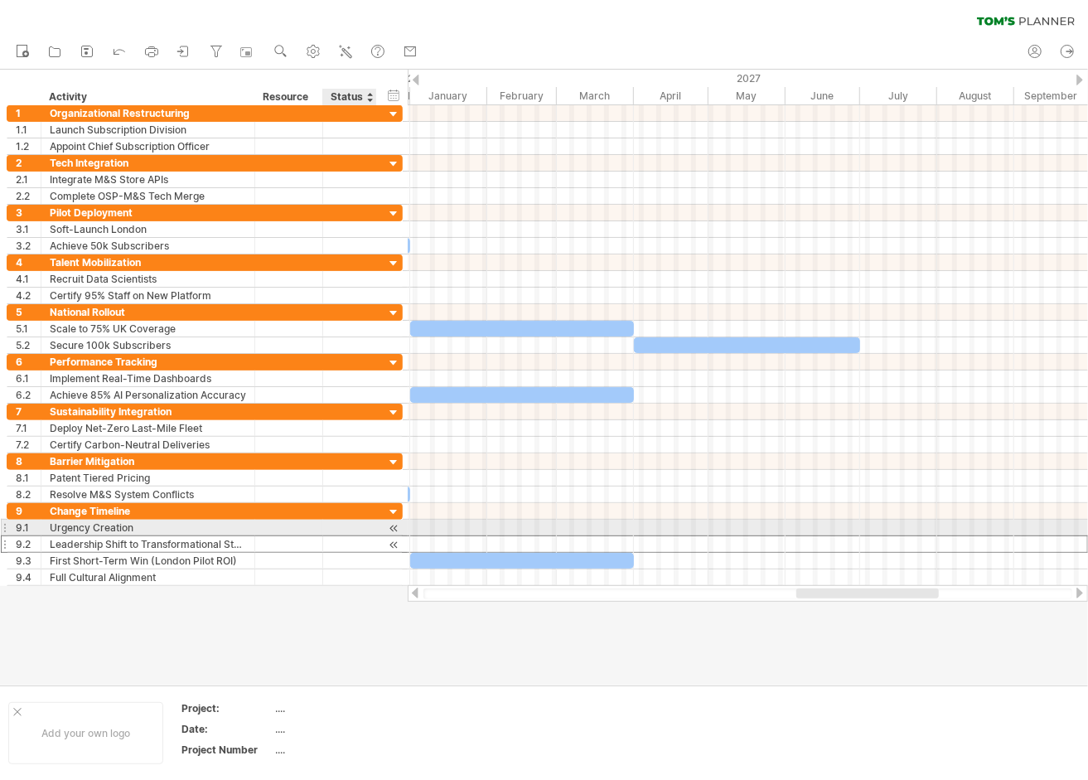
click at [385, 535] on div "**********" at bounding box center [205, 543] width 396 height 17
click at [386, 524] on div at bounding box center [394, 528] width 16 height 17
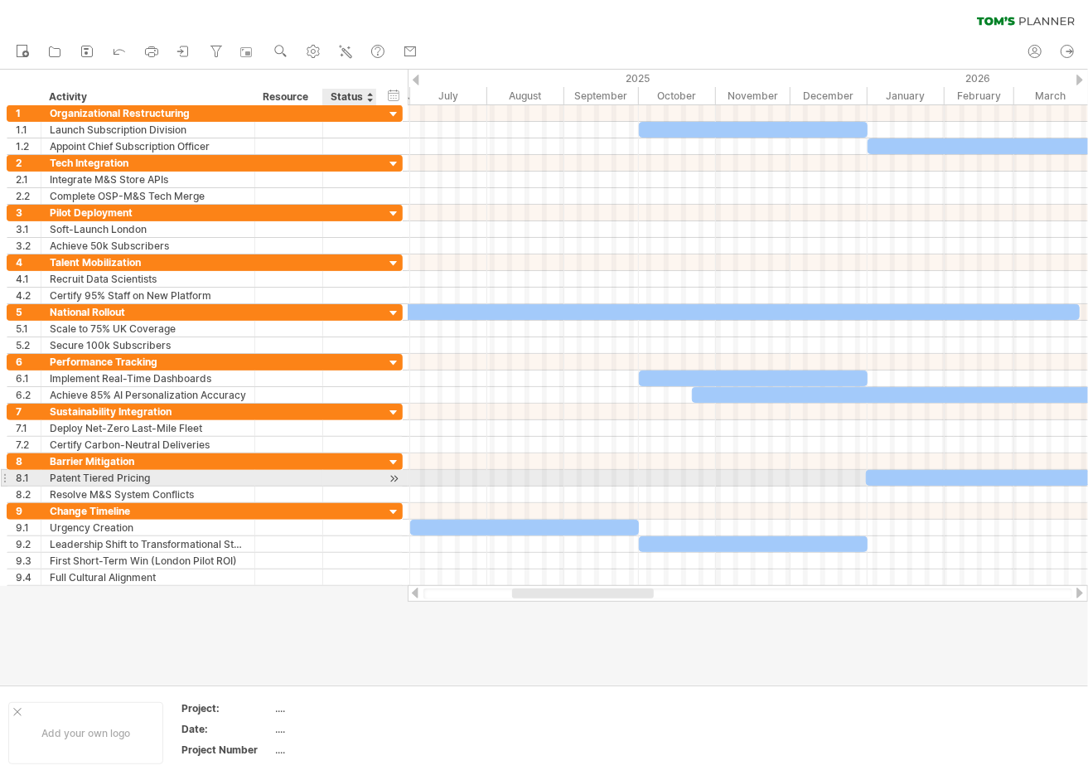
click at [368, 475] on div at bounding box center [350, 478] width 54 height 16
click at [390, 476] on div at bounding box center [394, 478] width 16 height 17
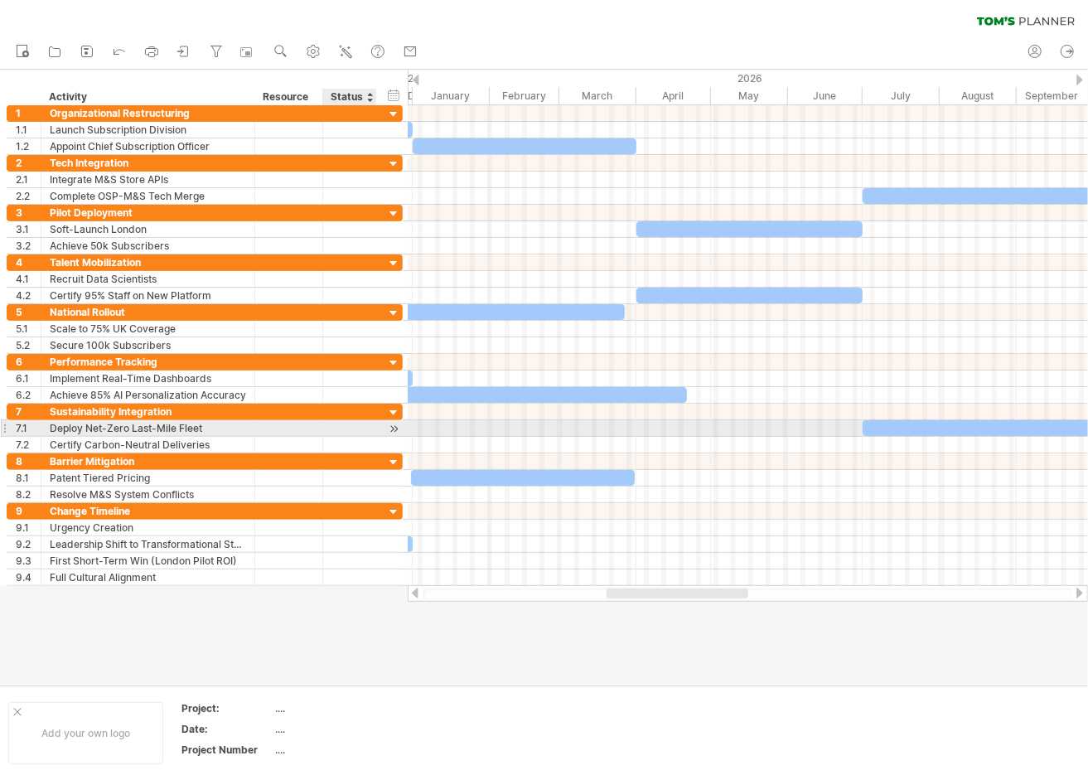
click at [391, 425] on div at bounding box center [394, 428] width 16 height 17
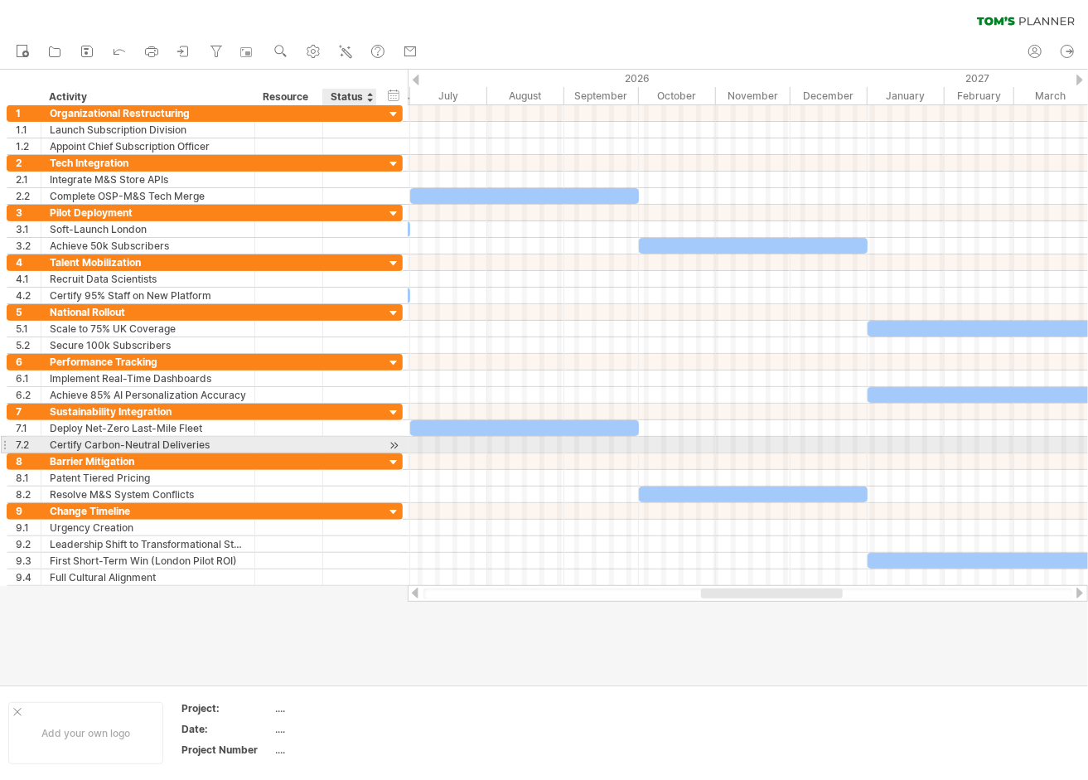
click at [400, 439] on div at bounding box center [394, 445] width 16 height 17
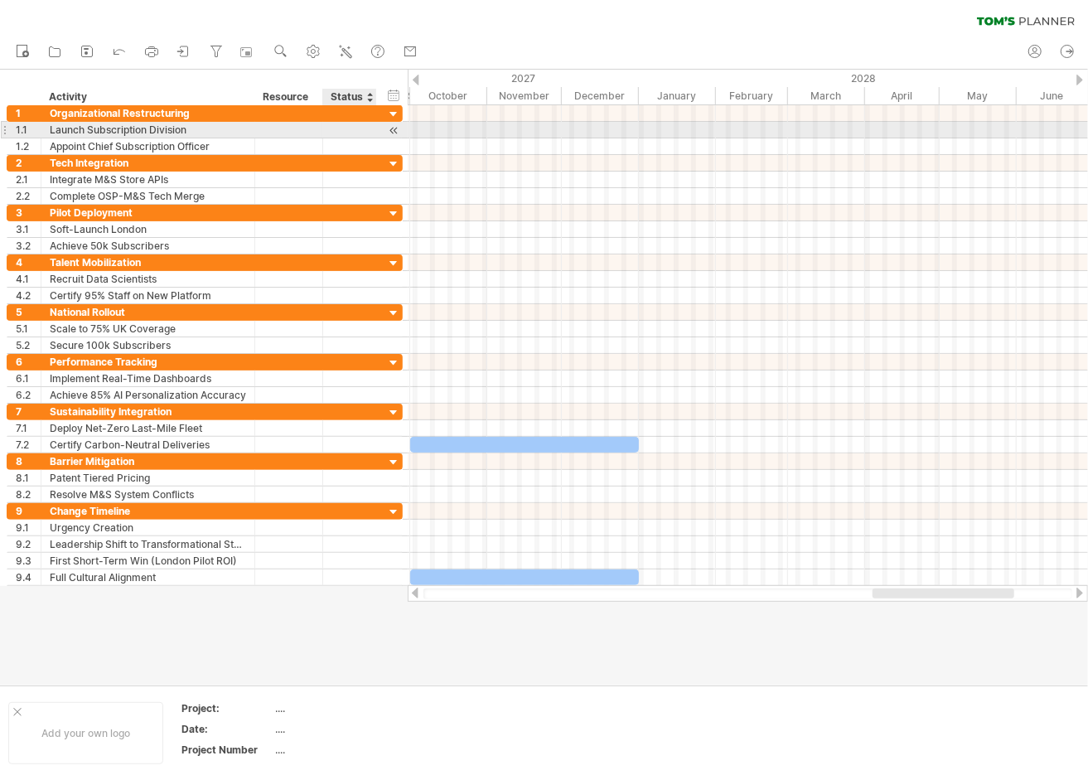
click at [381, 134] on div "**********" at bounding box center [205, 130] width 396 height 17
click at [393, 130] on div at bounding box center [394, 130] width 16 height 17
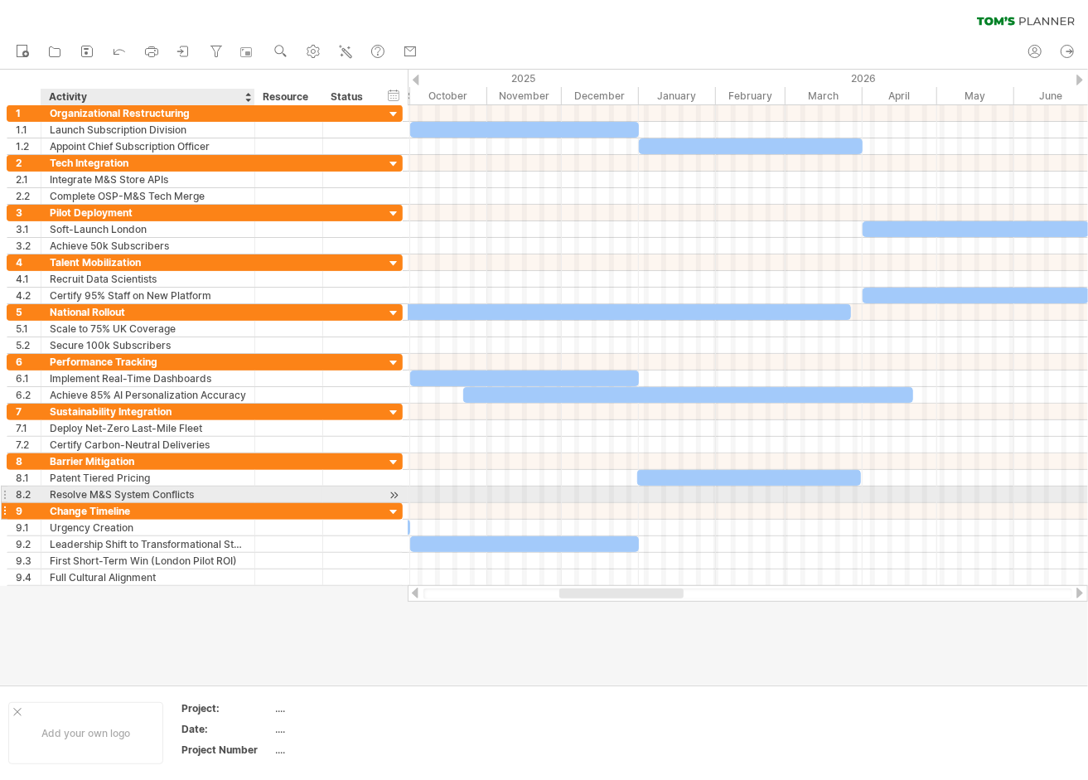
drag, startPoint x: 147, startPoint y: 91, endPoint x: 240, endPoint y: 496, distance: 415.0
click at [245, 516] on div "Trying to reach [DOMAIN_NAME] Connected again... 0% clear filter new 1" at bounding box center [544, 390] width 1088 height 780
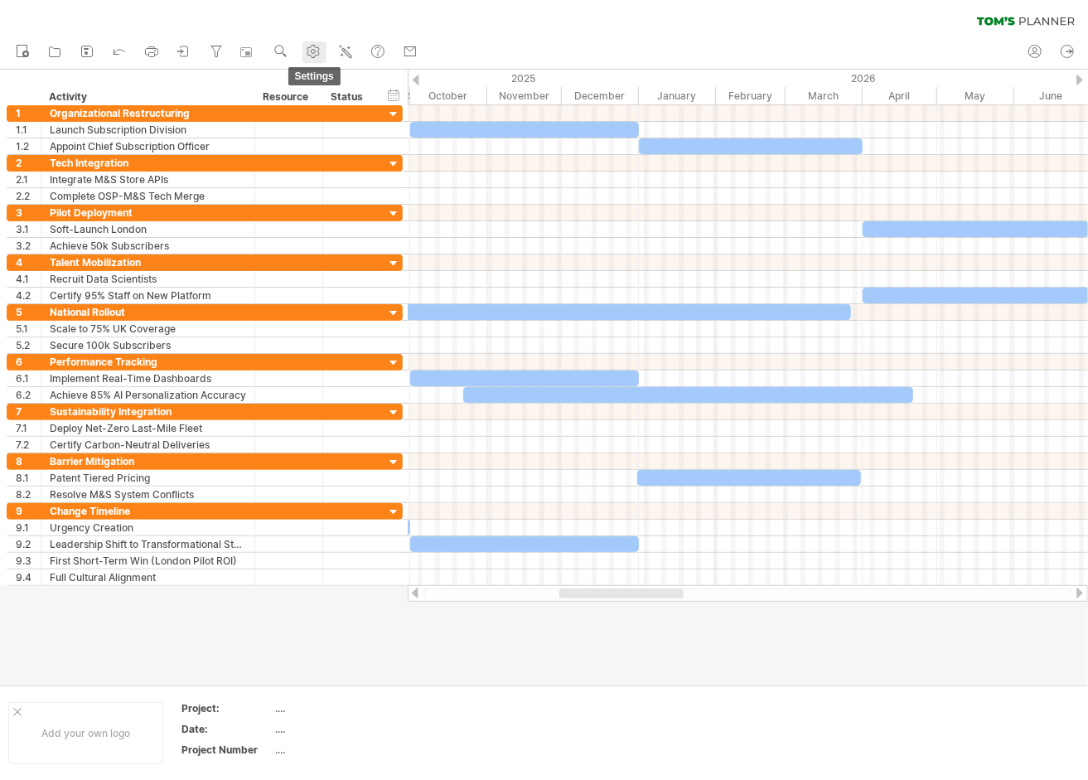
click at [313, 45] on use at bounding box center [313, 51] width 17 height 17
select select "*"
select select "**"
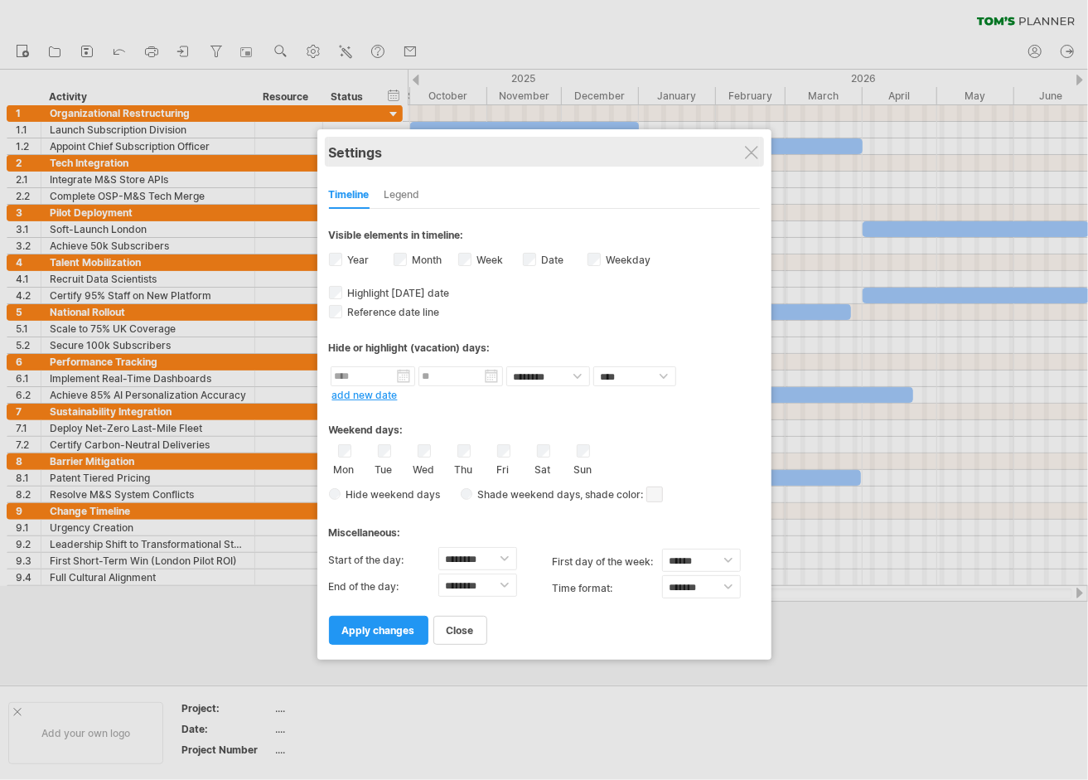
click at [760, 144] on div "Settings" at bounding box center [544, 152] width 431 height 30
click at [754, 144] on div "Settings" at bounding box center [544, 152] width 431 height 30
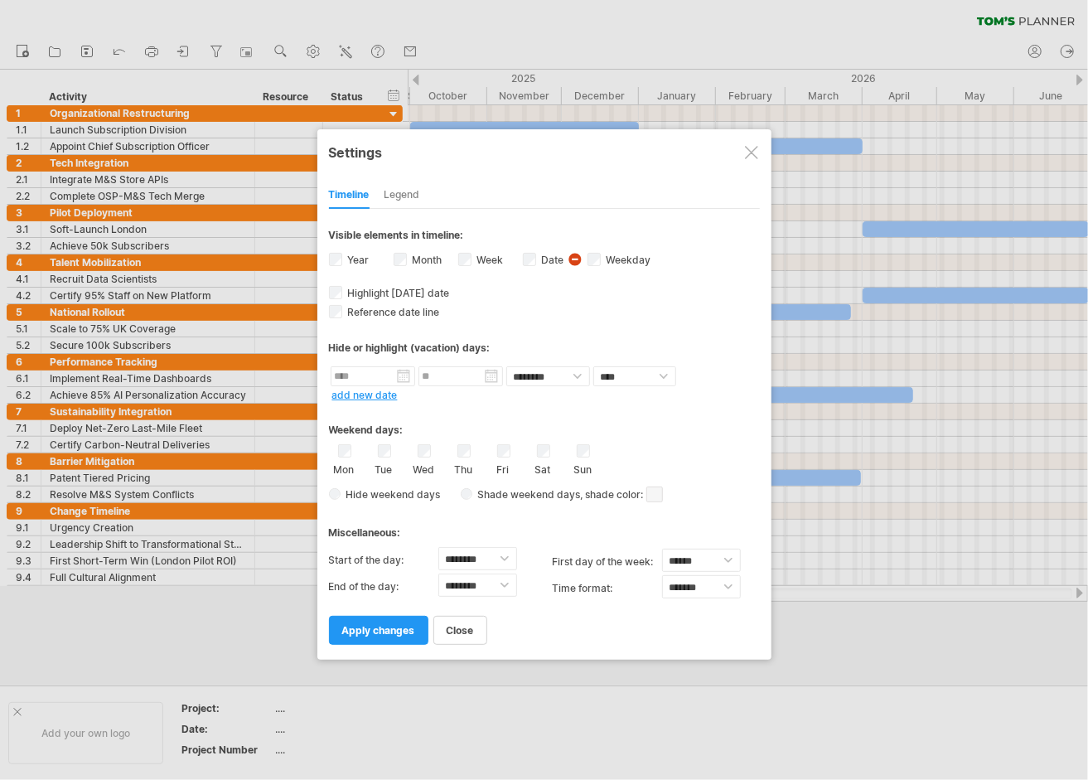
click at [751, 156] on div at bounding box center [751, 152] width 13 height 13
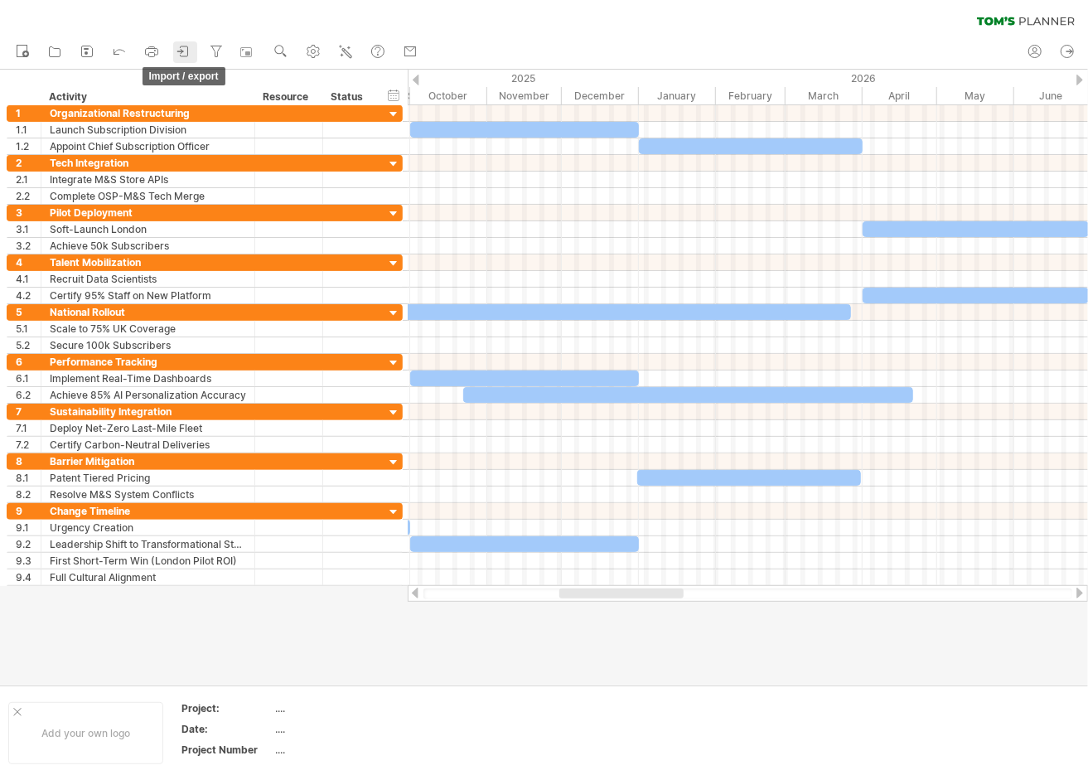
click at [181, 55] on icon at bounding box center [184, 51] width 17 height 17
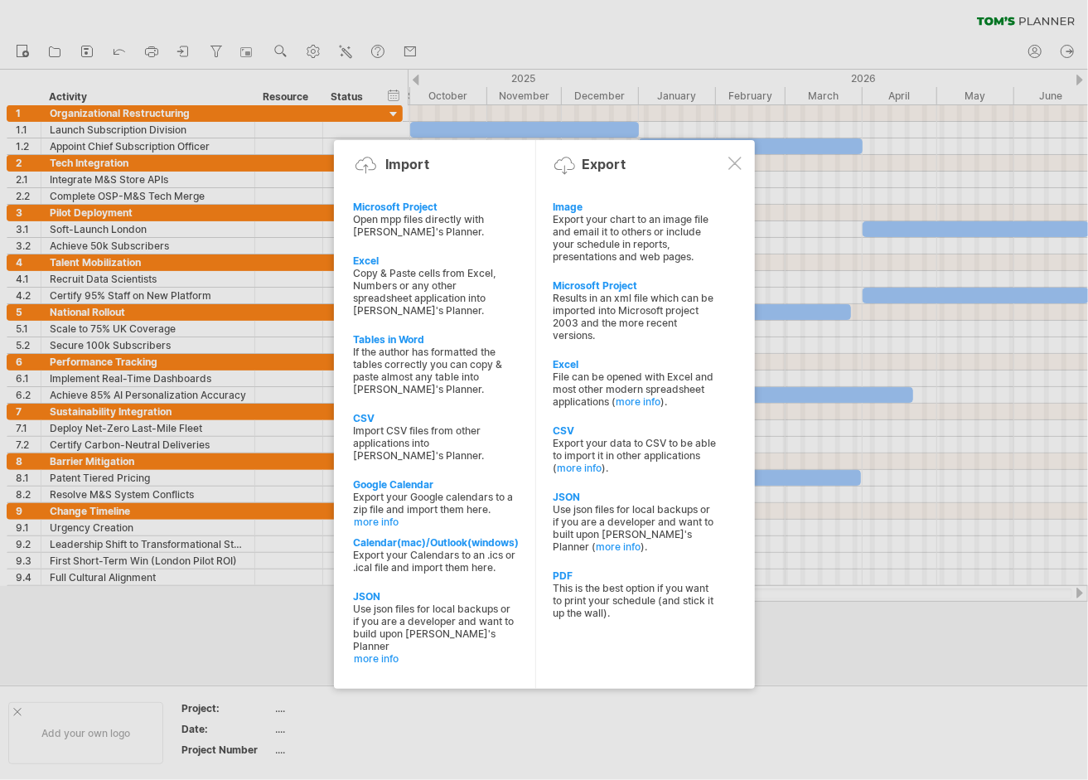
click at [652, 569] on div "PDF" at bounding box center [635, 575] width 164 height 12
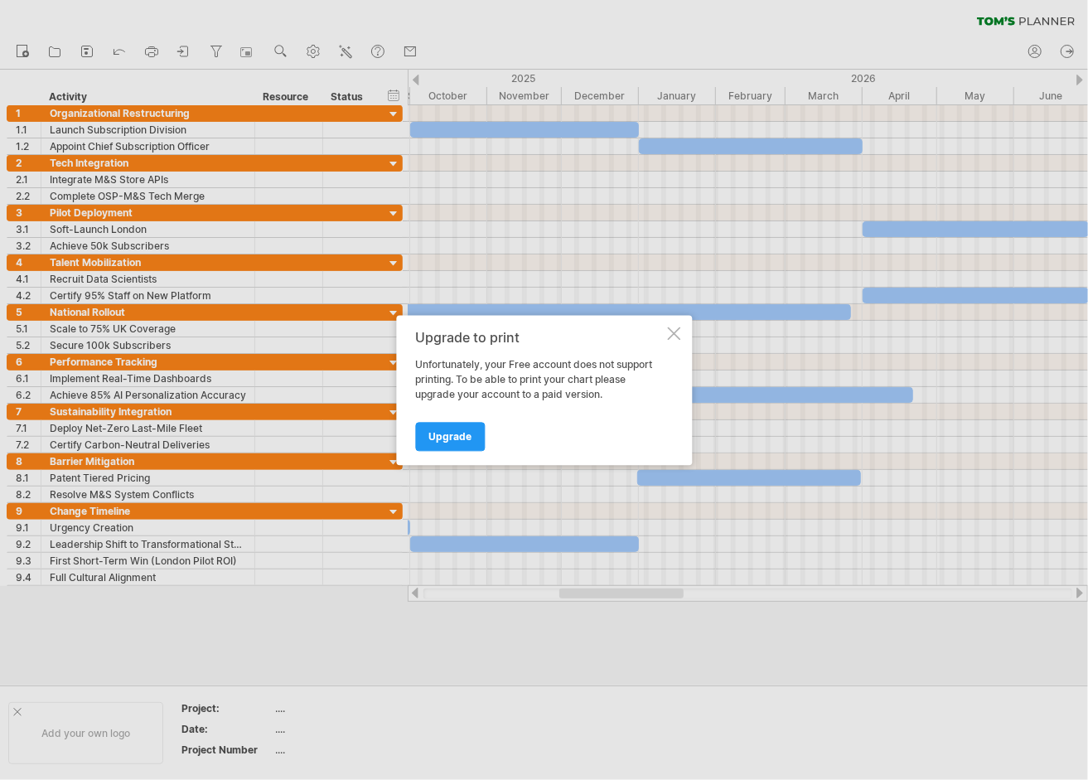
click at [672, 329] on div at bounding box center [673, 333] width 13 height 13
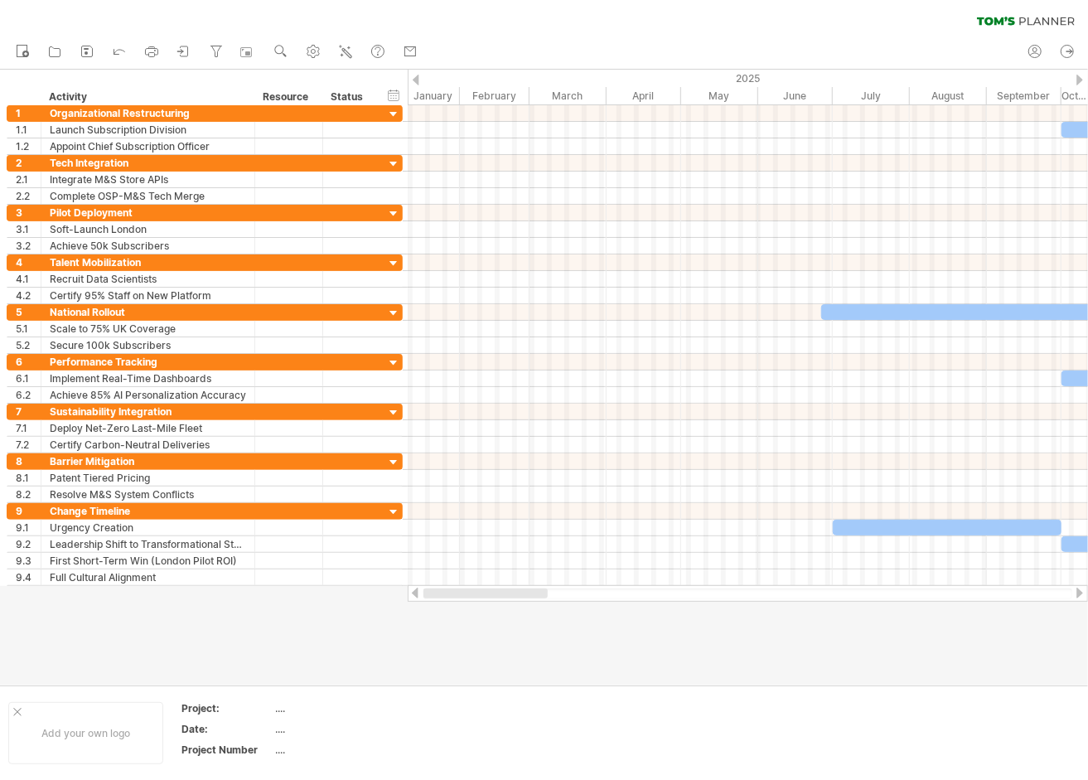
drag, startPoint x: 612, startPoint y: 595, endPoint x: 433, endPoint y: 603, distance: 179.2
click at [433, 603] on div "Trying to reach [DOMAIN_NAME] Connected again... 0% clear filter new 1" at bounding box center [544, 390] width 1088 height 780
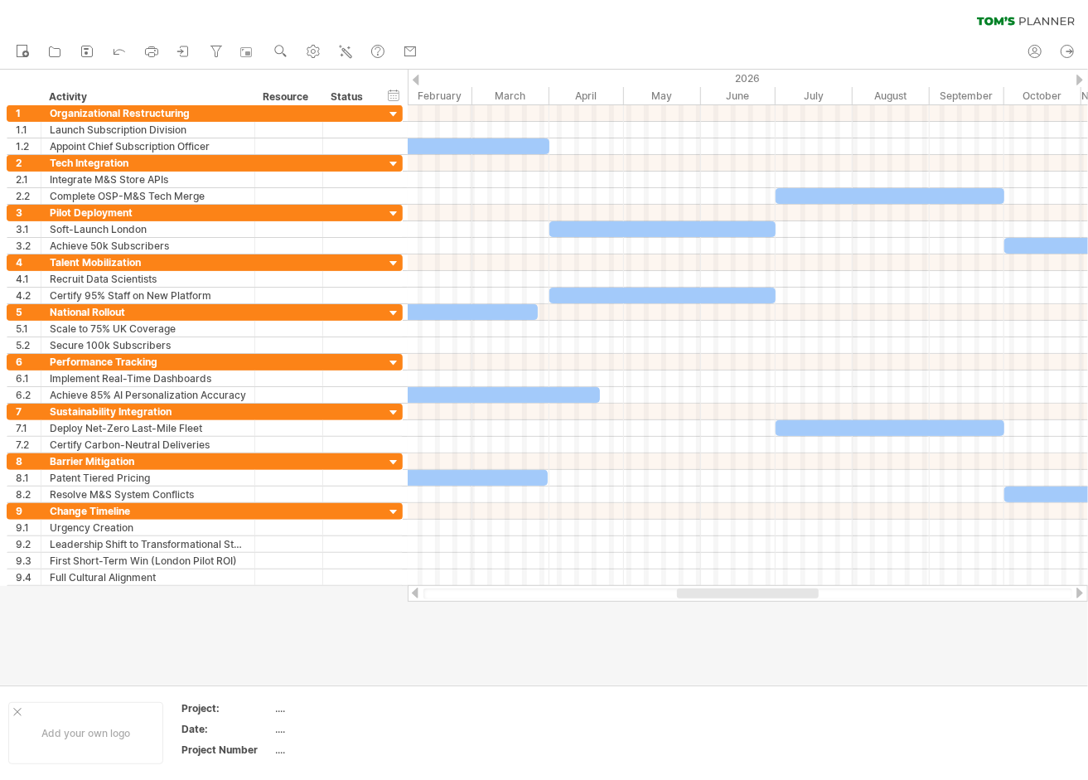
drag, startPoint x: 587, startPoint y: 593, endPoint x: 765, endPoint y: 629, distance: 181.9
click at [765, 629] on div "Trying to reach [DOMAIN_NAME] Connected again... 0% clear filter new 1" at bounding box center [544, 390] width 1088 height 780
click at [804, 22] on div "clear filter reapply filter" at bounding box center [544, 17] width 1088 height 35
drag, startPoint x: 672, startPoint y: 603, endPoint x: 655, endPoint y: 603, distance: 17.4
click at [656, 603] on div at bounding box center [544, 377] width 1088 height 615
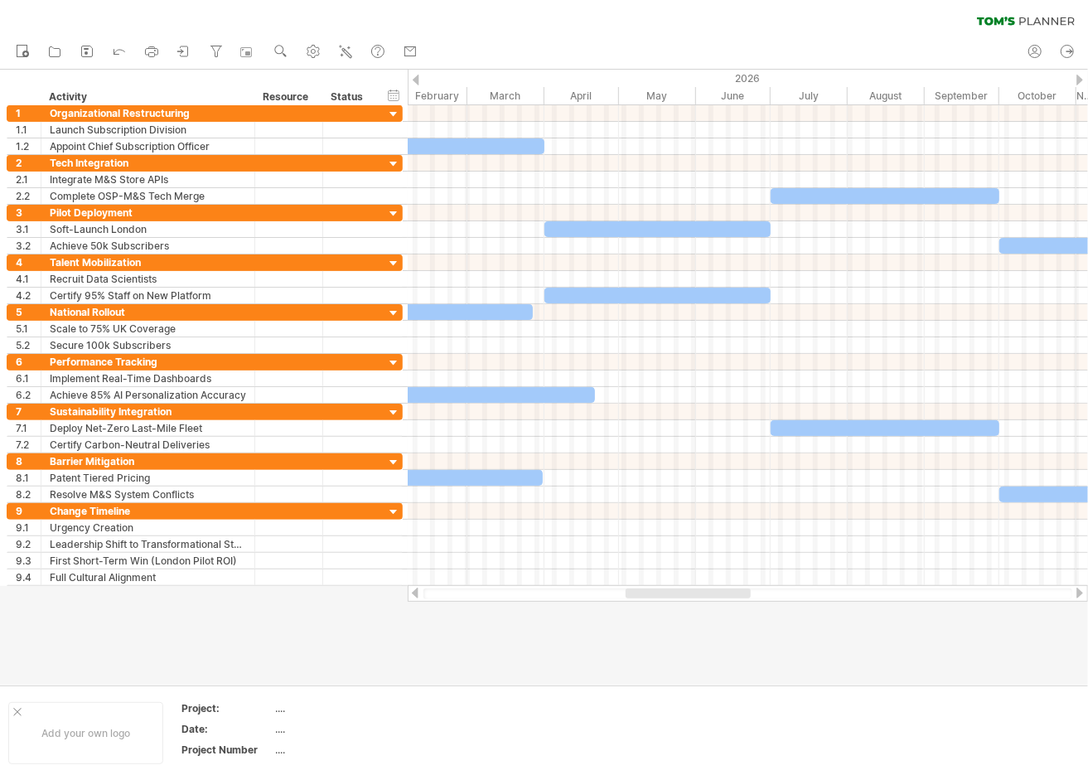
drag, startPoint x: 639, startPoint y: 599, endPoint x: 625, endPoint y: 595, distance: 14.7
click at [615, 598] on div at bounding box center [748, 593] width 681 height 17
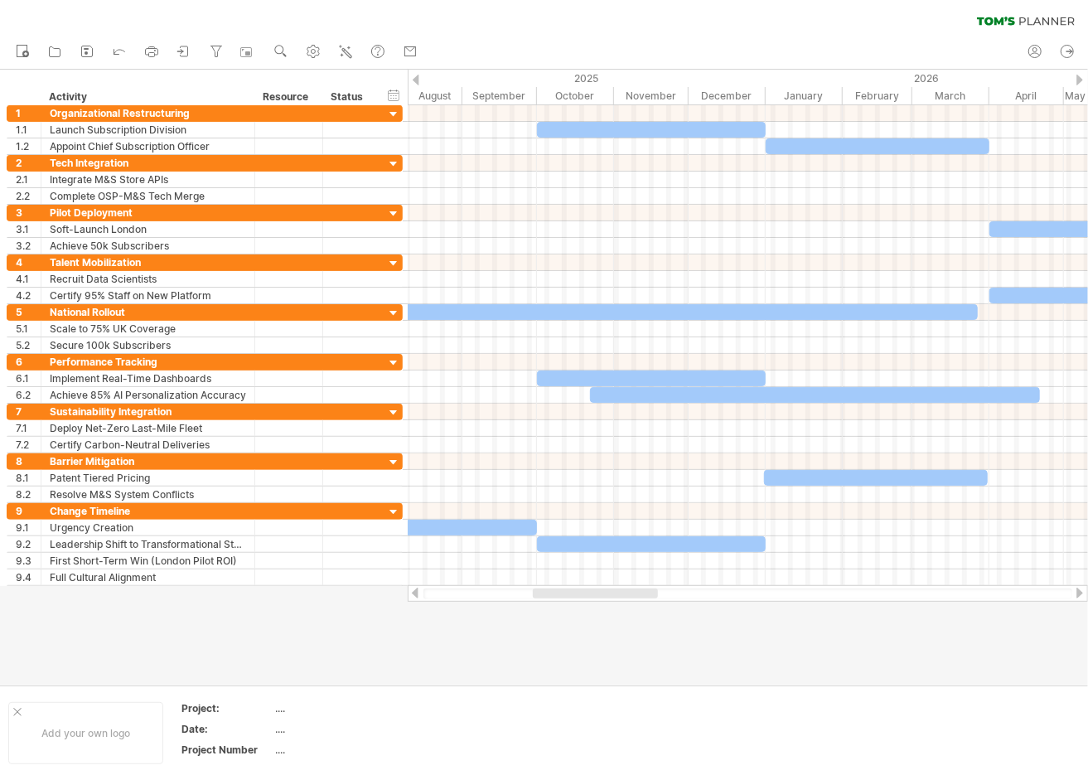
drag, startPoint x: 646, startPoint y: 590, endPoint x: 553, endPoint y: 589, distance: 92.8
click at [553, 589] on div at bounding box center [595, 594] width 125 height 10
click at [27, 74] on div "hide start/end/duration show start/end/duration ******** Activity ******** Reso…" at bounding box center [204, 88] width 408 height 36
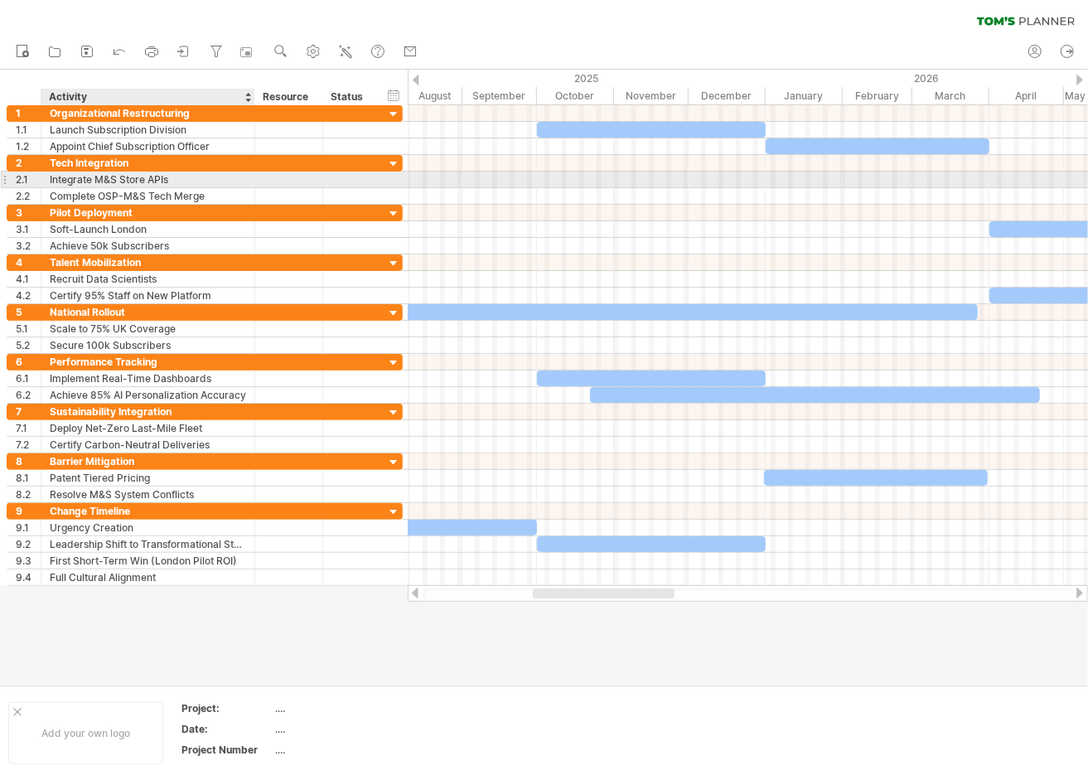
drag, startPoint x: 22, startPoint y: 12, endPoint x: 204, endPoint y: 184, distance: 251.0
click at [204, 184] on div "Trying to reach [DOMAIN_NAME] Connected again... 0% clear filter new 1" at bounding box center [544, 390] width 1088 height 780
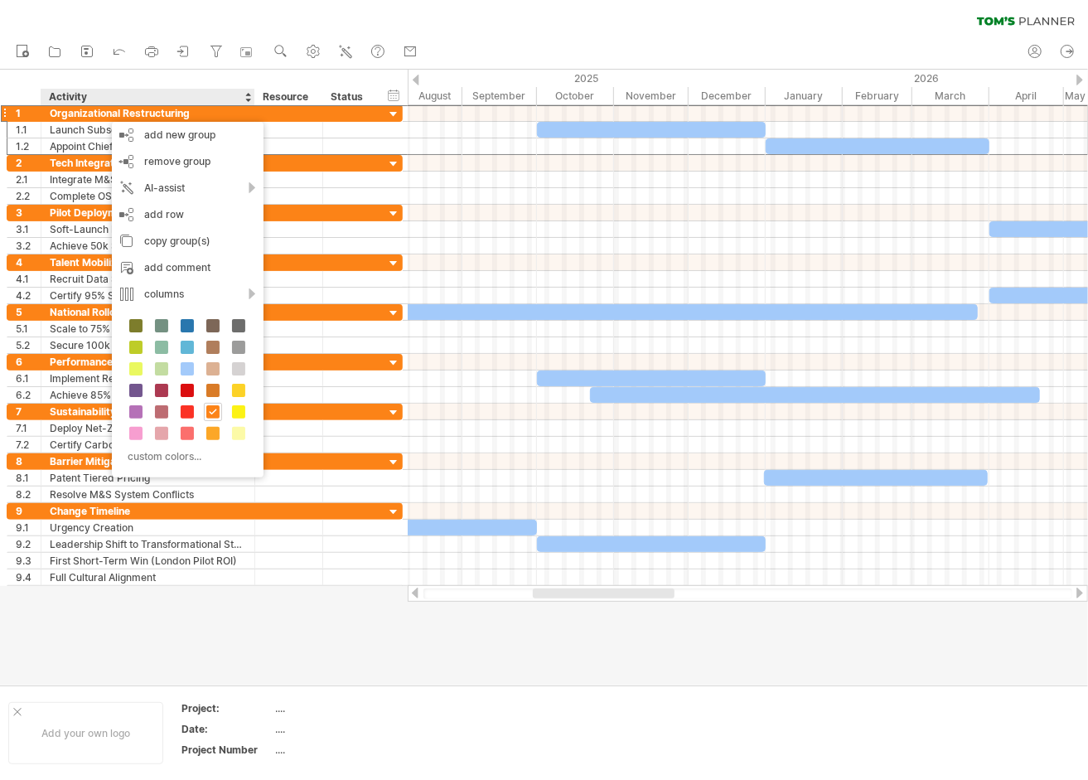
click at [158, 103] on div "Activity" at bounding box center [147, 97] width 196 height 17
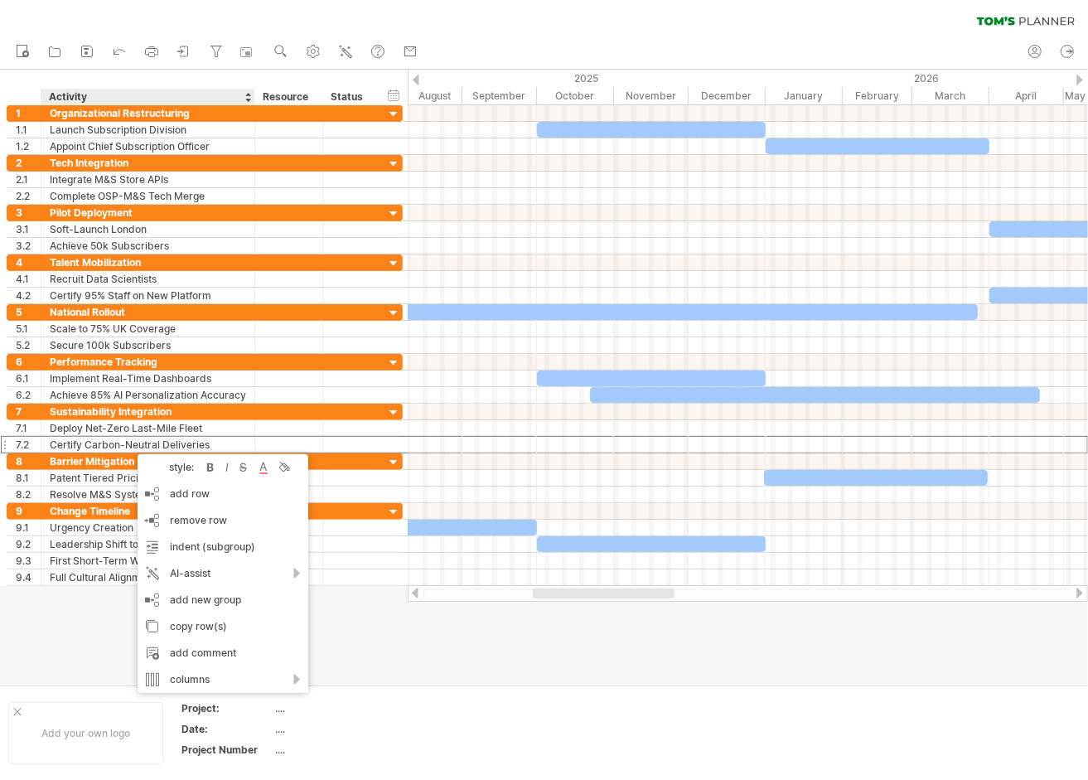
click at [403, 632] on div at bounding box center [544, 377] width 1088 height 615
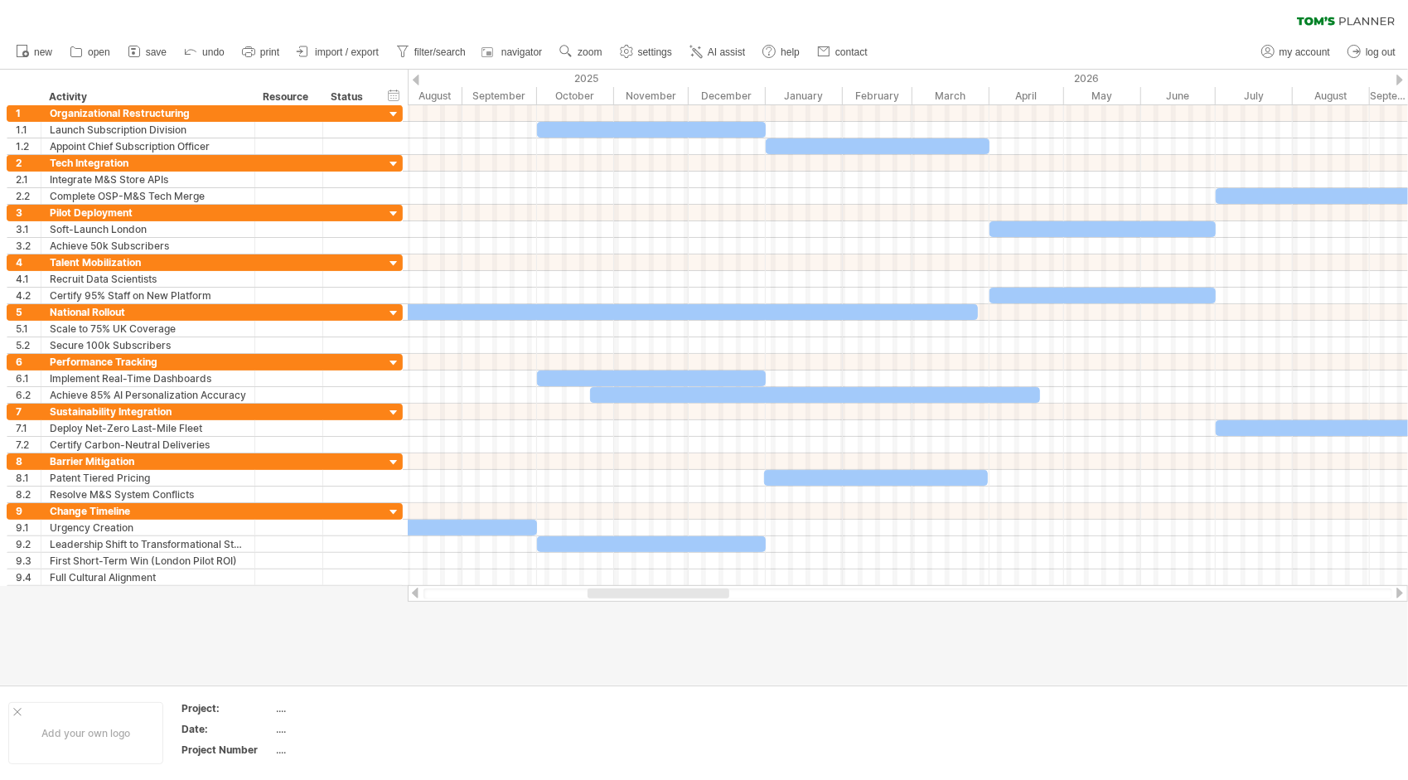
click at [634, 599] on div at bounding box center [908, 593] width 1001 height 17
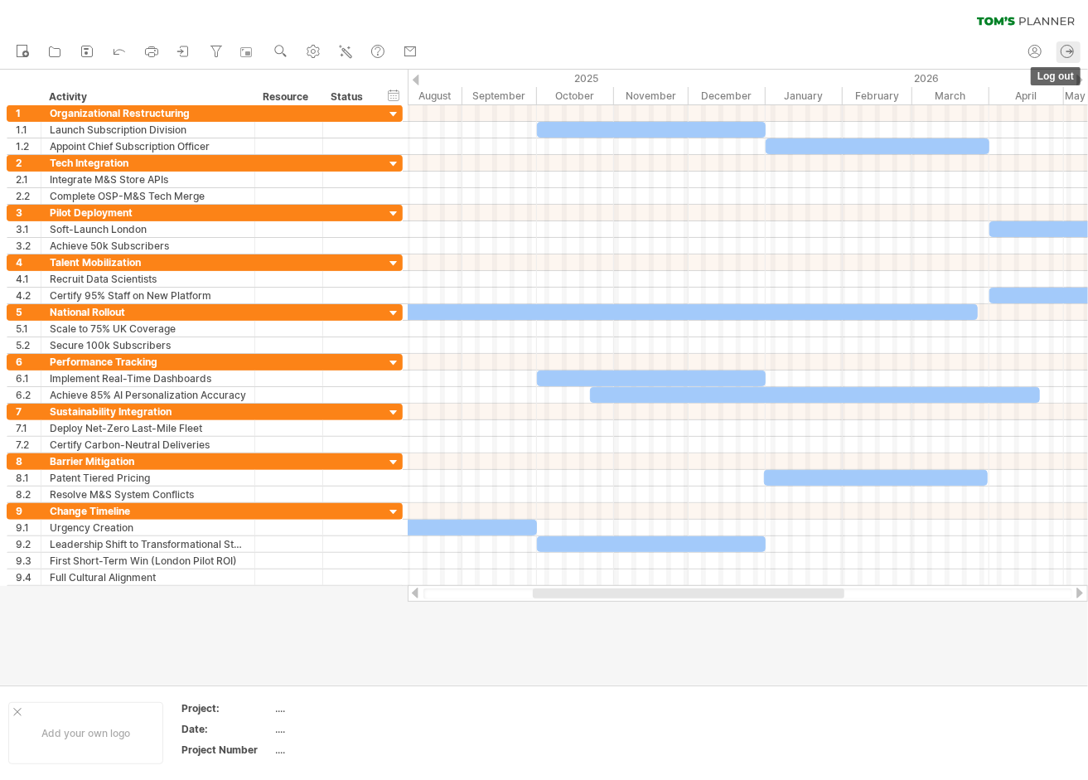
click at [1071, 52] on icon at bounding box center [1069, 51] width 5 height 4
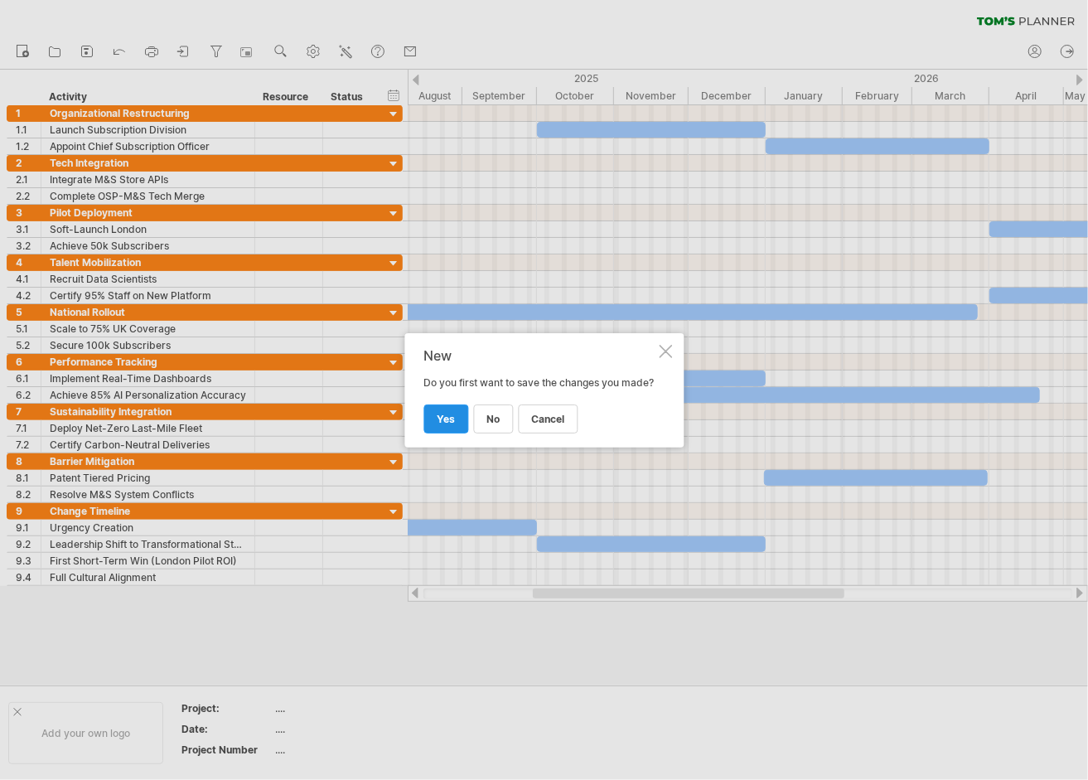
click at [443, 419] on span "yes" at bounding box center [446, 419] width 18 height 12
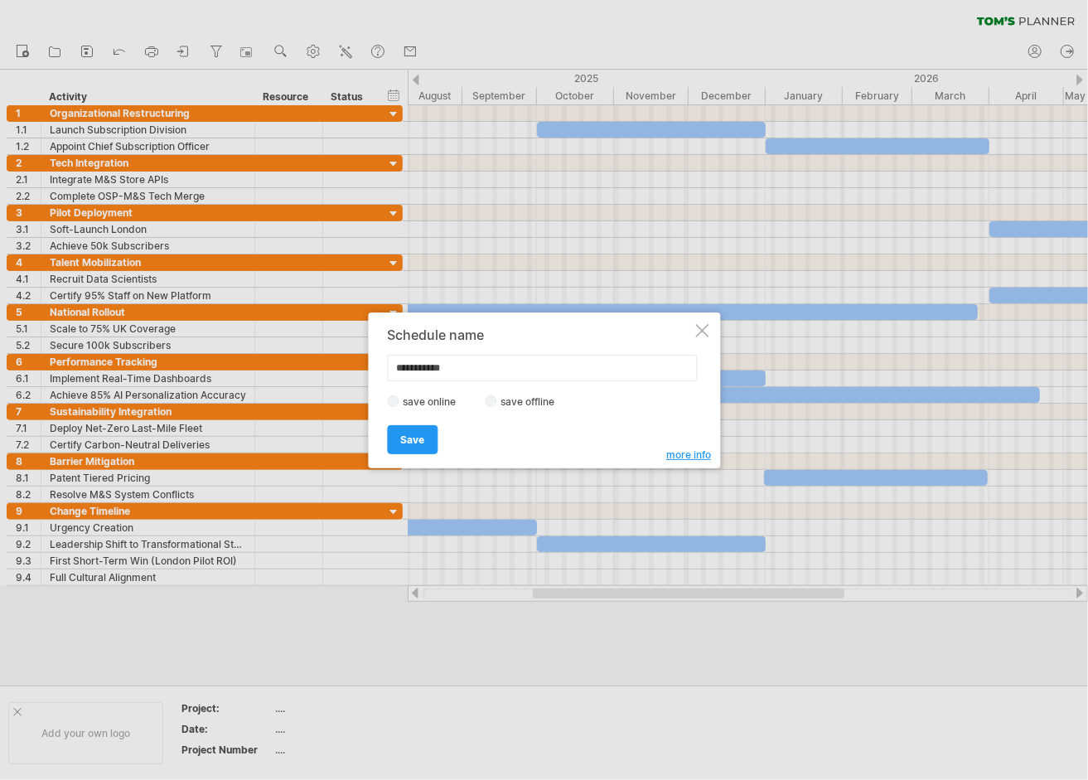
click at [698, 337] on div at bounding box center [701, 330] width 13 height 13
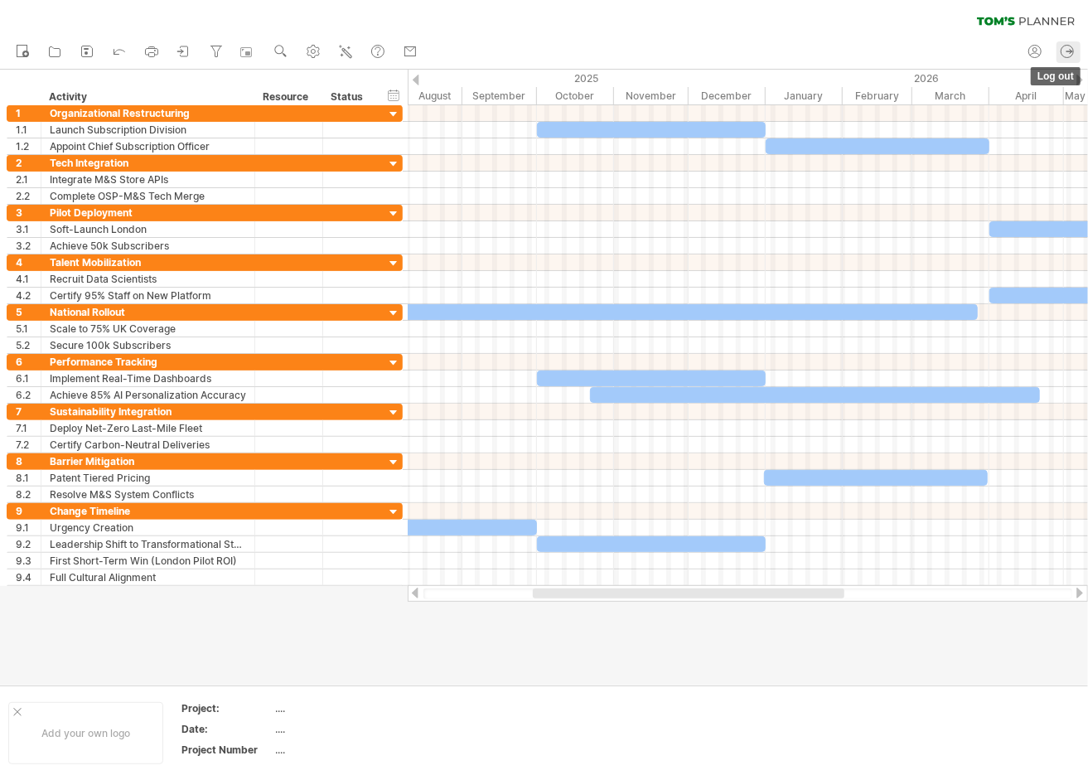
click at [1065, 61] on link "log out" at bounding box center [1069, 52] width 24 height 22
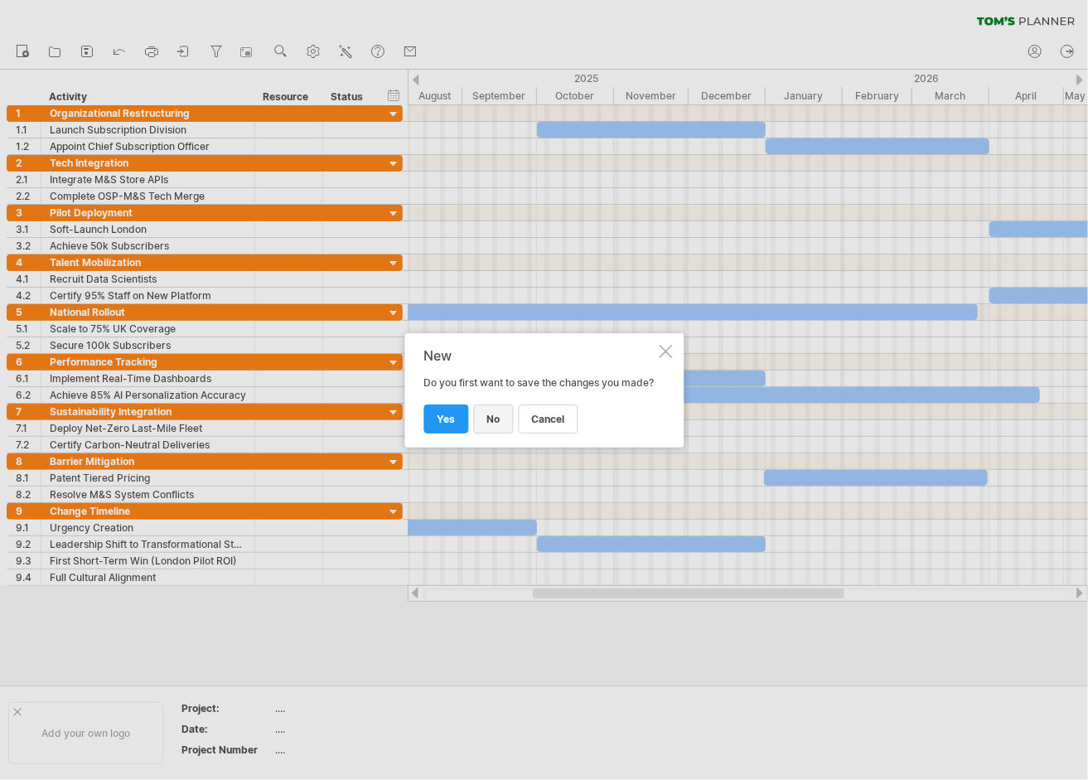
click at [482, 421] on link "no" at bounding box center [493, 419] width 40 height 29
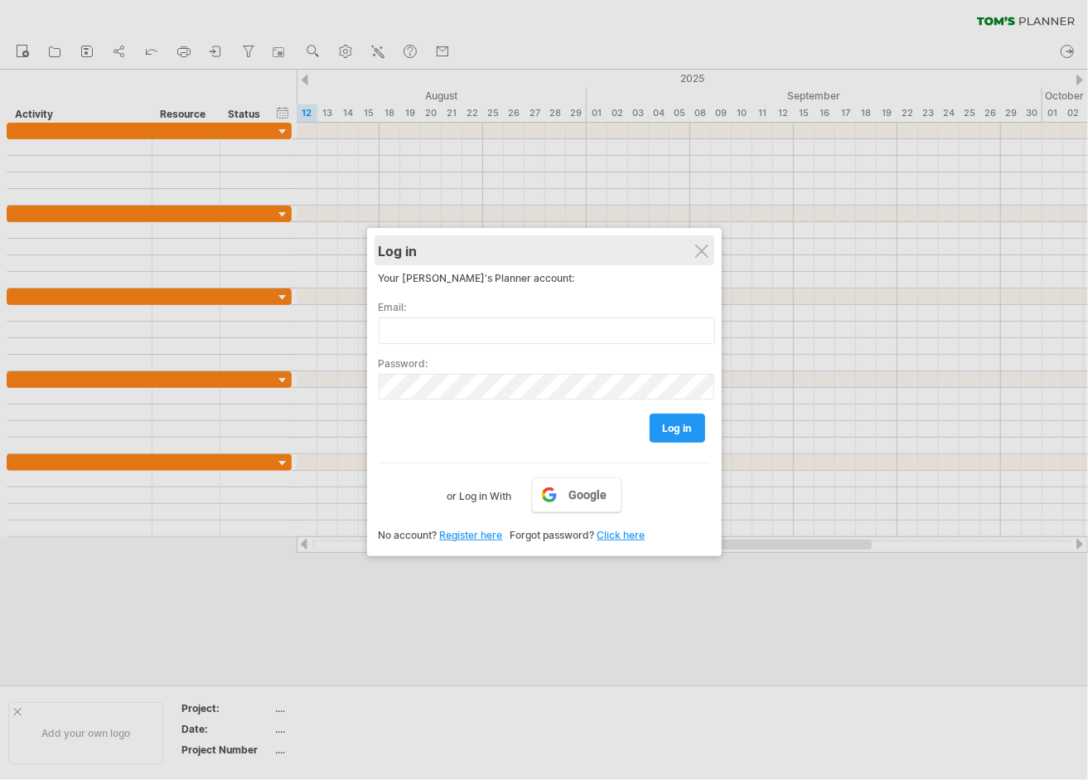
click at [694, 253] on div "Log in" at bounding box center [545, 250] width 332 height 30
